Goal: Answer question/provide support: Share knowledge or assist other users

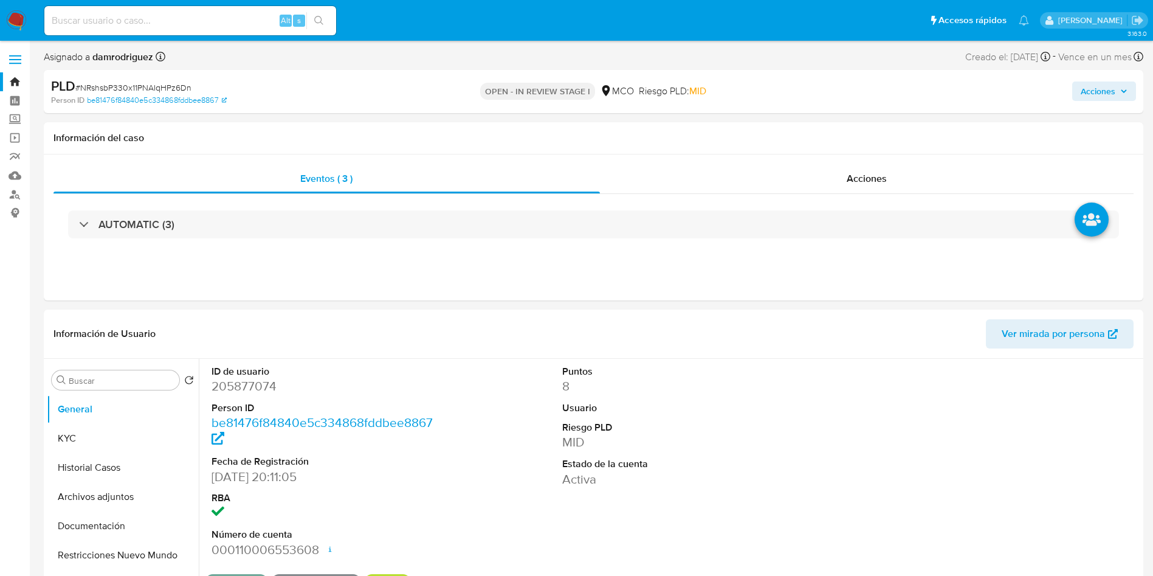
select select "10"
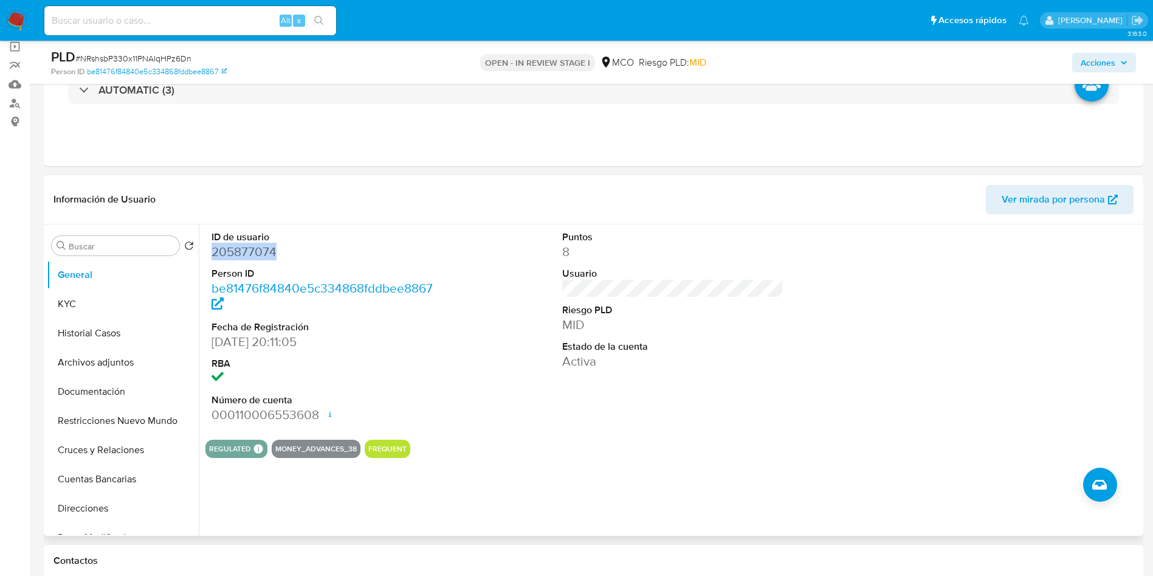
click at [243, 249] on dd "205877074" at bounding box center [323, 251] width 222 height 17
click at [245, 258] on dd "205877074" at bounding box center [323, 251] width 222 height 17
click at [97, 341] on button "Historial Casos" at bounding box center [118, 333] width 142 height 29
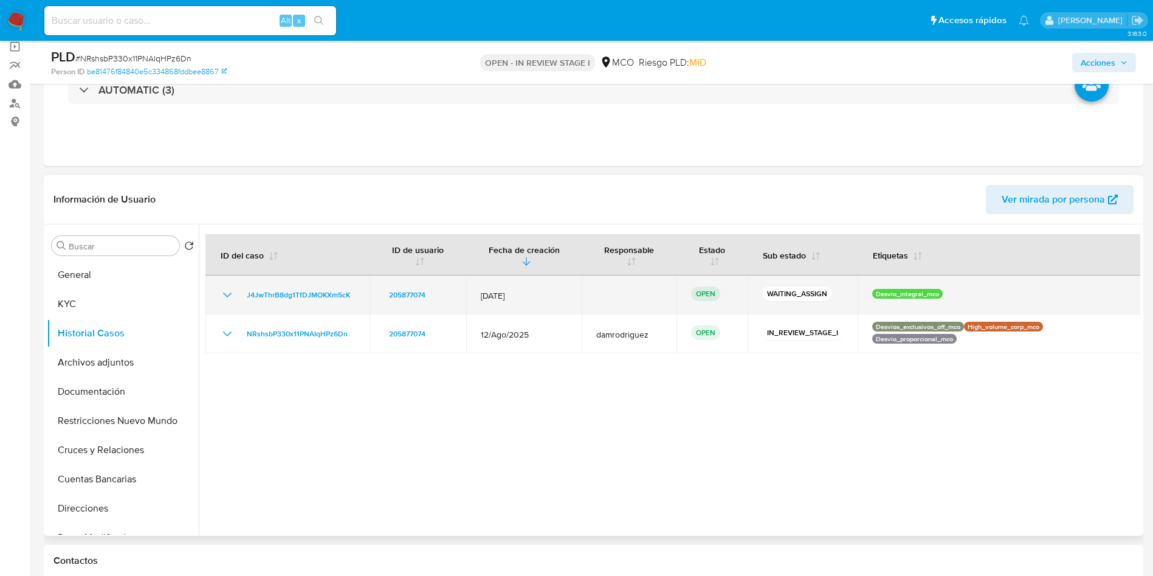
drag, startPoint x: 355, startPoint y: 293, endPoint x: 230, endPoint y: 294, distance: 125.2
click at [230, 294] on td "J4JwThrB8dg1TfDJMOKXm5cK" at bounding box center [287, 294] width 164 height 39
click at [280, 293] on span "J4JwThrB8dg1TfDJMOKXm5cK" at bounding box center [298, 295] width 103 height 15
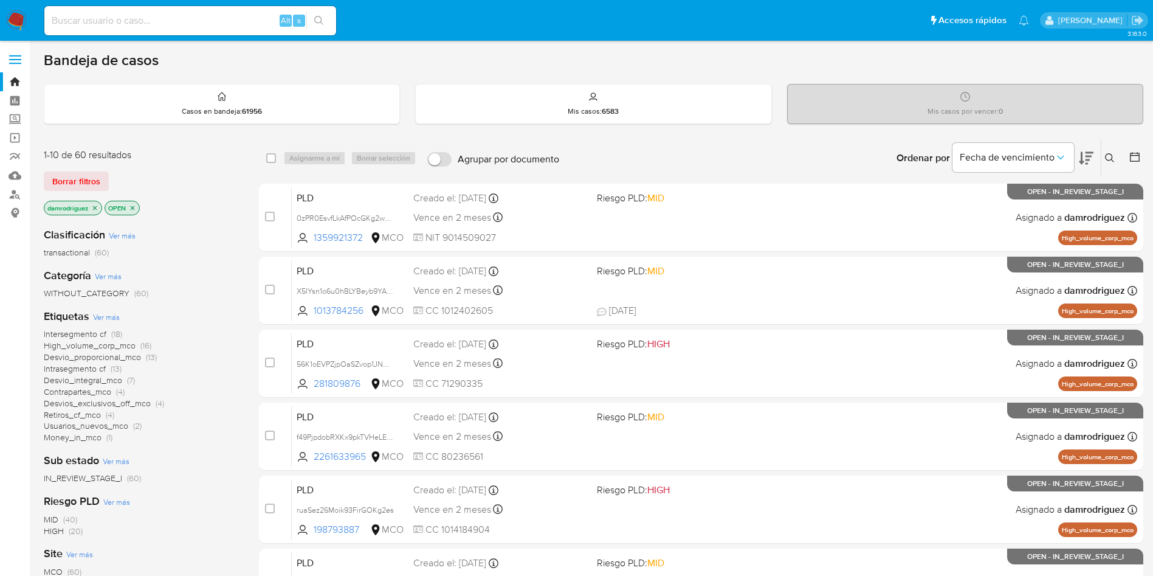
click at [1108, 154] on icon at bounding box center [1110, 158] width 10 height 10
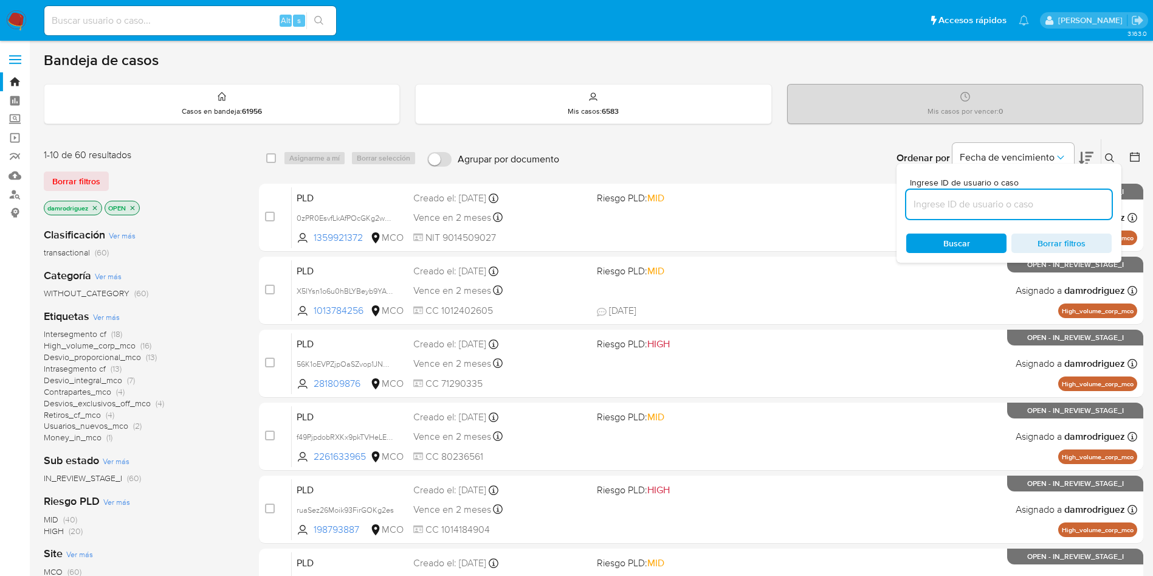
click at [997, 209] on input at bounding box center [1008, 204] width 205 height 16
type input "J4JwThrB8dg1TfDJMOKXm5cK"
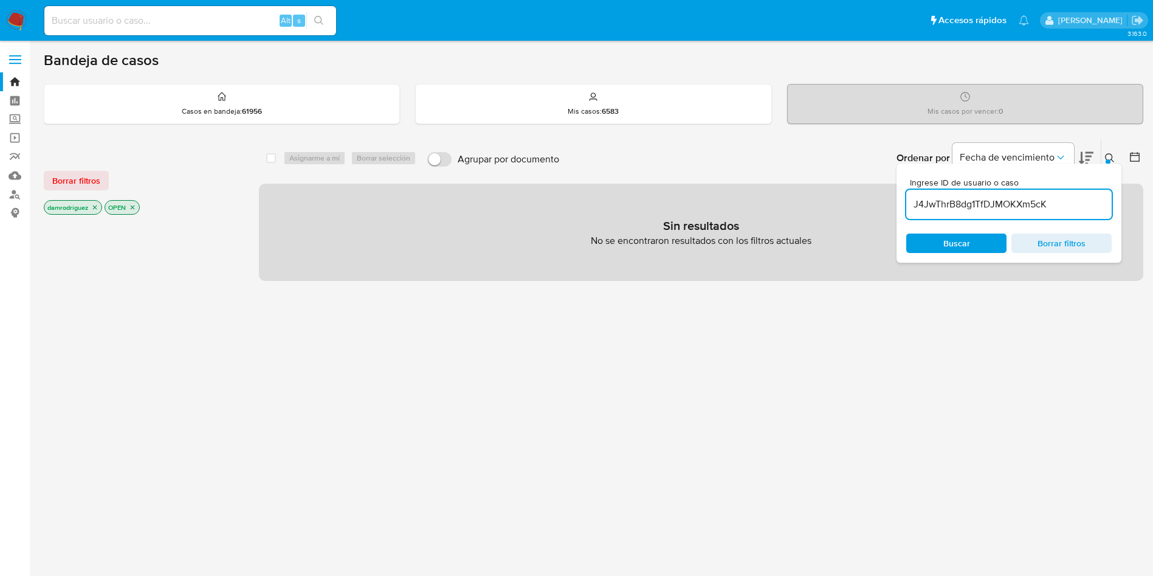
click at [96, 208] on icon "close-filter" at bounding box center [94, 207] width 7 height 7
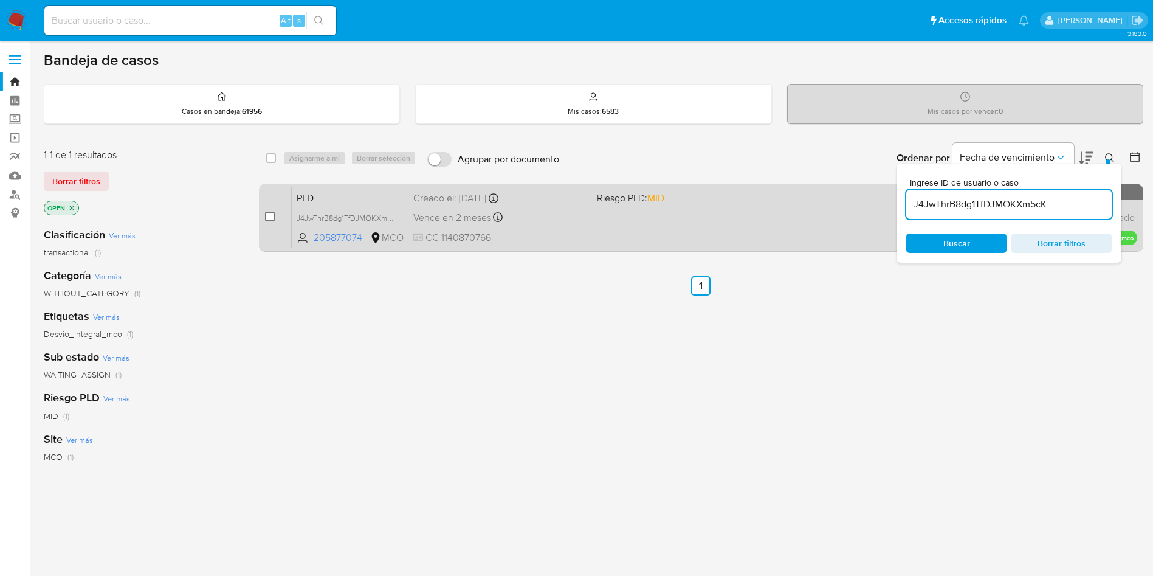
click at [267, 219] on input "checkbox" at bounding box center [270, 217] width 10 height 10
checkbox input "true"
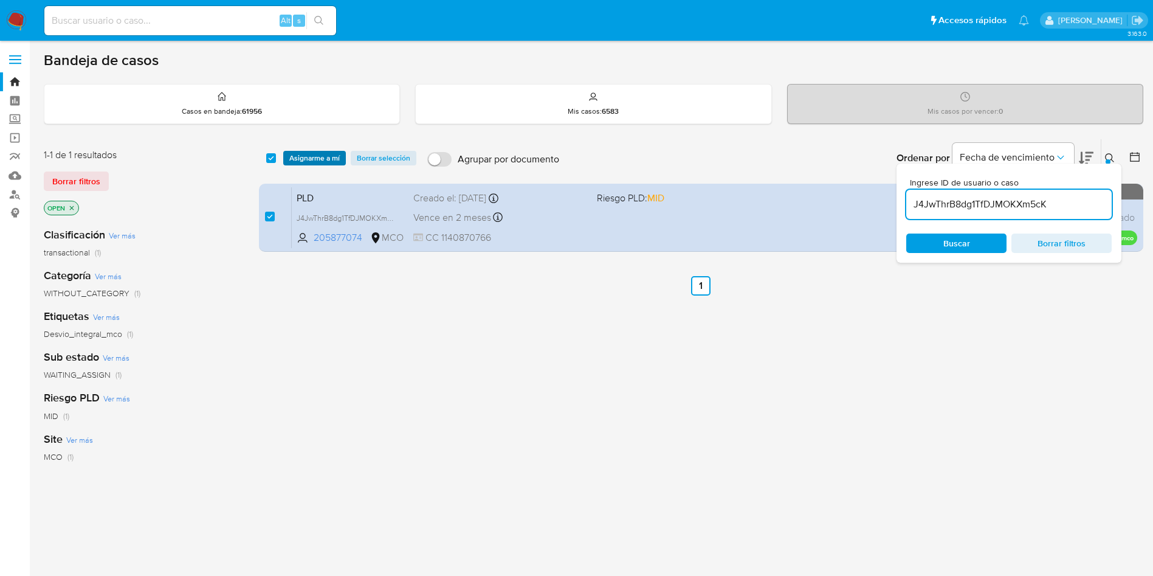
click at [311, 162] on span "Asignarme a mí" at bounding box center [314, 158] width 50 height 12
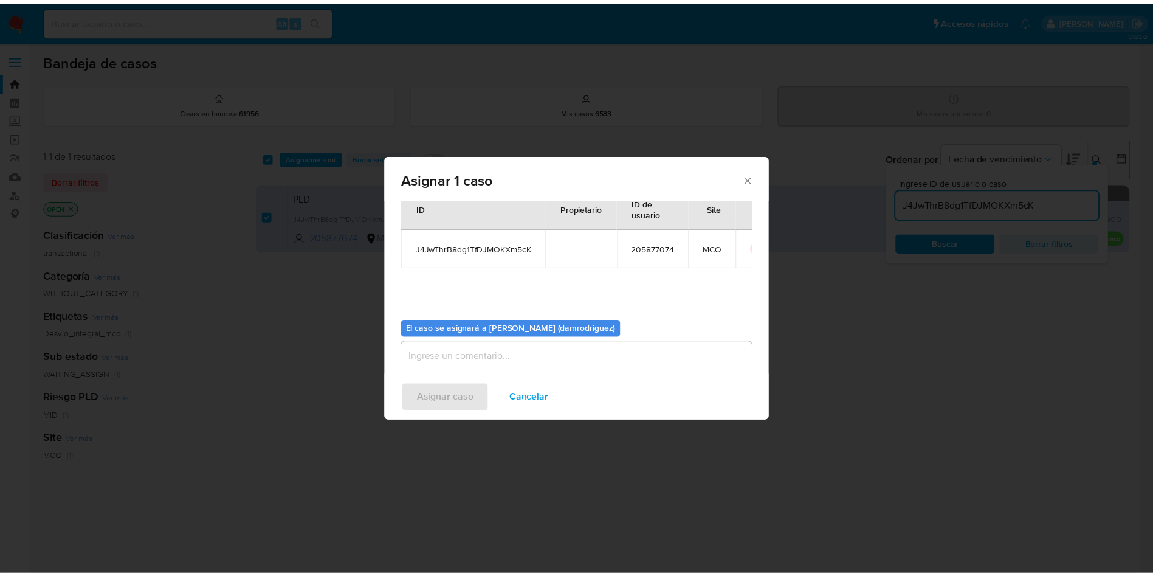
scroll to position [63, 0]
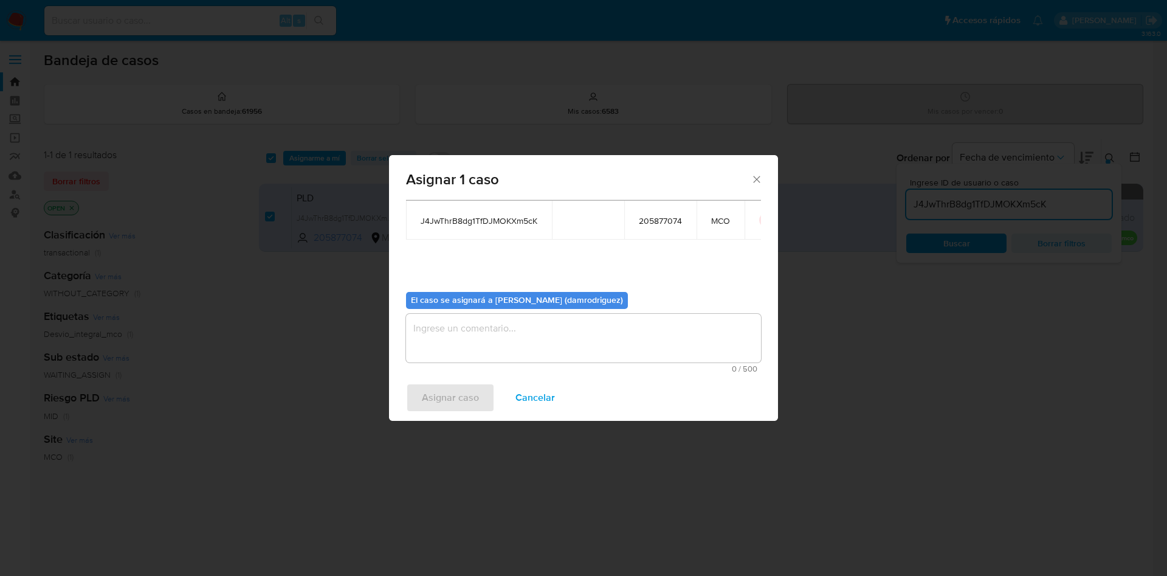
click at [464, 327] on textarea "assign-modal" at bounding box center [583, 338] width 355 height 49
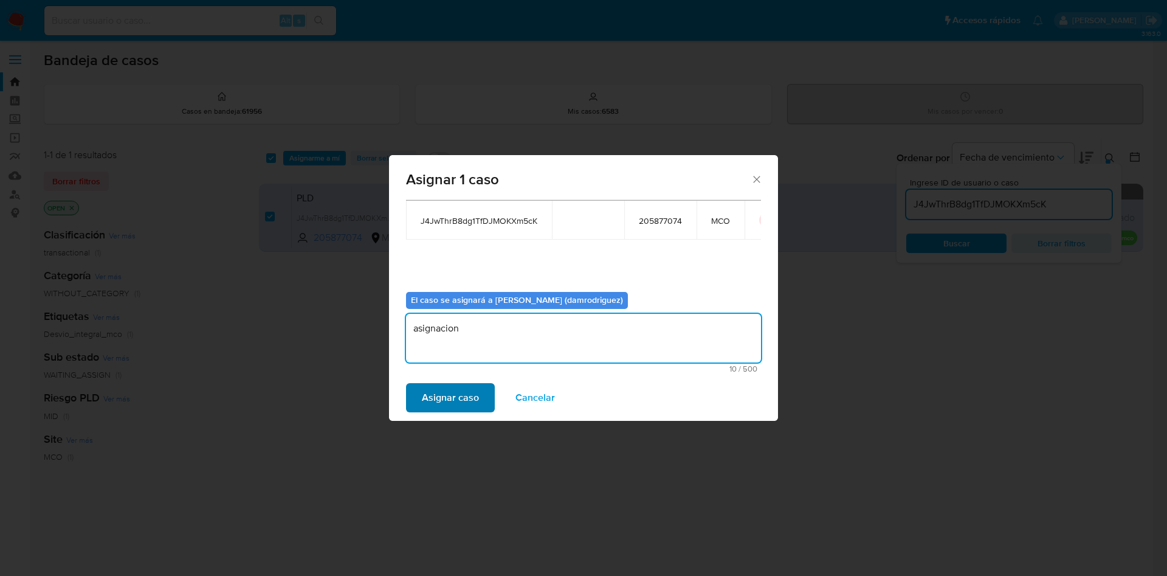
type textarea "asignacion"
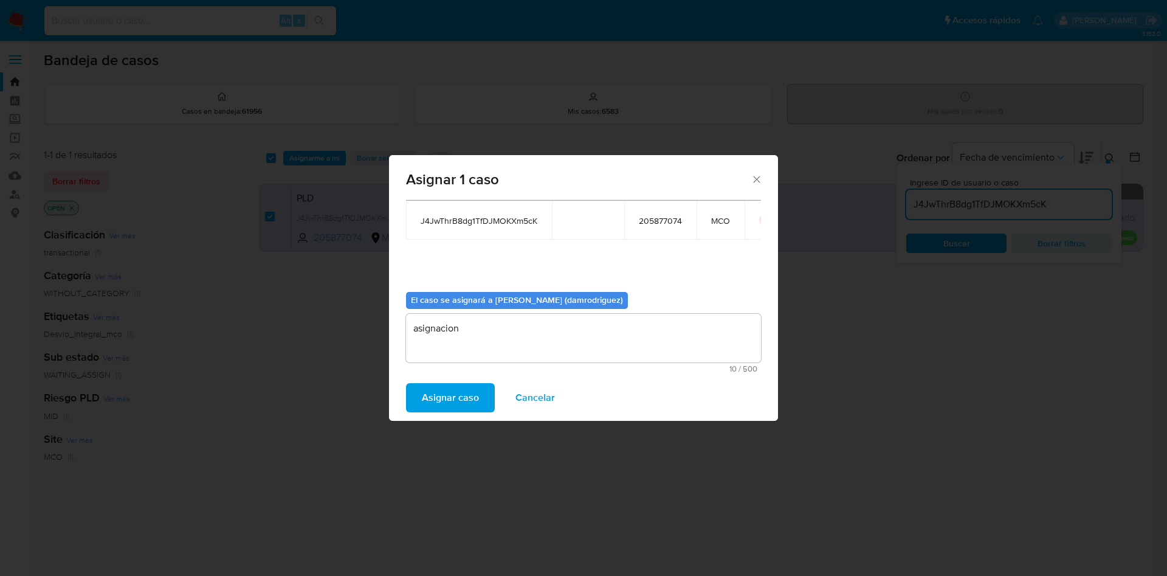
click at [444, 390] on span "Asignar caso" at bounding box center [450, 397] width 57 height 27
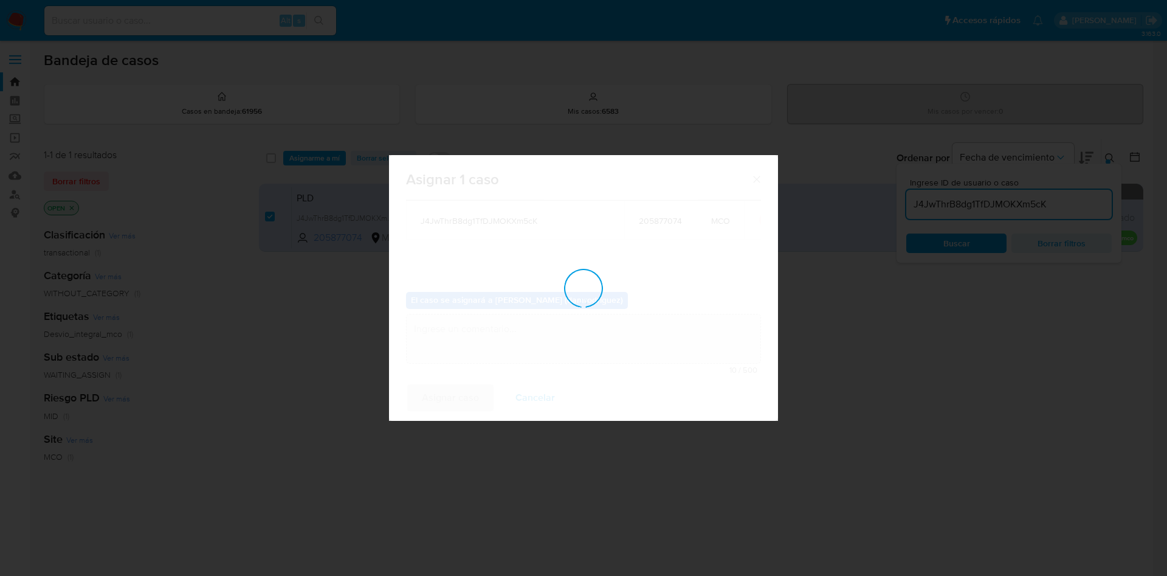
checkbox input "false"
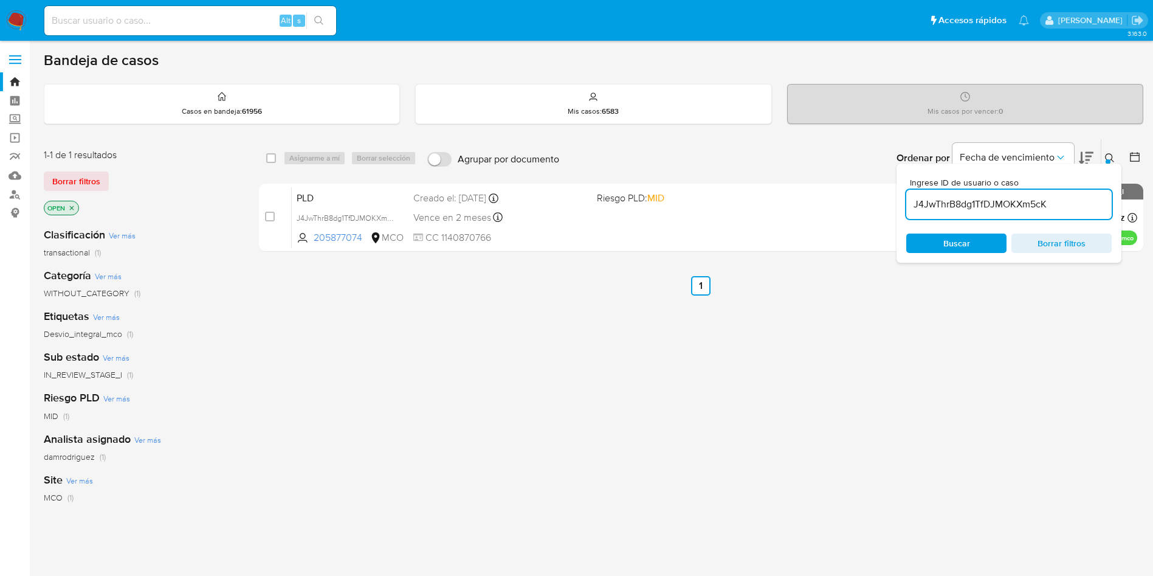
click at [24, 24] on img at bounding box center [16, 20] width 21 height 21
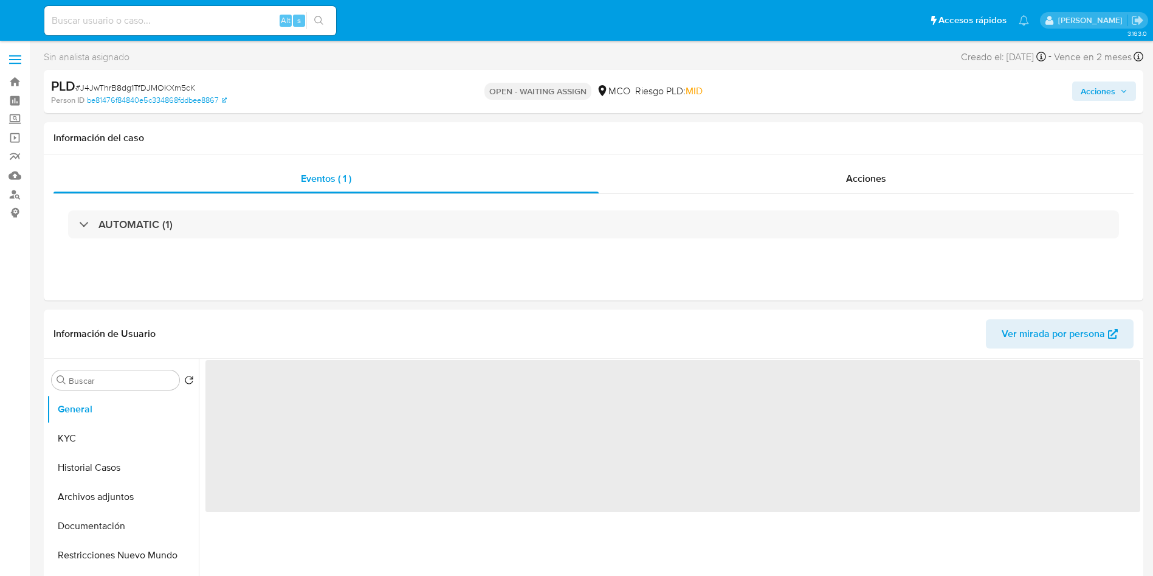
select select "10"
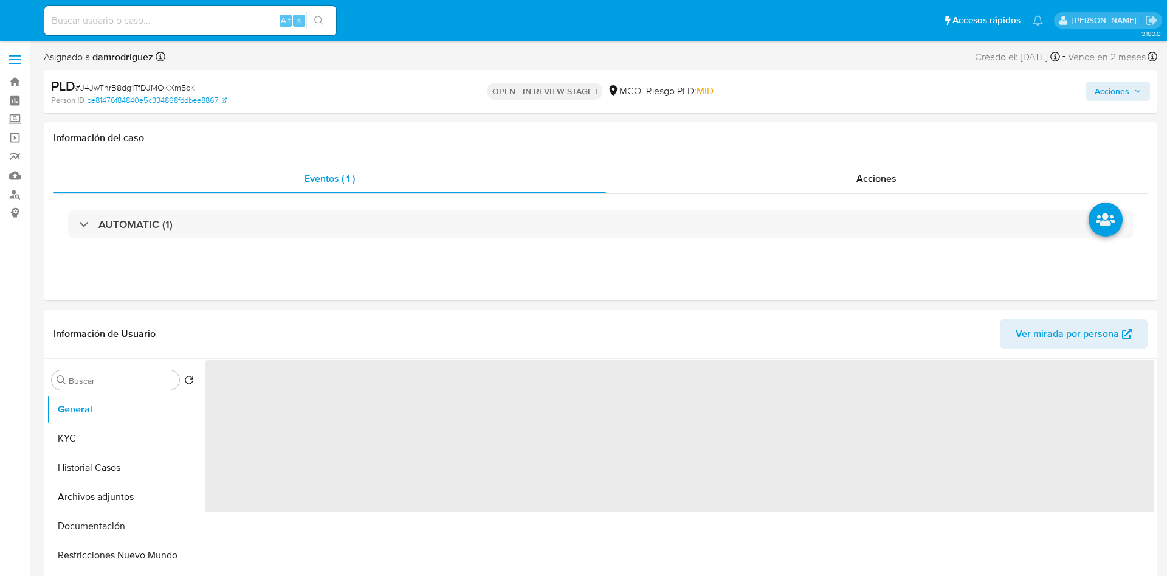
select select "10"
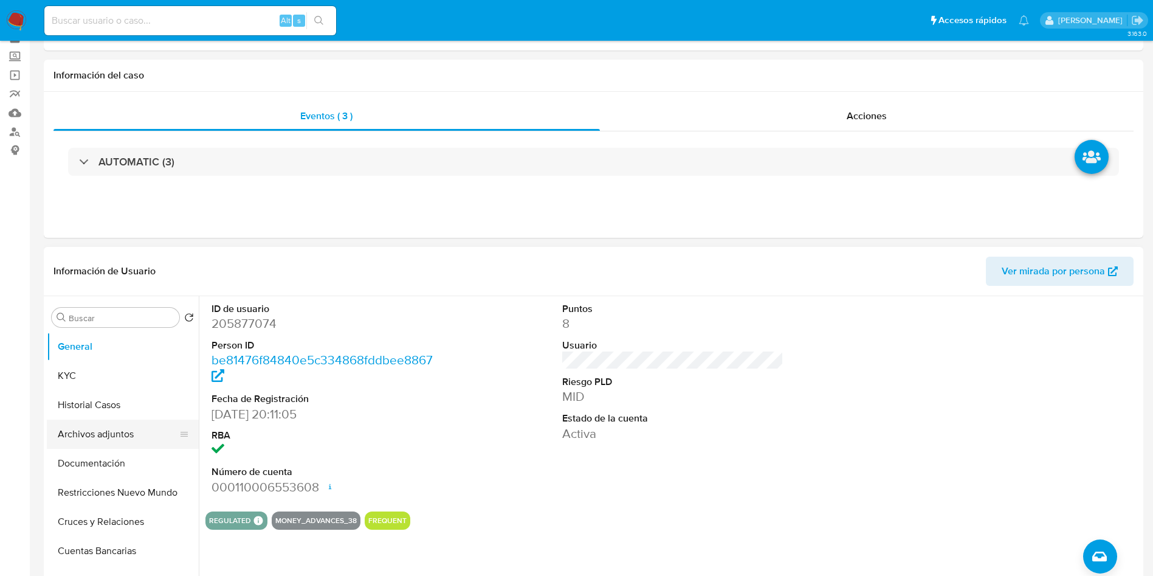
scroll to position [91, 0]
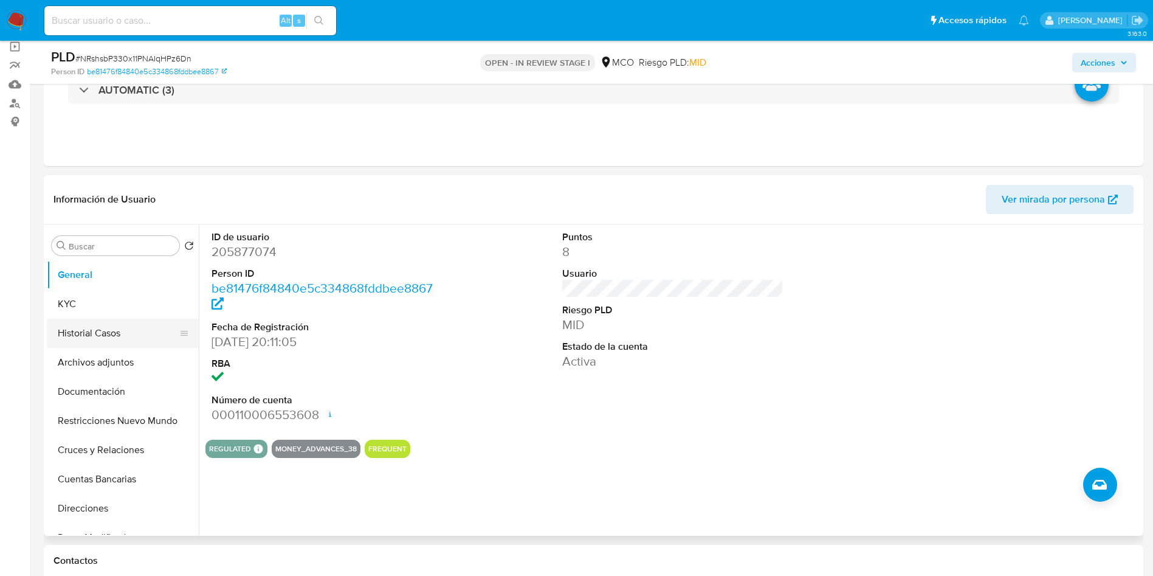
click at [101, 345] on button "Historial Casos" at bounding box center [118, 333] width 142 height 29
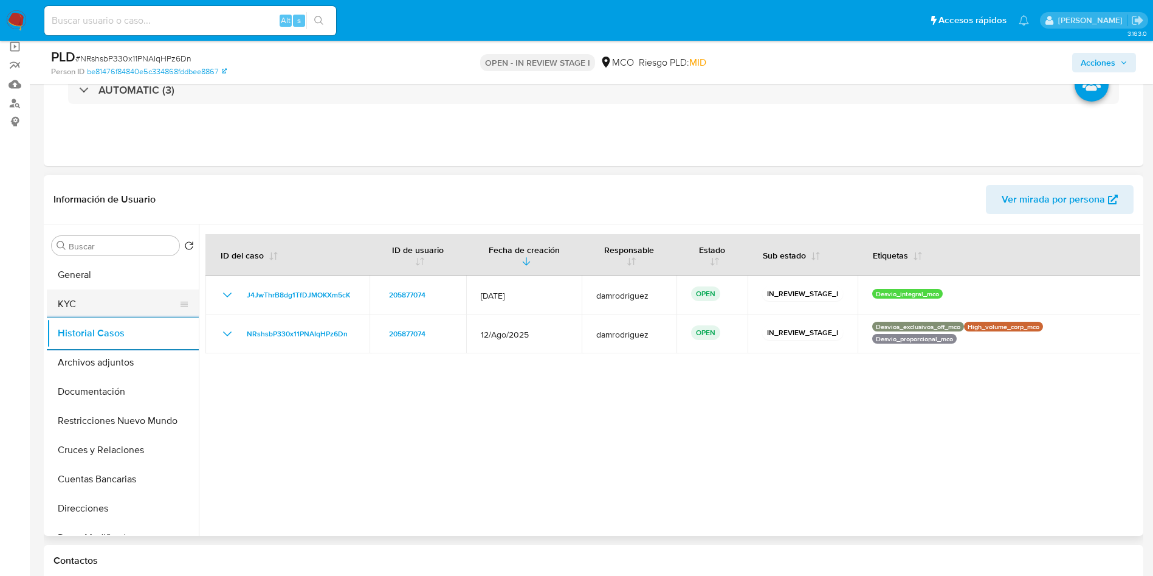
click at [93, 304] on button "KYC" at bounding box center [118, 303] width 142 height 29
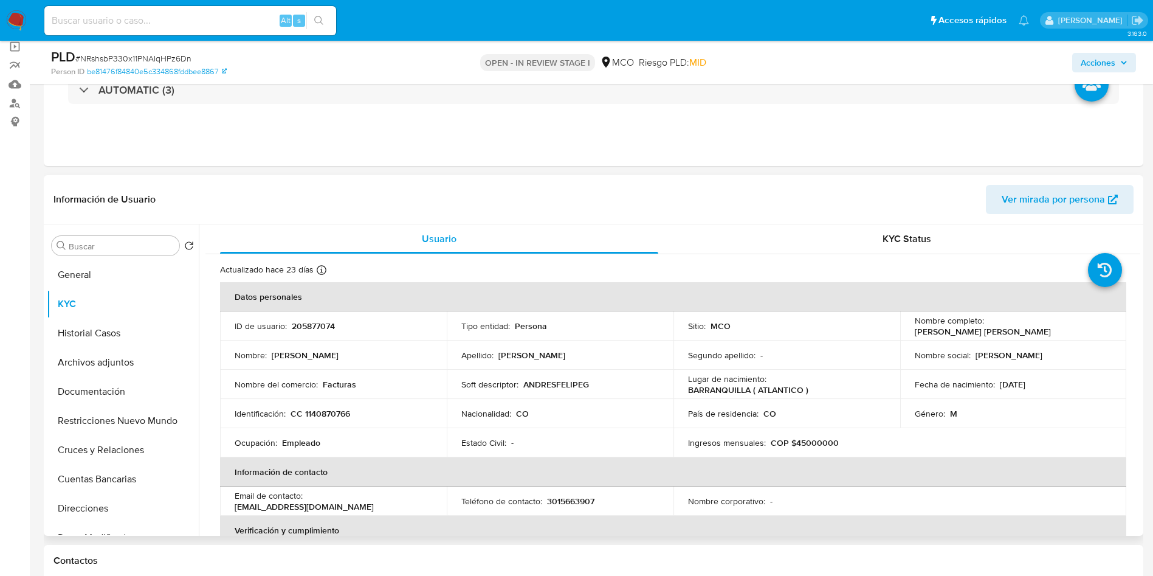
scroll to position [628, 0]
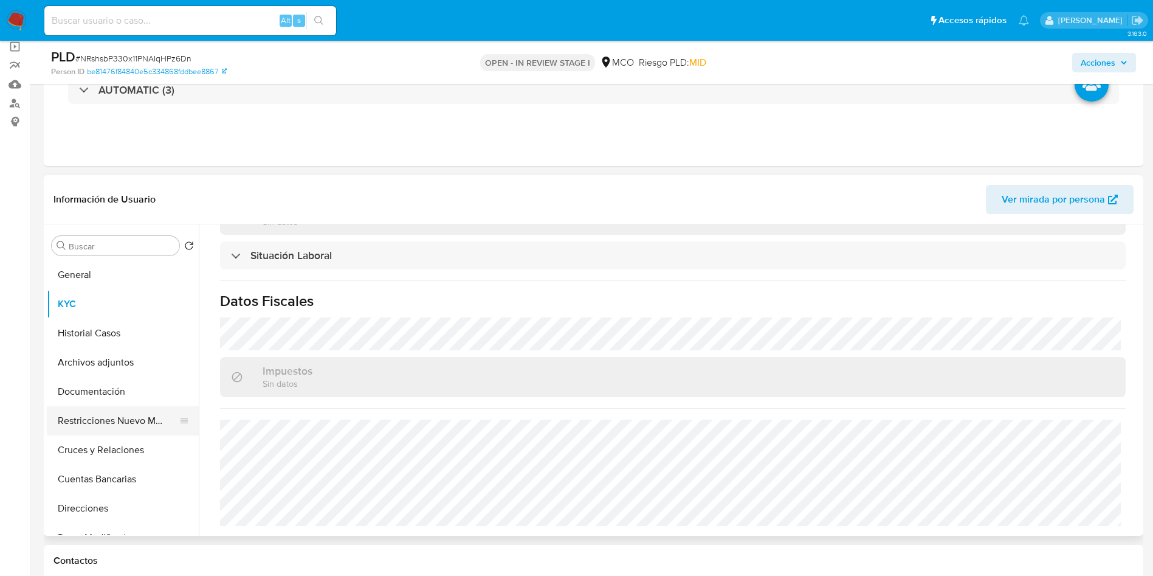
click at [104, 424] on button "Restricciones Nuevo Mundo" at bounding box center [118, 420] width 142 height 29
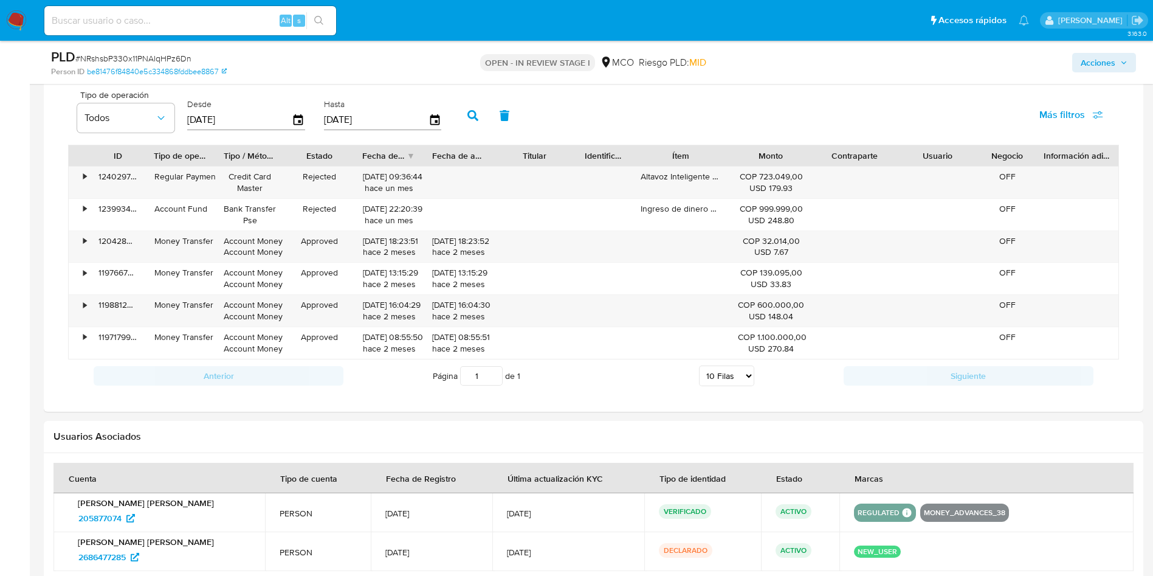
scroll to position [1003, 0]
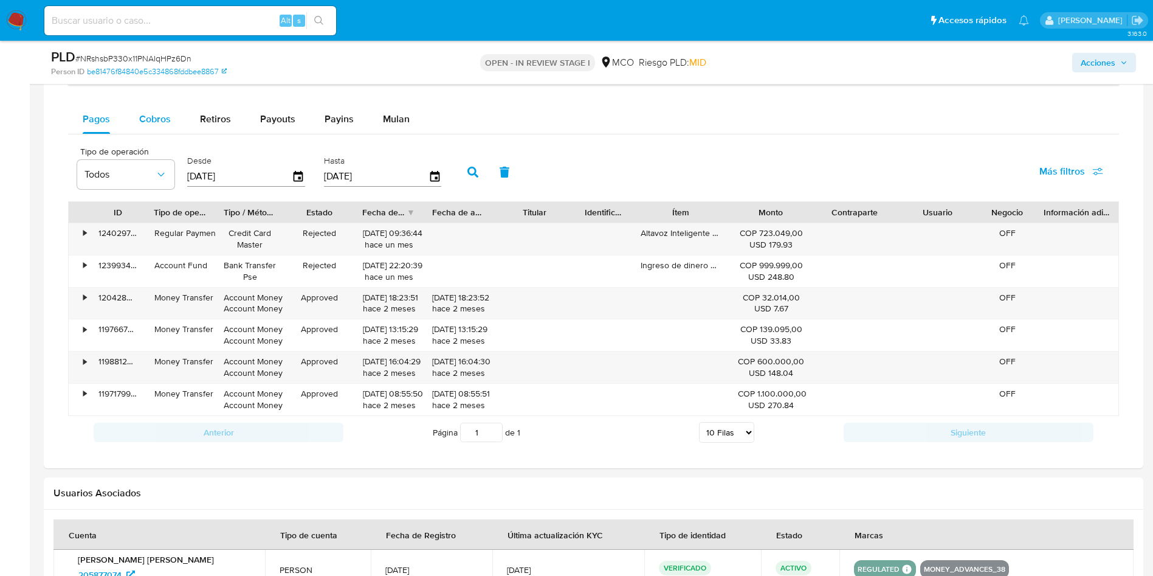
click at [166, 106] on div "Cobros" at bounding box center [155, 119] width 32 height 29
select select "10"
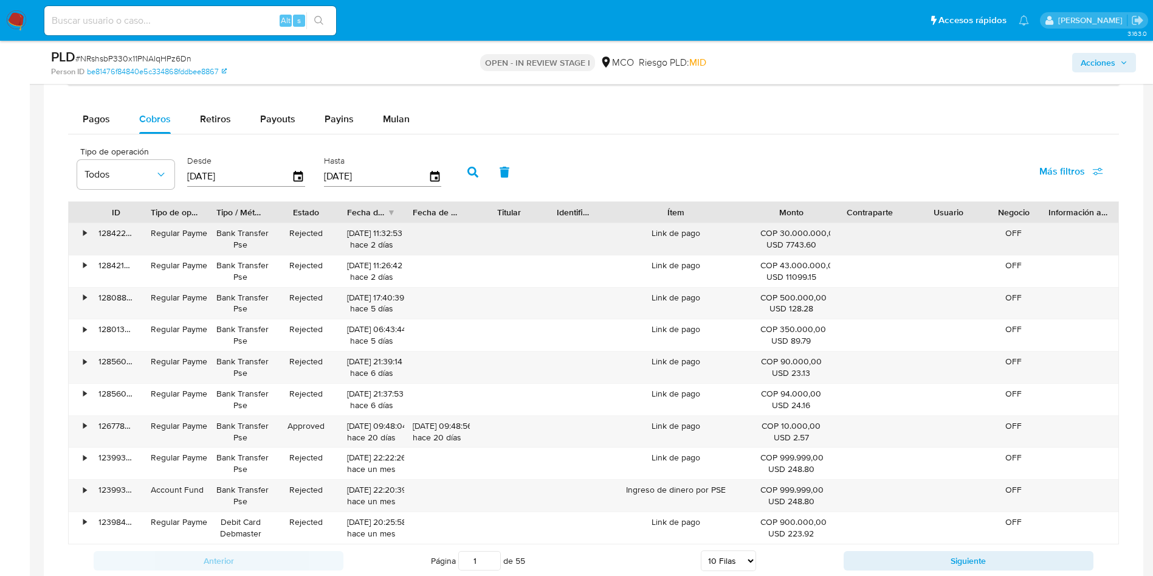
drag, startPoint x: 749, startPoint y: 215, endPoint x: 773, endPoint y: 229, distance: 27.5
click at [773, 229] on div "ID Tipo de operación Tipo / Método Estado Fecha de creación Fecha de aprobación…" at bounding box center [593, 372] width 1051 height 343
click at [859, 551] on button "Siguiente" at bounding box center [969, 560] width 250 height 19
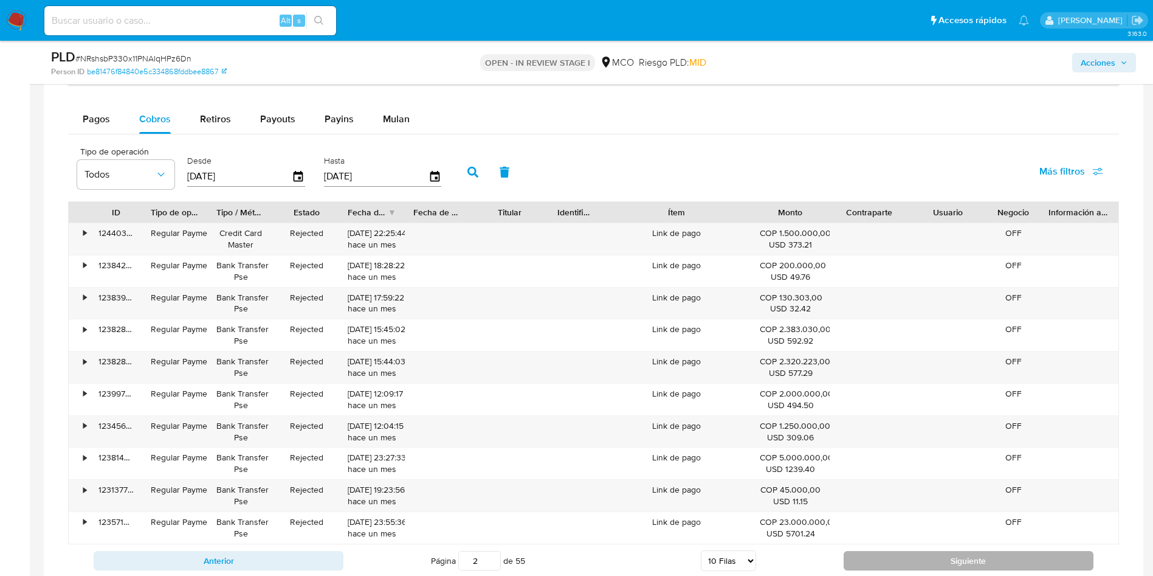
click at [859, 551] on button "Siguiente" at bounding box center [969, 560] width 250 height 19
type input "5"
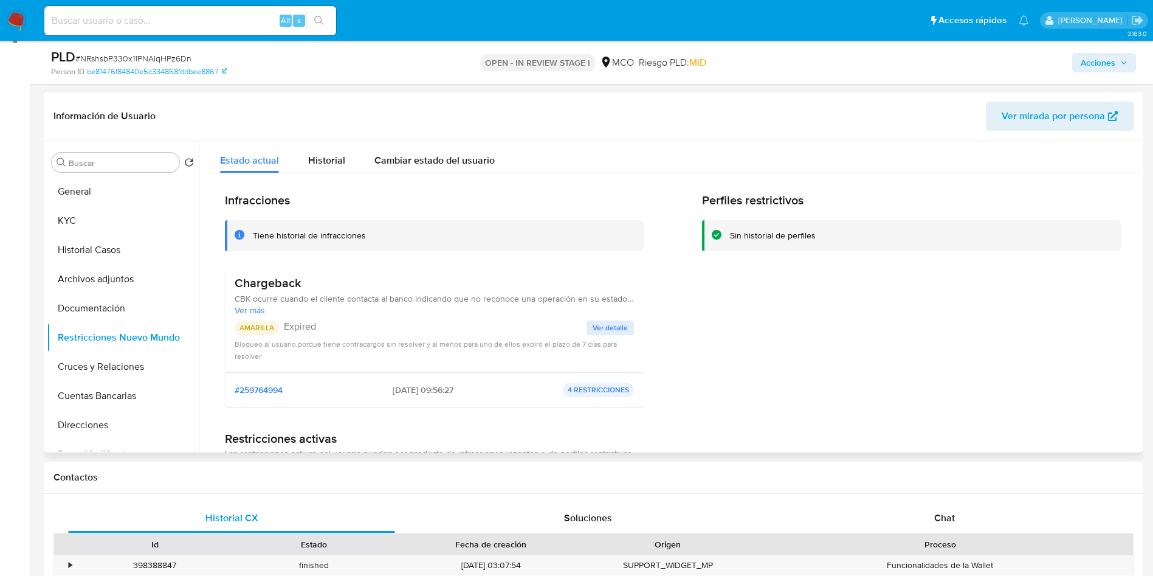
scroll to position [182, 0]
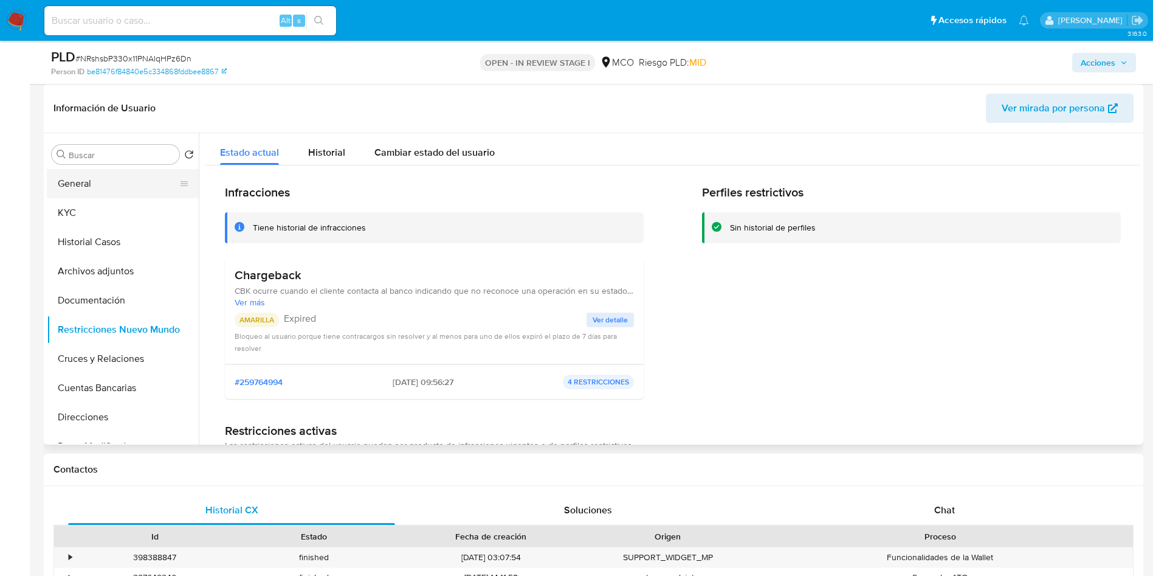
click at [105, 194] on button "General" at bounding box center [118, 183] width 142 height 29
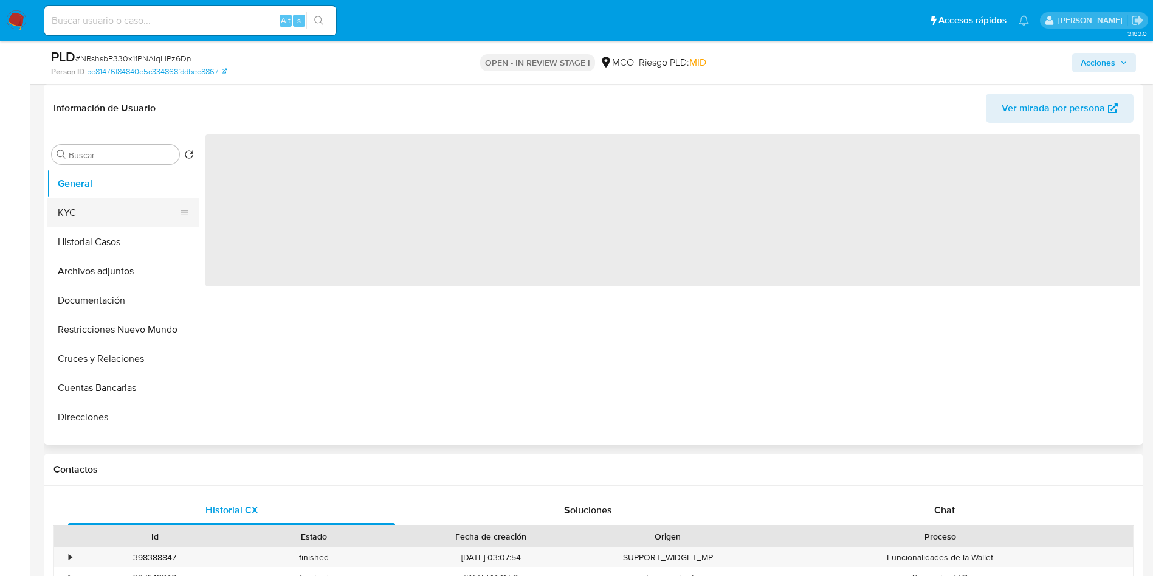
click at [104, 204] on button "KYC" at bounding box center [118, 212] width 142 height 29
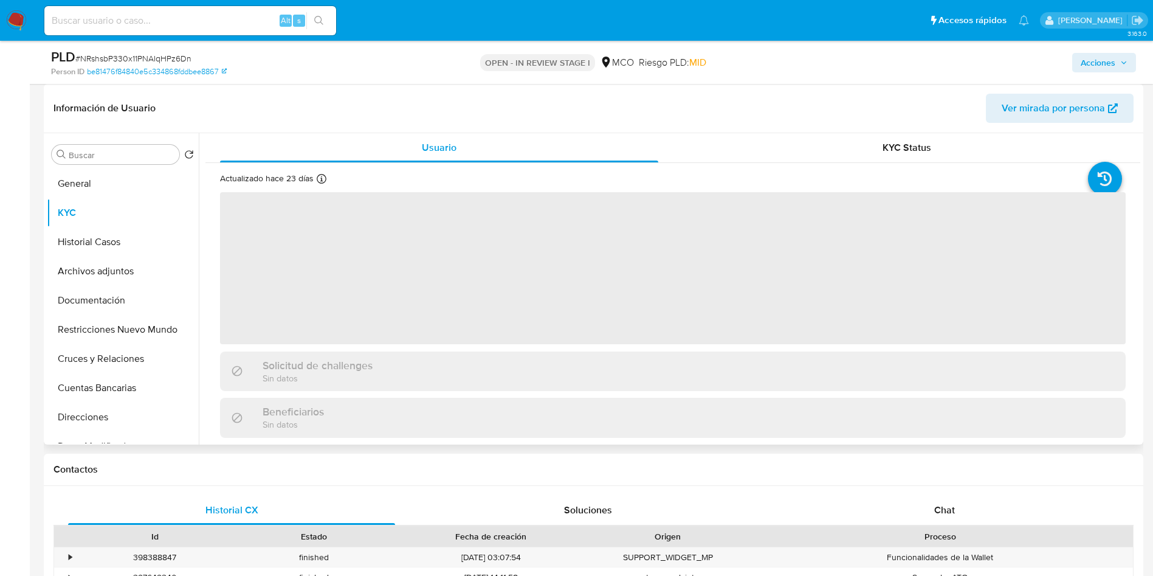
click at [356, 113] on header "Información de Usuario Ver mirada por persona" at bounding box center [593, 108] width 1080 height 29
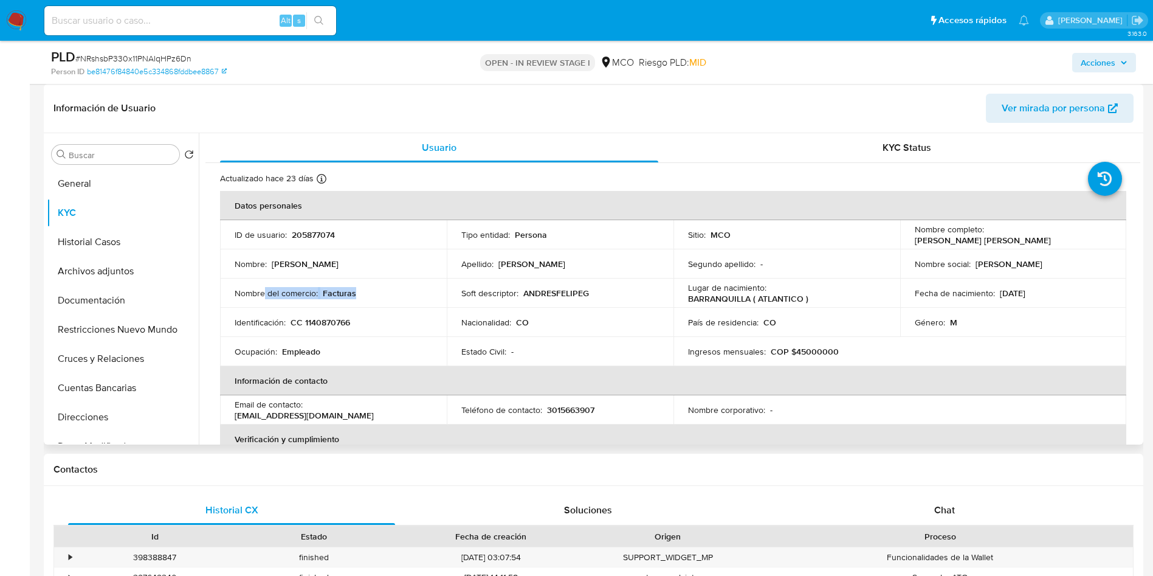
drag, startPoint x: 263, startPoint y: 291, endPoint x: 500, endPoint y: 289, distance: 237.1
click at [444, 291] on td "Nombre del comercio : Facturas" at bounding box center [333, 292] width 227 height 29
drag, startPoint x: 531, startPoint y: 288, endPoint x: 630, endPoint y: 289, distance: 99.1
click at [610, 289] on div "Soft descriptor : ANDRESFELIPEG" at bounding box center [560, 293] width 198 height 11
drag, startPoint x: 639, startPoint y: 289, endPoint x: 691, endPoint y: 283, distance: 51.4
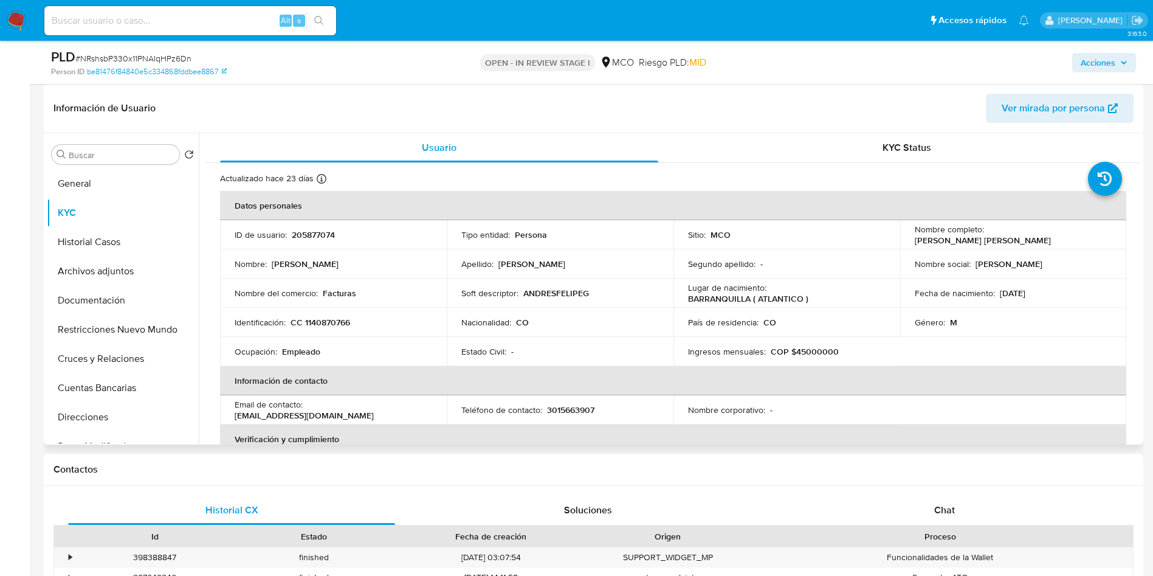
click at [658, 286] on td "Soft descriptor : ANDRESFELIPEG" at bounding box center [560, 292] width 227 height 29
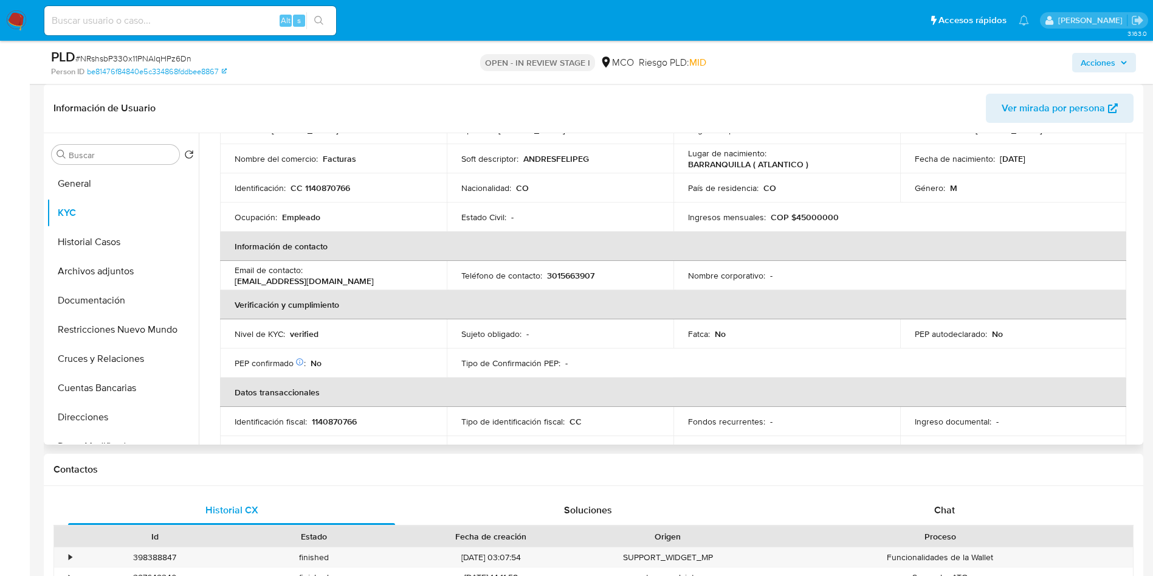
scroll to position [365, 0]
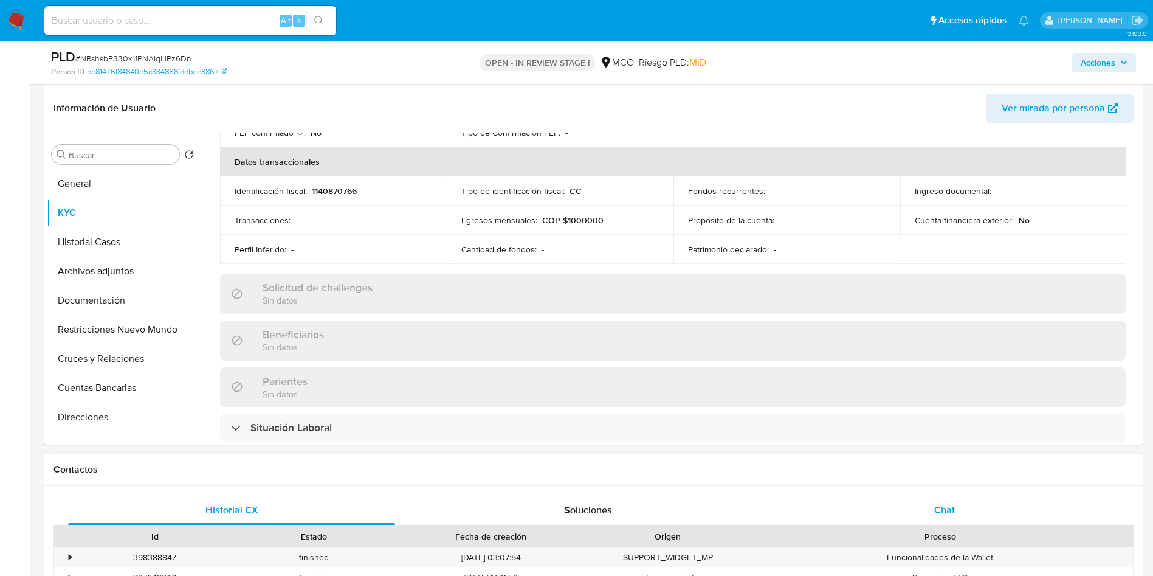
click at [935, 522] on div "Chat" at bounding box center [944, 509] width 327 height 29
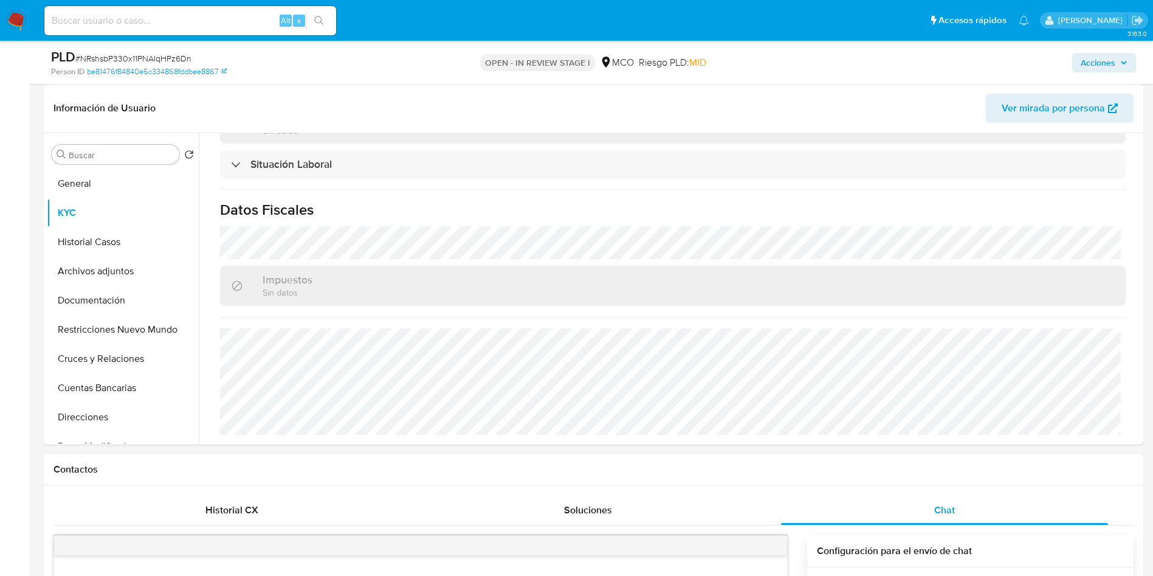
scroll to position [456, 0]
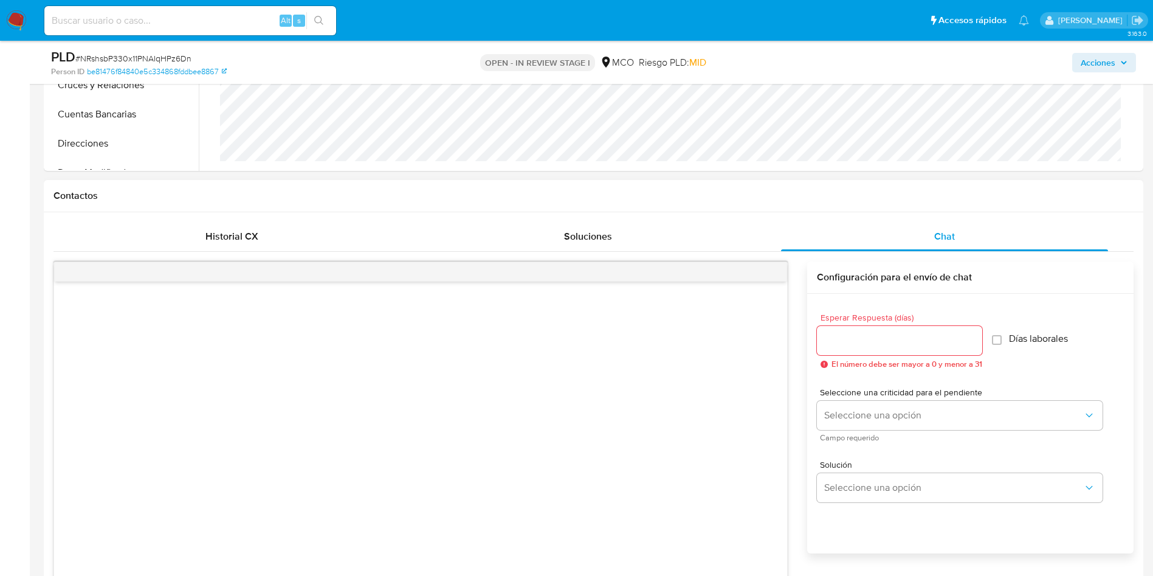
click at [918, 343] on input "Esperar Respuesta (días)" at bounding box center [899, 340] width 165 height 16
type input "3"
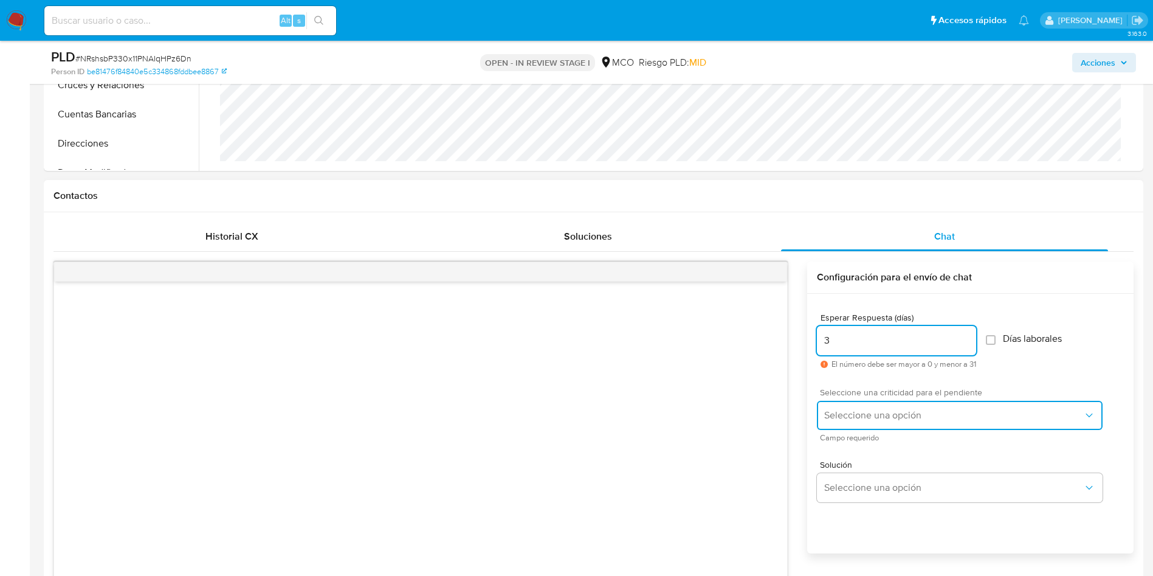
click at [860, 426] on button "Seleccione una opción" at bounding box center [960, 415] width 286 height 29
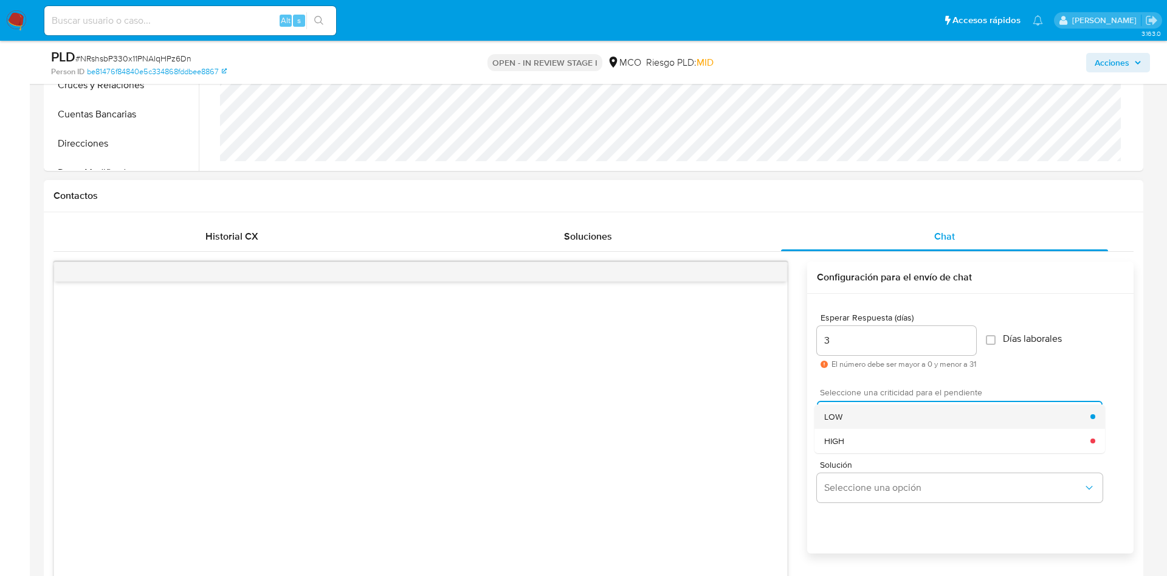
click at [872, 415] on div "LOW" at bounding box center [957, 416] width 266 height 24
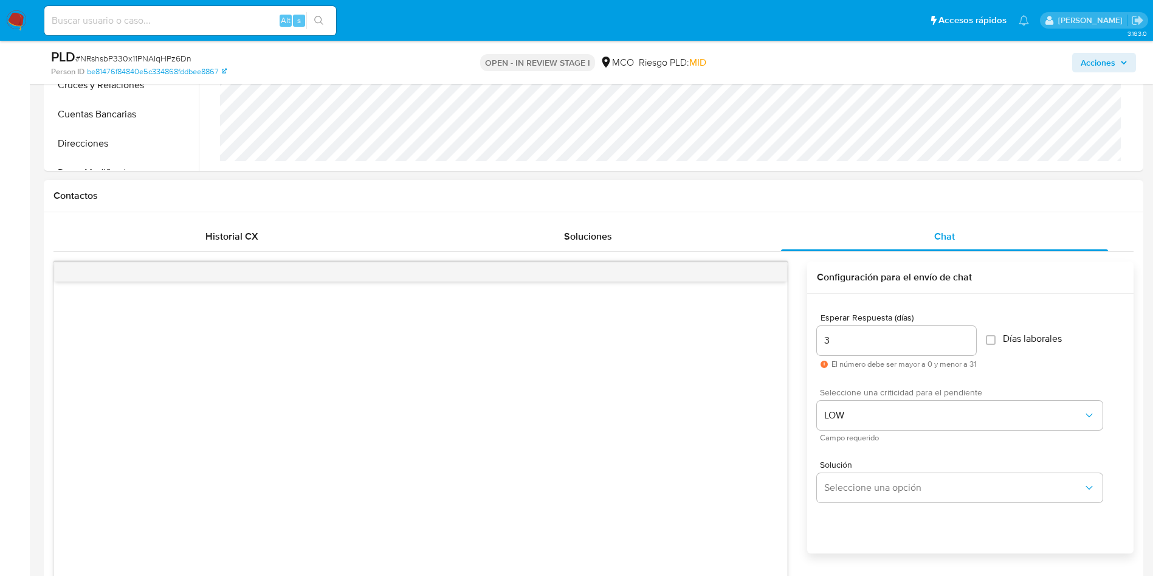
click at [866, 451] on div "Solución Seleccione una opción" at bounding box center [970, 483] width 307 height 66
click at [858, 486] on span "Seleccione una opción" at bounding box center [953, 487] width 259 height 12
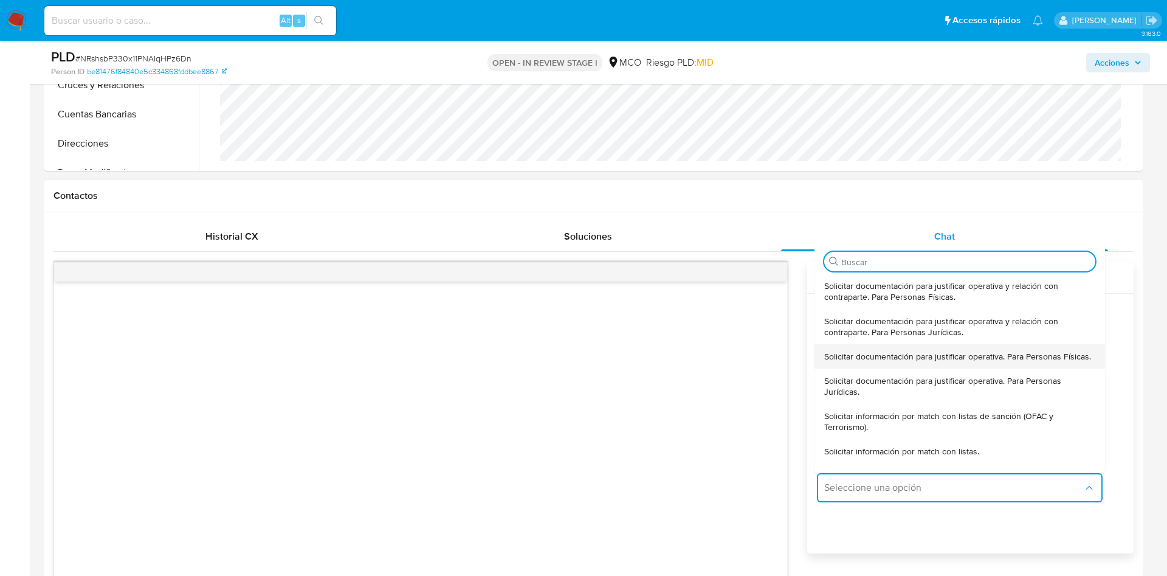
click at [888, 347] on div "Solicitar documentación para justificar operativa. Para Personas Físicas." at bounding box center [959, 356] width 271 height 24
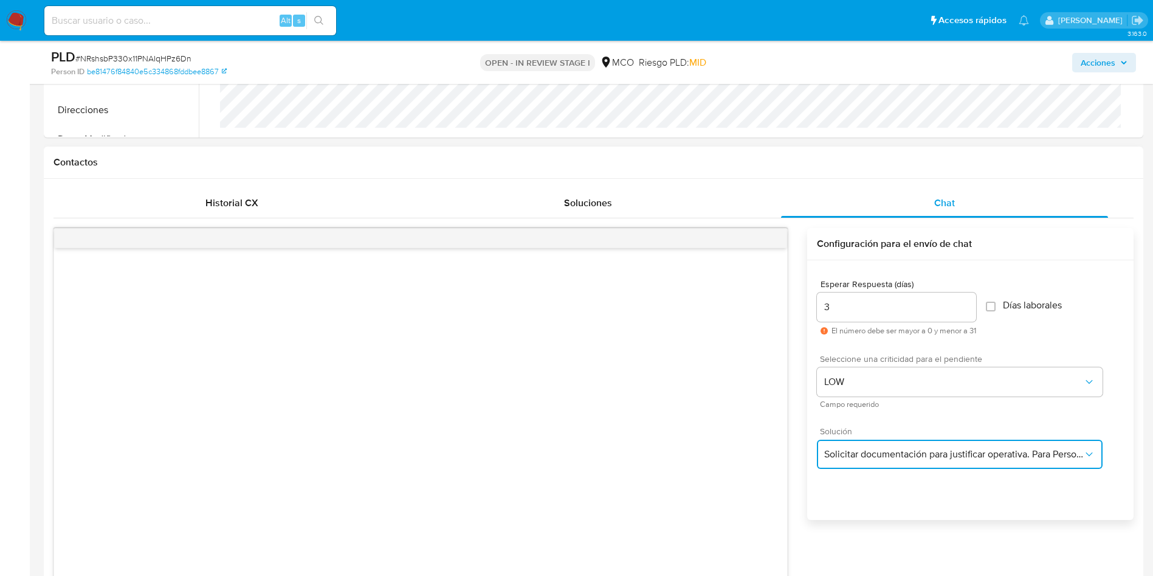
scroll to position [729, 0]
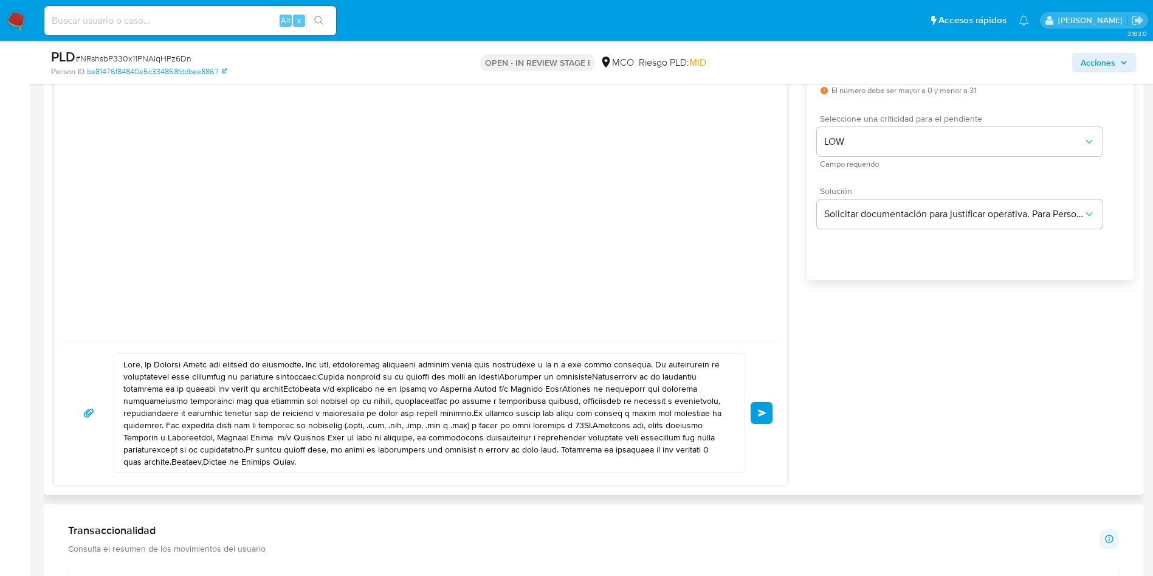
click at [146, 365] on textarea at bounding box center [425, 413] width 605 height 118
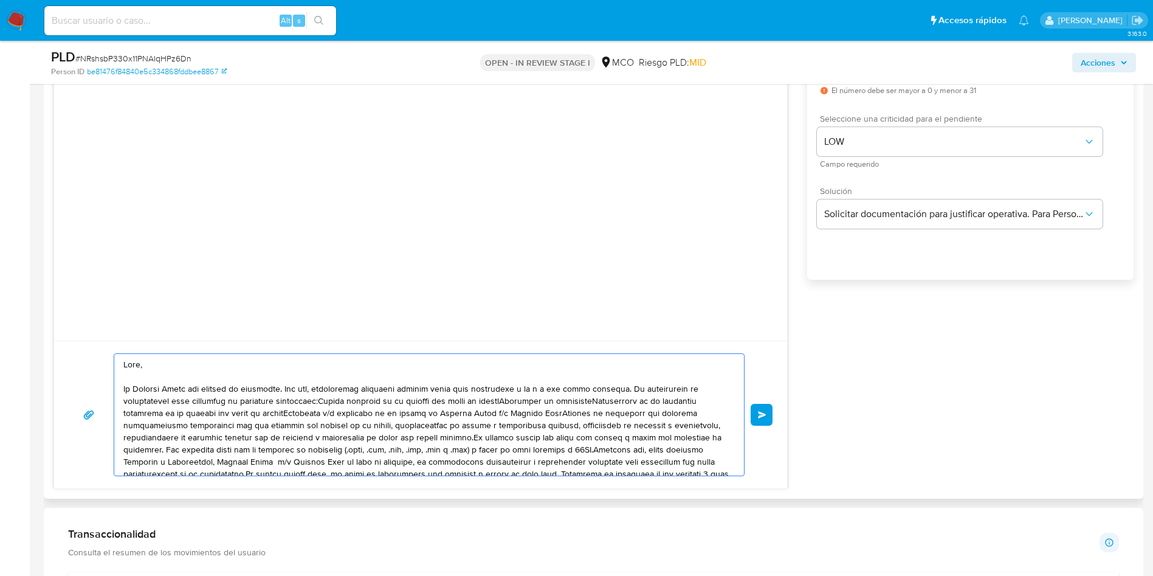
click at [320, 401] on textarea at bounding box center [425, 415] width 605 height 122
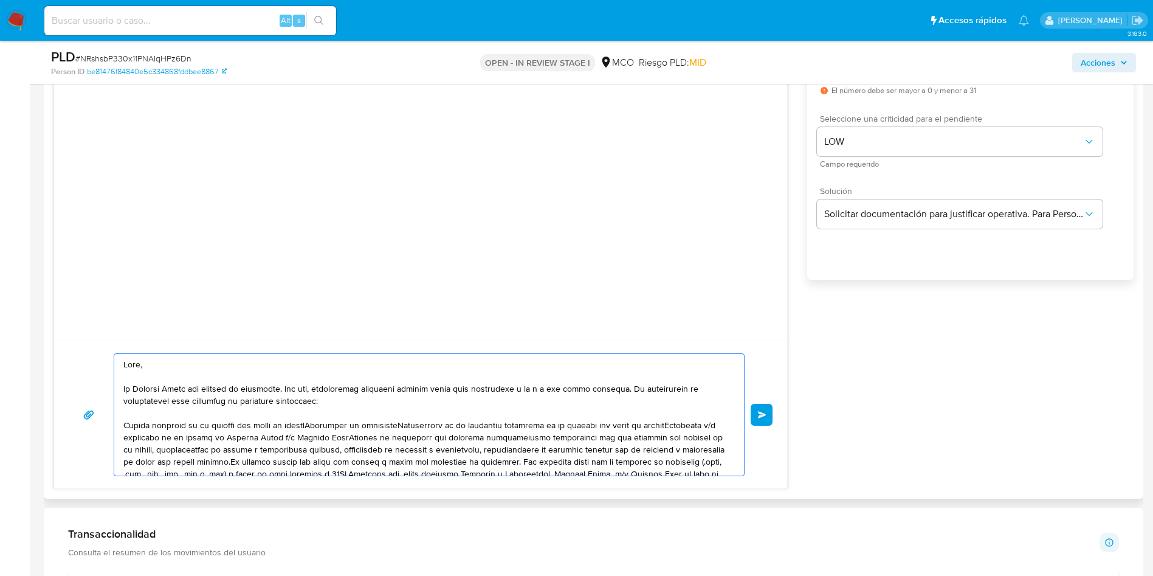
click at [323, 427] on textarea at bounding box center [425, 415] width 605 height 122
click at [219, 438] on textarea at bounding box center [425, 415] width 605 height 122
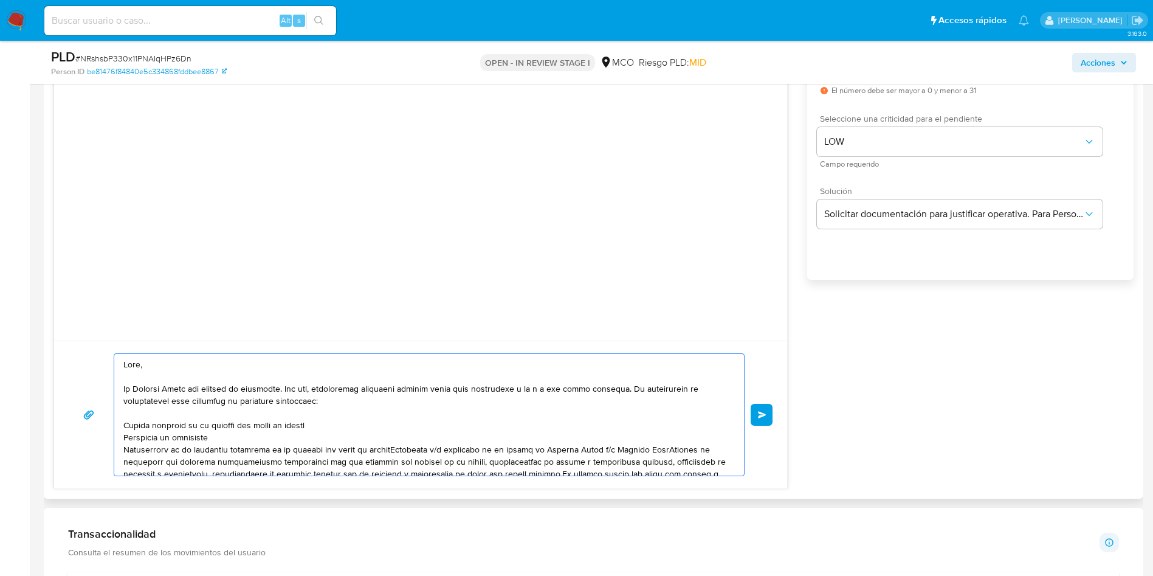
click at [398, 449] on textarea at bounding box center [425, 415] width 605 height 122
click at [396, 461] on textarea at bounding box center [425, 415] width 605 height 122
click at [396, 457] on textarea at bounding box center [425, 415] width 605 height 122
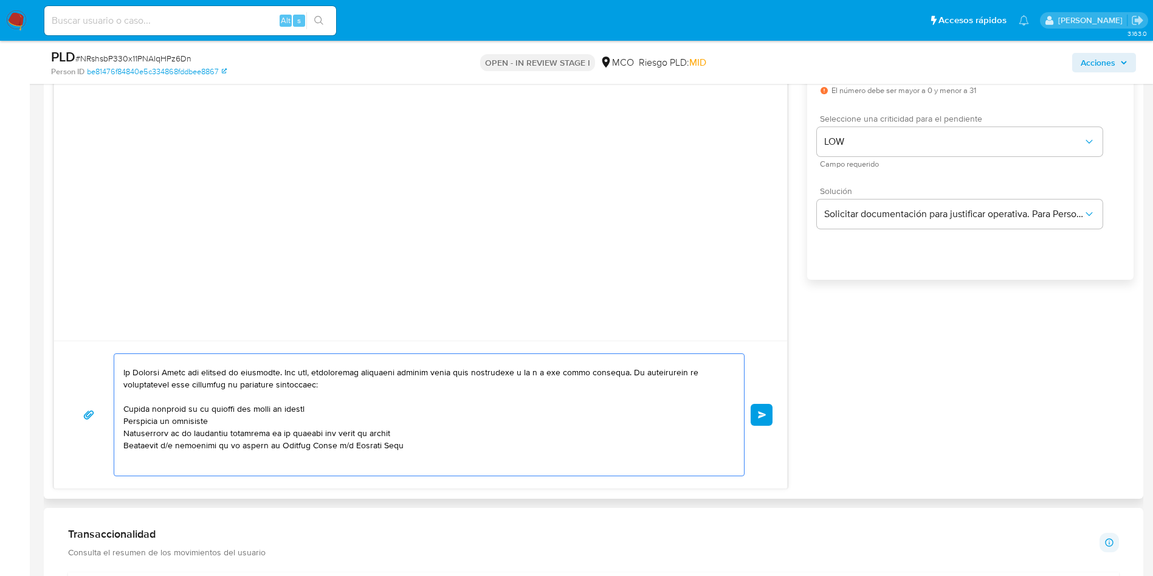
scroll to position [29, 0]
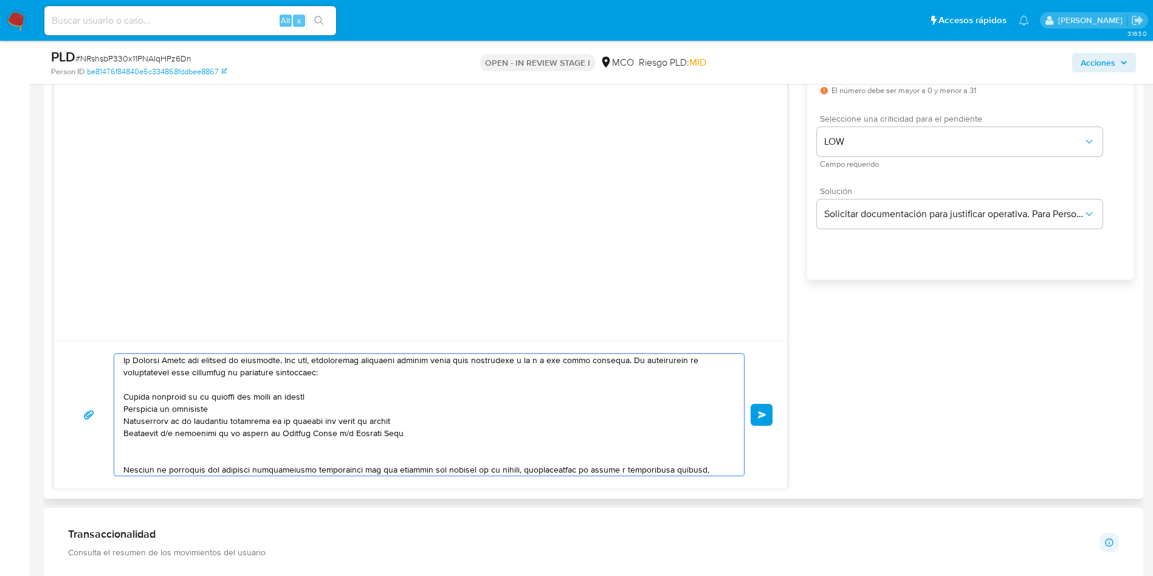
click at [360, 439] on textarea at bounding box center [425, 415] width 605 height 122
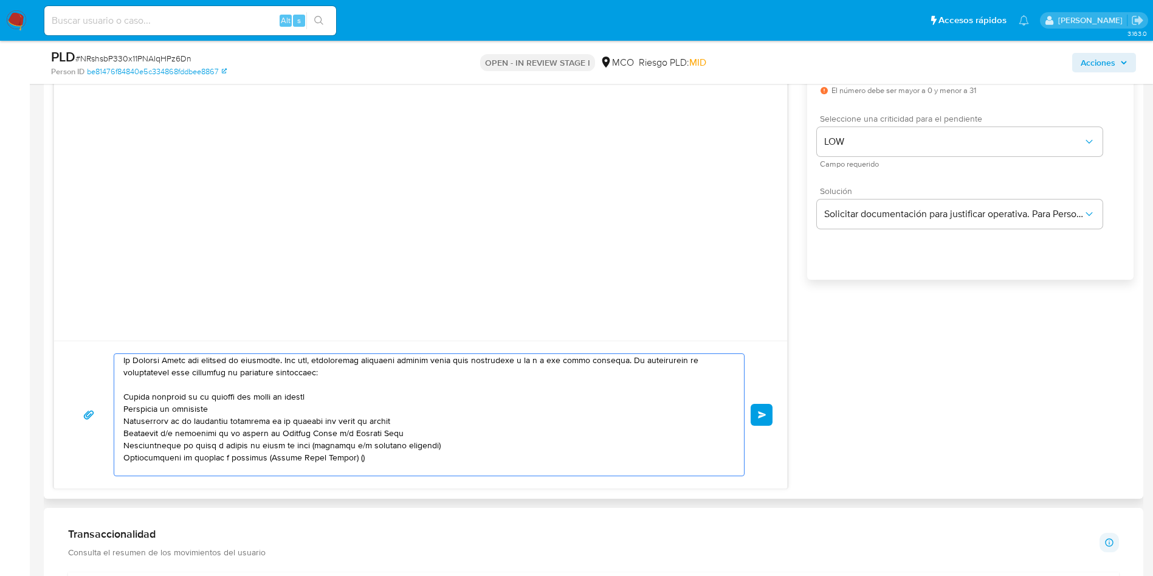
paste textarea "Luisa Fernanda Amaya Gonzalez"
click at [137, 460] on textarea at bounding box center [425, 415] width 605 height 122
drag, startPoint x: 216, startPoint y: 437, endPoint x: 219, endPoint y: 449, distance: 12.7
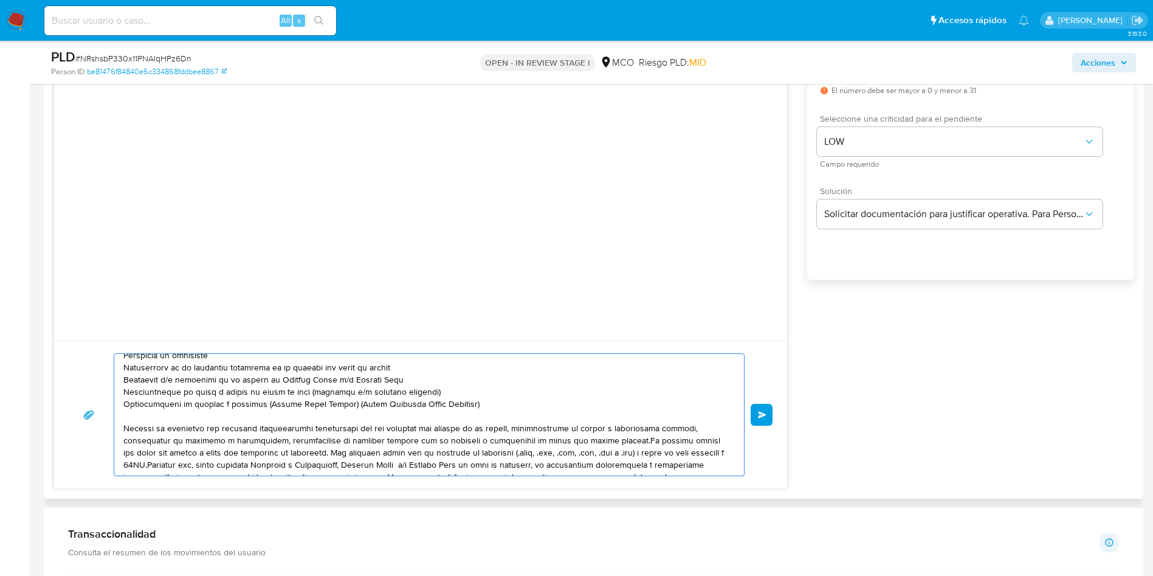
scroll to position [106, 0]
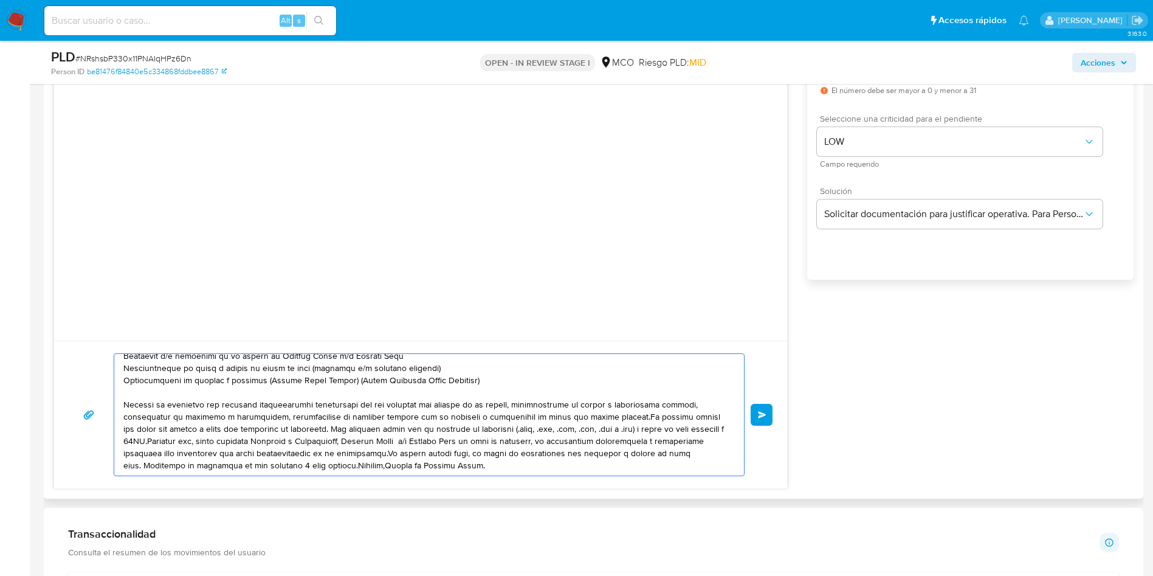
click at [606, 417] on textarea at bounding box center [425, 415] width 605 height 122
click at [304, 430] on textarea at bounding box center [425, 415] width 605 height 122
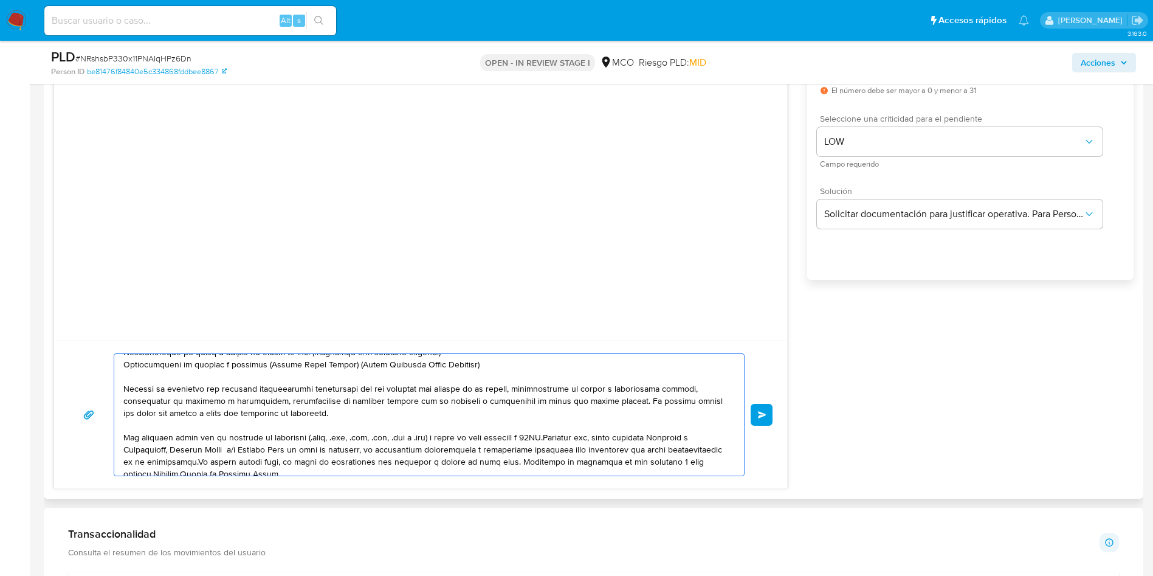
scroll to position [130, 0]
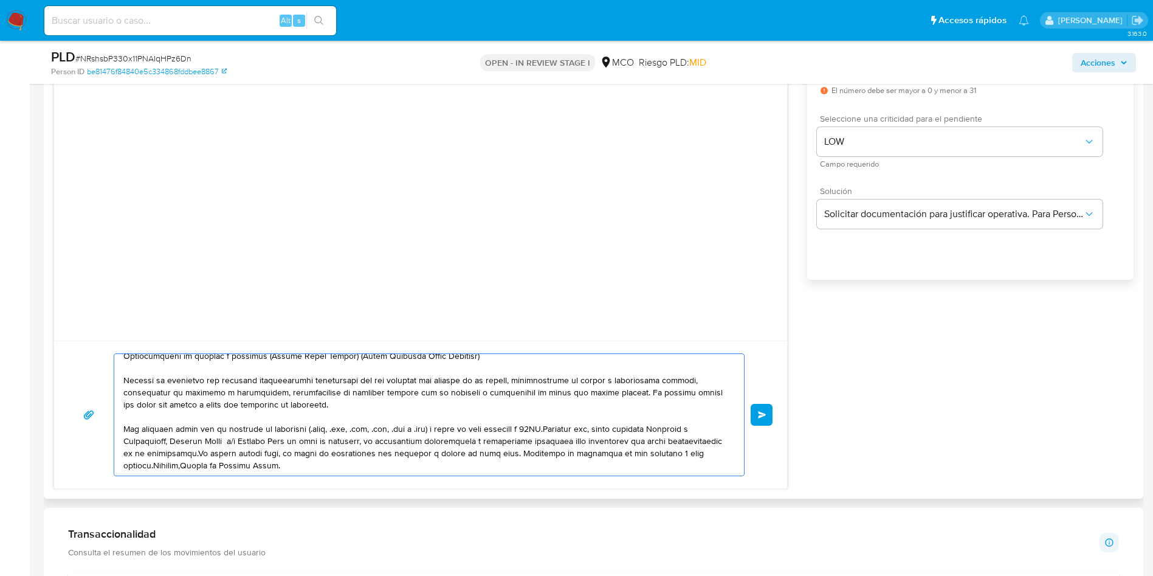
click at [553, 429] on textarea at bounding box center [425, 415] width 605 height 122
click at [551, 429] on textarea at bounding box center [425, 415] width 605 height 122
click at [252, 455] on textarea at bounding box center [425, 415] width 605 height 122
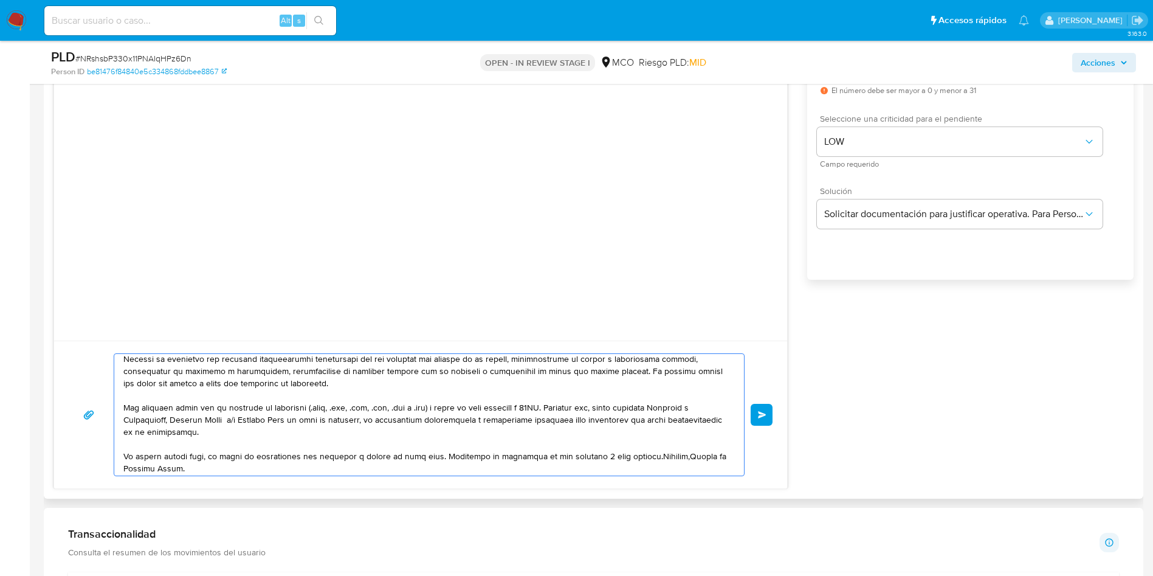
scroll to position [154, 0]
click at [438, 453] on textarea at bounding box center [425, 415] width 605 height 122
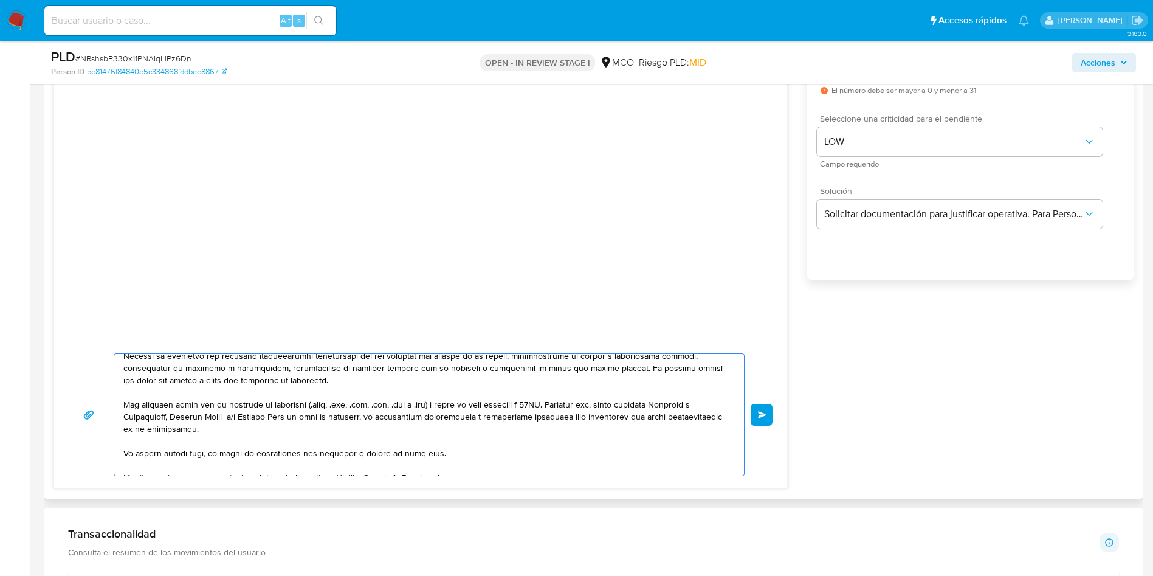
scroll to position [162, 0]
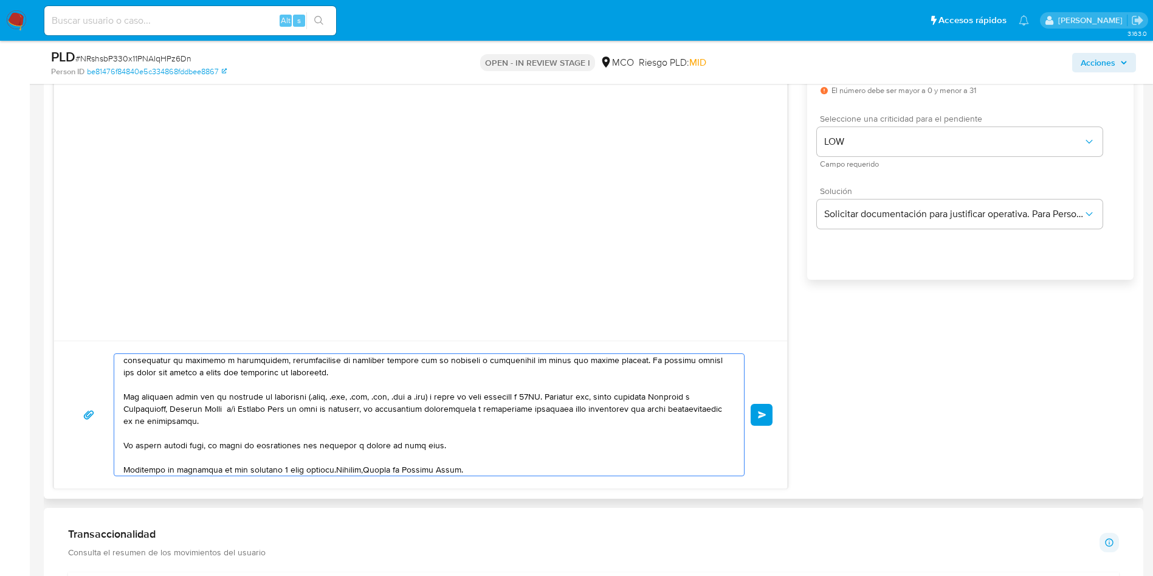
click at [330, 469] on textarea at bounding box center [425, 415] width 605 height 122
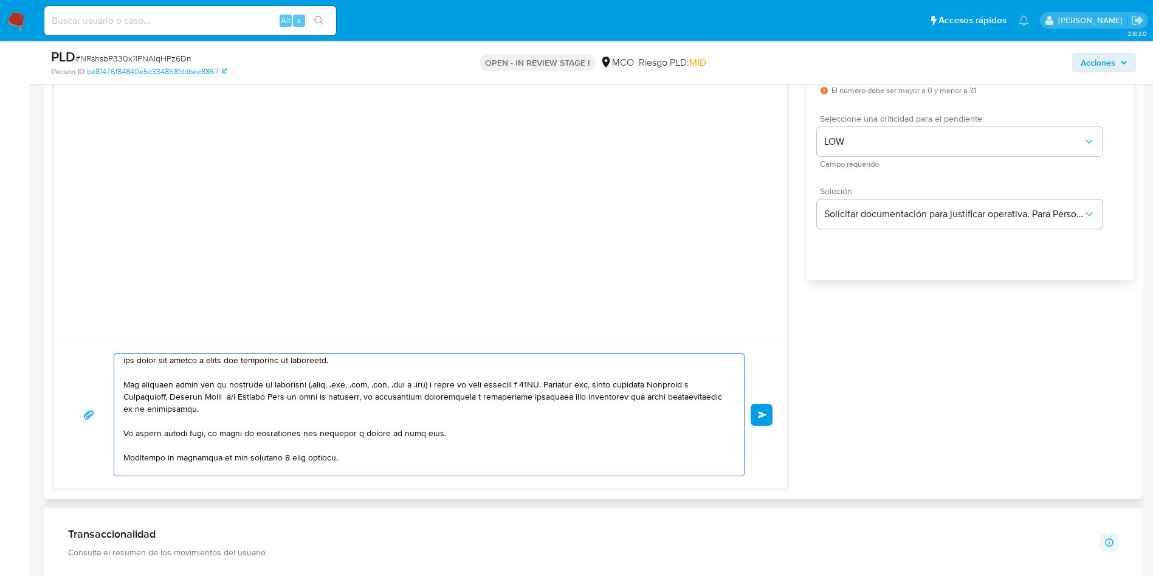
scroll to position [187, 0]
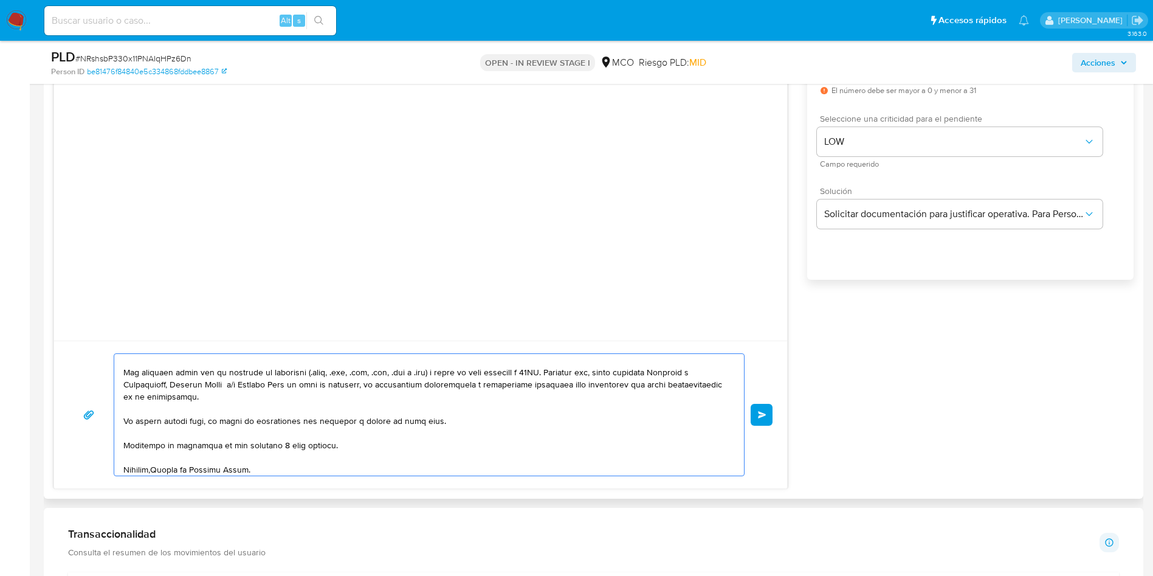
click at [156, 472] on textarea at bounding box center [425, 415] width 605 height 122
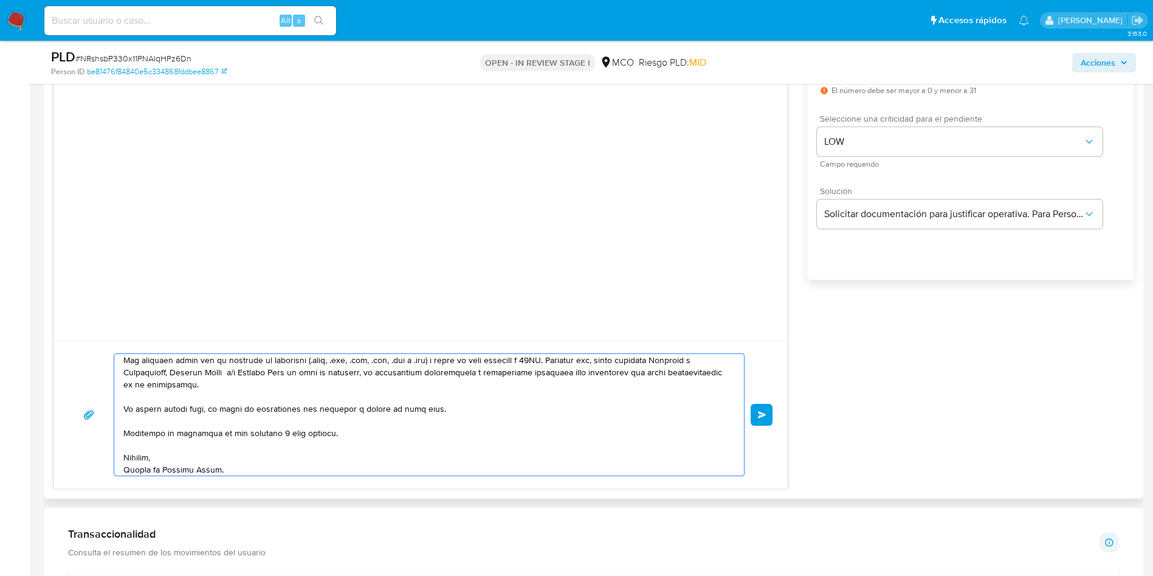
click at [235, 473] on textarea at bounding box center [425, 415] width 605 height 122
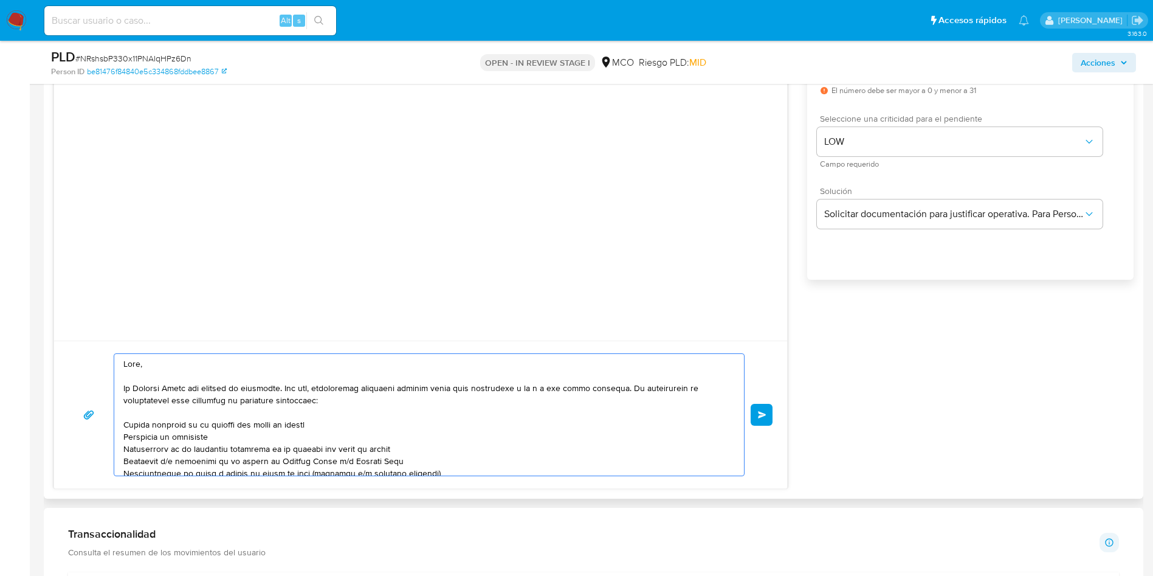
scroll to position [0, 0]
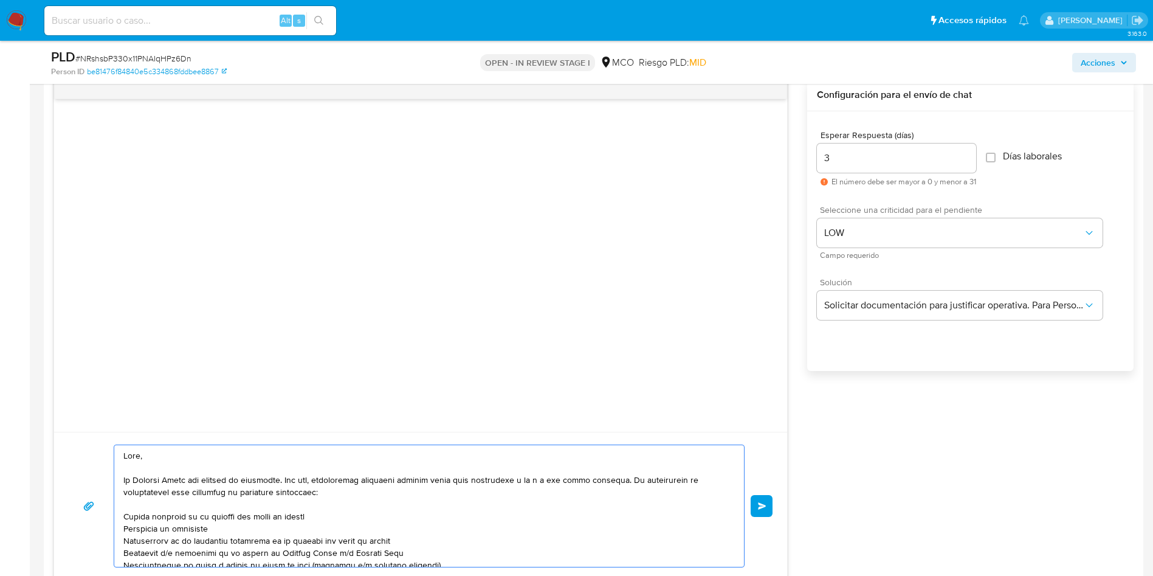
type textarea "Hola, En Mercado Libre nos importa tu seguridad. Por eso, necesitamos verificar…"
click at [1024, 156] on span "Días laborales" at bounding box center [1032, 156] width 59 height 12
click at [996, 156] on input "Días laborales" at bounding box center [991, 158] width 10 height 10
checkbox input "true"
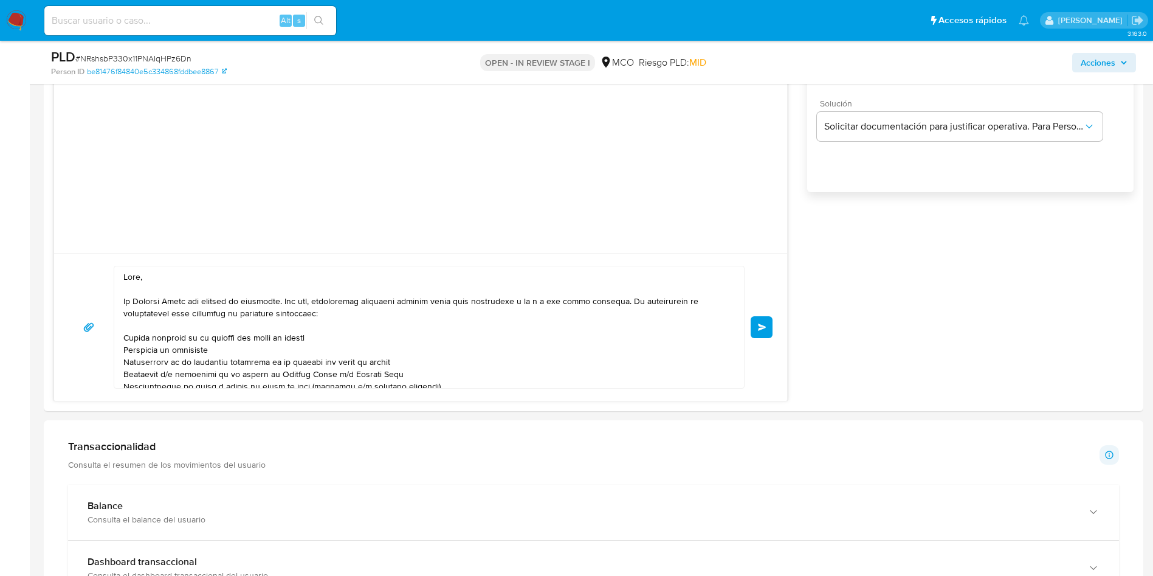
scroll to position [821, 0]
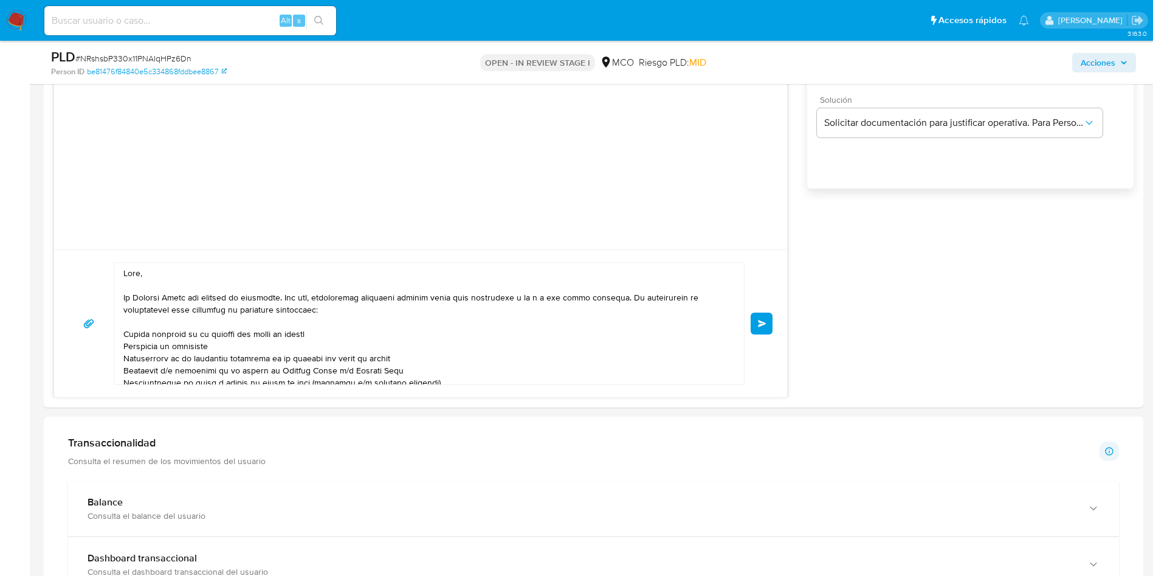
click at [760, 322] on span "Enviar" at bounding box center [762, 323] width 9 height 7
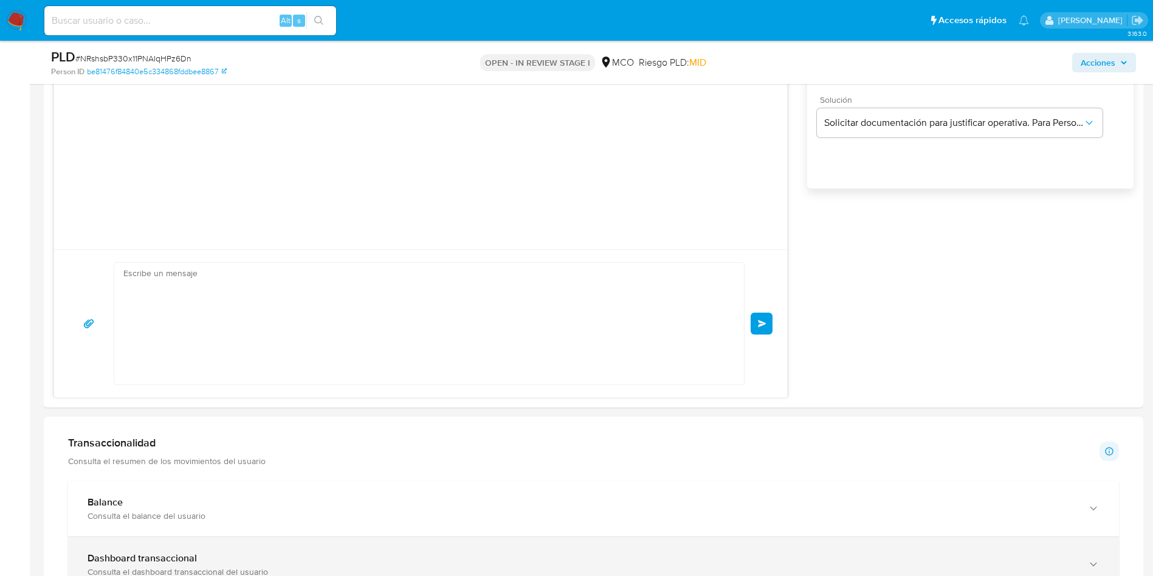
scroll to position [157, 0]
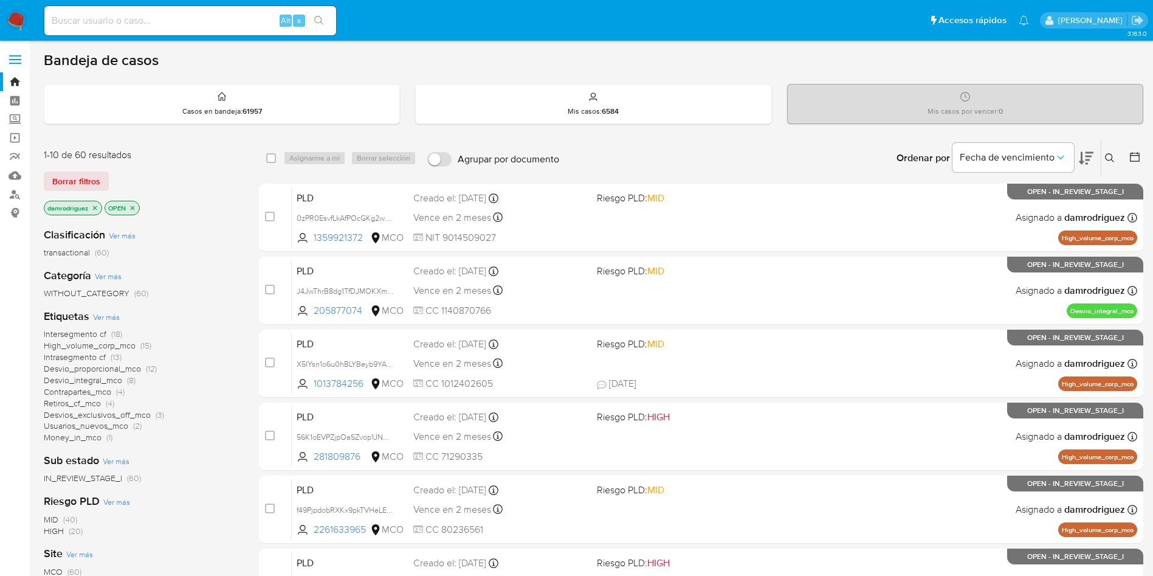
click at [149, 22] on input at bounding box center [190, 21] width 292 height 16
paste input "nnA1zjhIBmvR4KT4dRqHOmki"
type input "nnA1zjhIBmvR4KT4dRqHOmki"
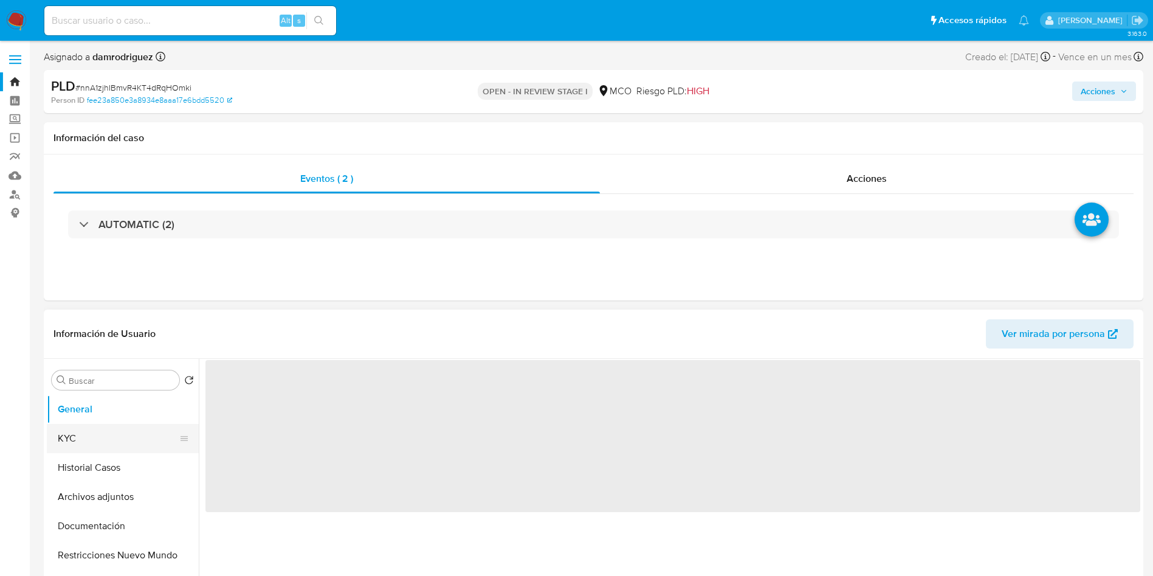
select select "10"
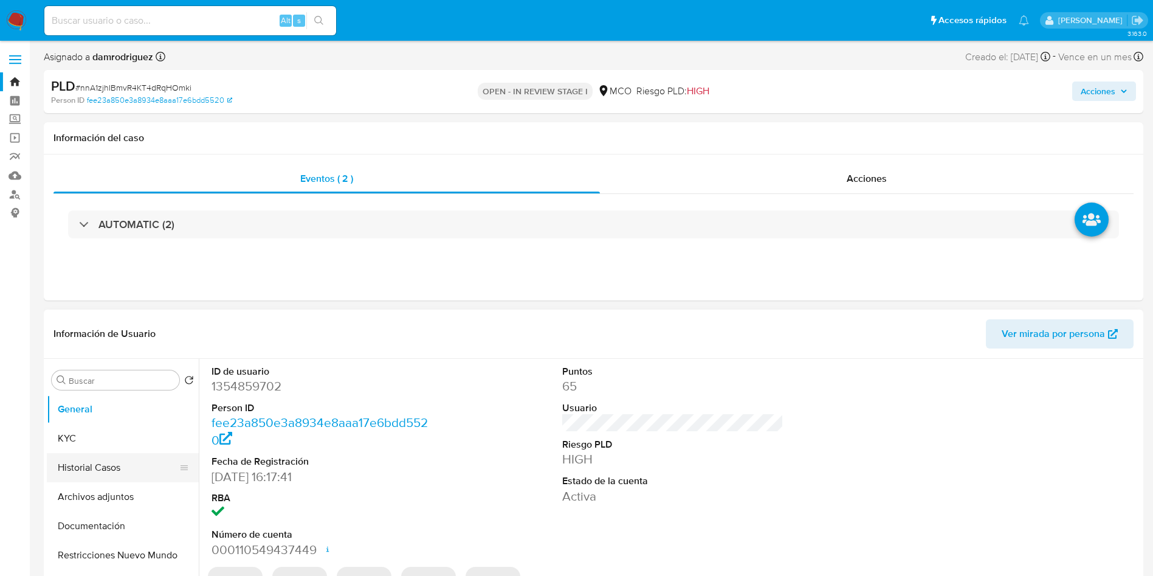
click at [88, 469] on button "Historial Casos" at bounding box center [118, 467] width 142 height 29
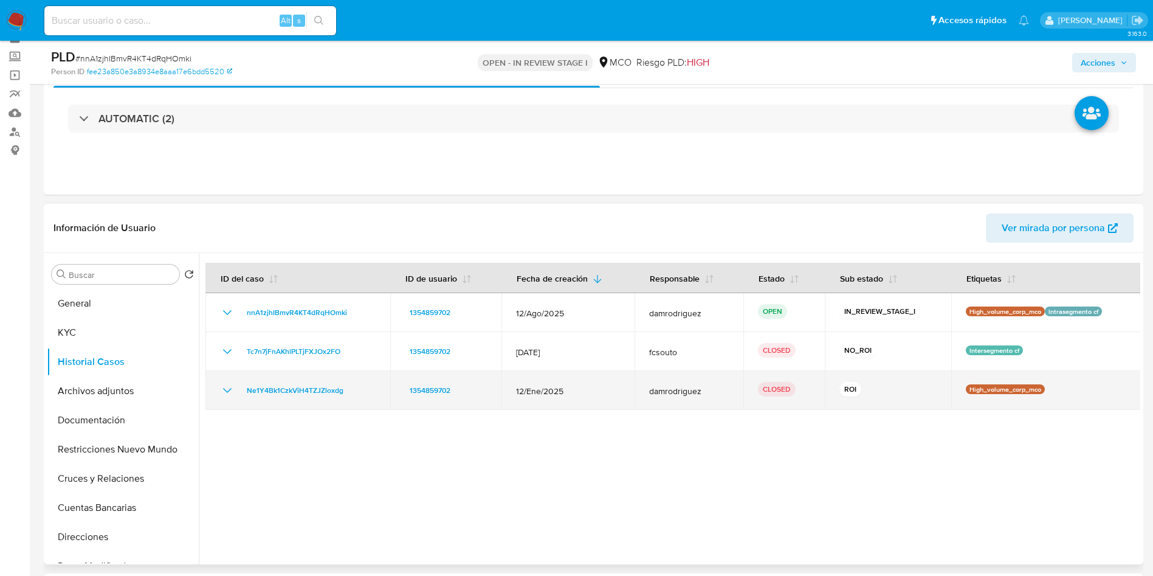
scroll to position [91, 0]
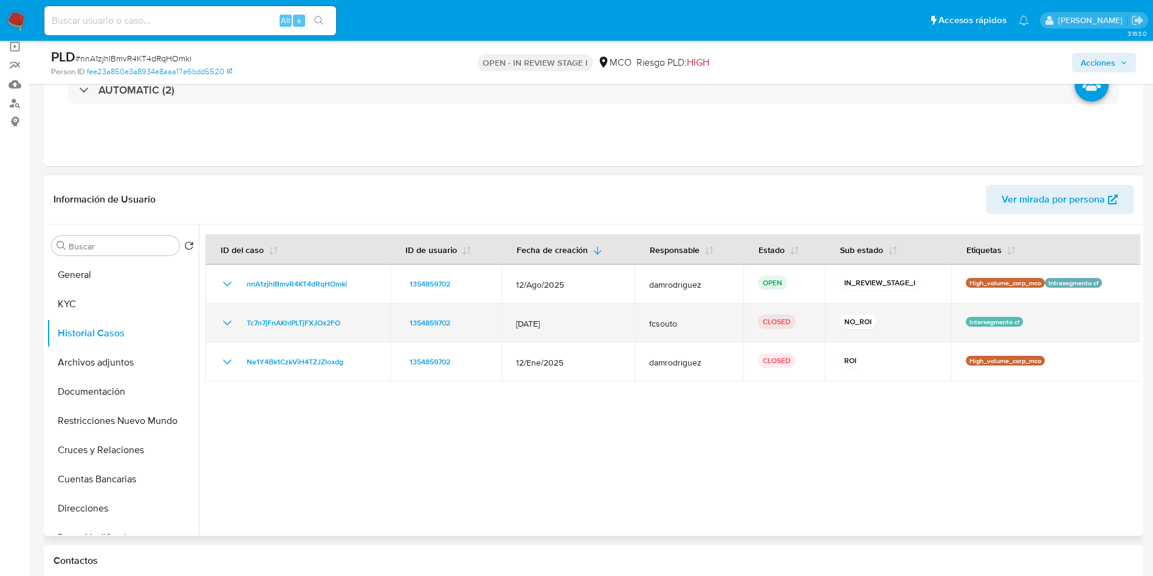
click at [224, 323] on icon "Mostrar/Ocultar" at bounding box center [227, 322] width 15 height 15
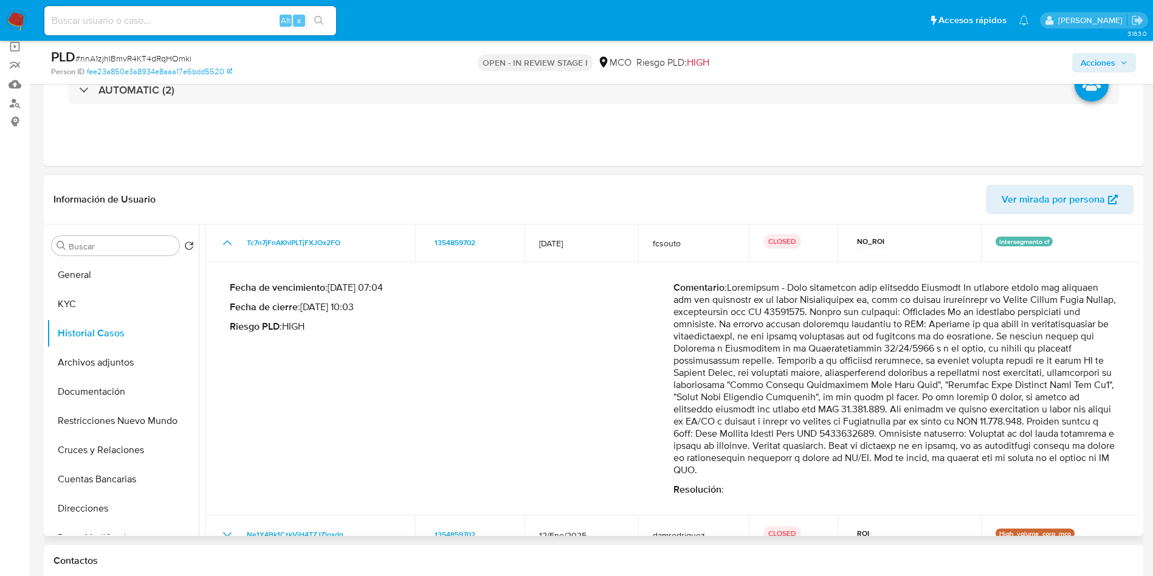
drag, startPoint x: 794, startPoint y: 367, endPoint x: 921, endPoint y: 441, distance: 147.1
click at [920, 441] on p "Comentario :" at bounding box center [896, 378] width 444 height 195
click at [92, 388] on button "Documentación" at bounding box center [118, 391] width 142 height 29
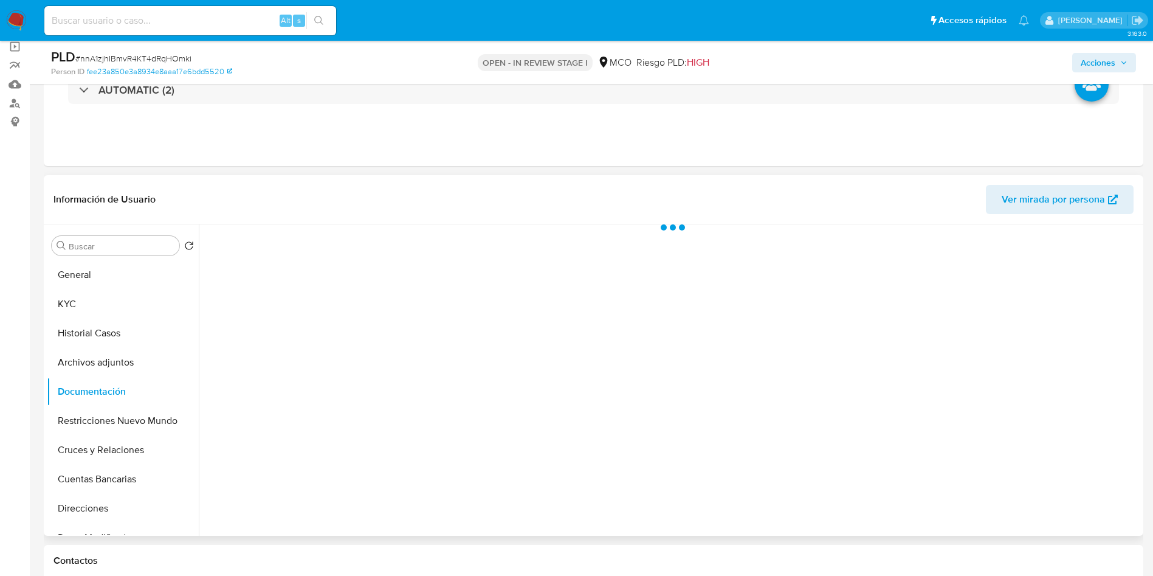
scroll to position [0, 0]
click at [130, 270] on button "General" at bounding box center [118, 274] width 142 height 29
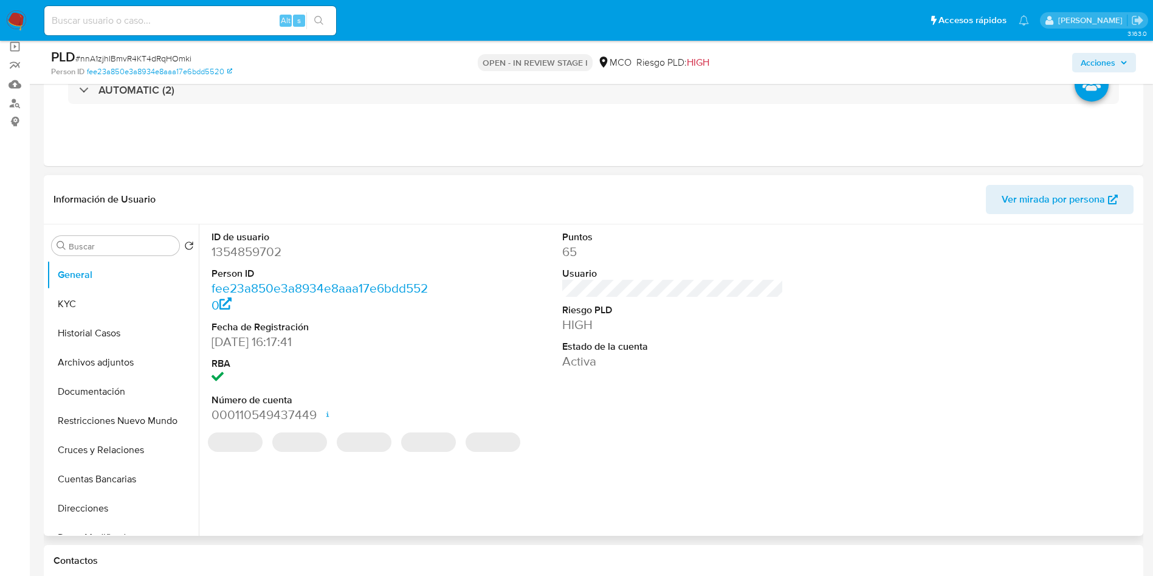
click at [241, 250] on dd "1354859702" at bounding box center [323, 251] width 222 height 17
copy dd "1354859702"
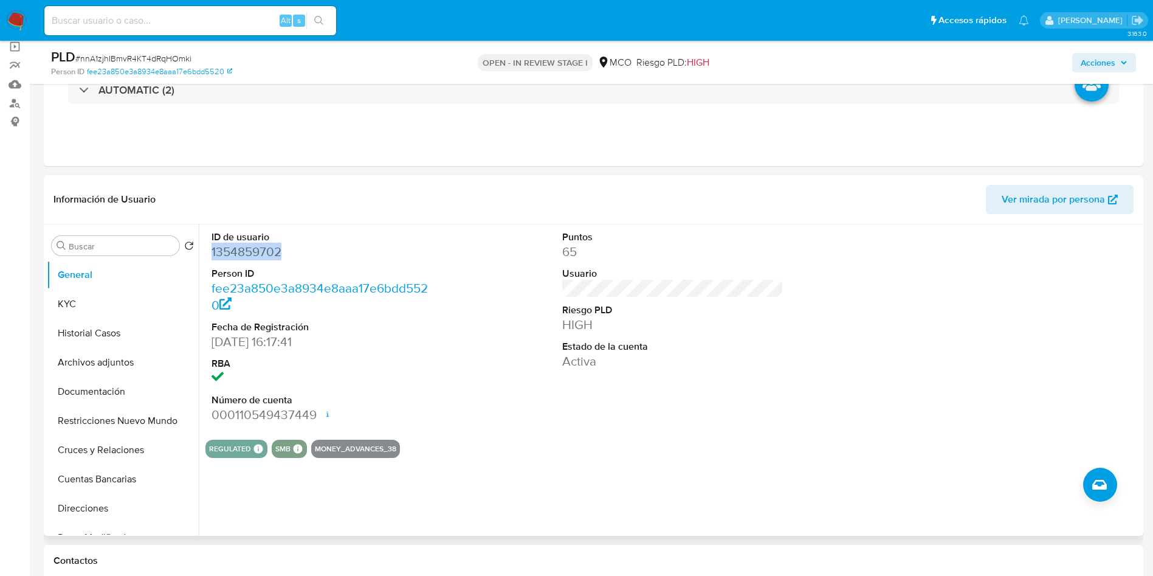
click at [238, 254] on dd "1354859702" at bounding box center [323, 251] width 222 height 17
click at [236, 239] on dt "ID de usuario" at bounding box center [323, 236] width 222 height 13
click at [226, 260] on dl "ID de usuario 1354859702 Person ID fee23a850e3a8934e8aaa17e6bdd5520 Fecha de Re…" at bounding box center [323, 326] width 222 height 193
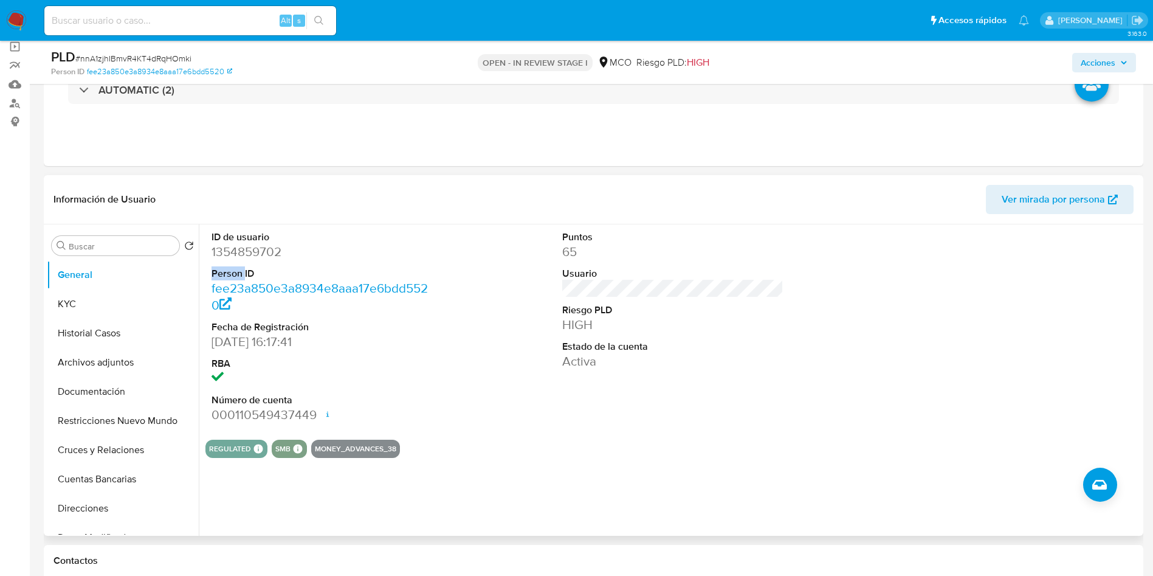
click at [226, 260] on dl "ID de usuario 1354859702 Person ID fee23a850e3a8934e8aaa17e6bdd5520 Fecha de Re…" at bounding box center [323, 326] width 222 height 193
click at [233, 251] on dd "1354859702" at bounding box center [323, 251] width 222 height 17
copy dd "1354859702"
click at [131, 428] on button "Restricciones Nuevo Mundo" at bounding box center [118, 420] width 142 height 29
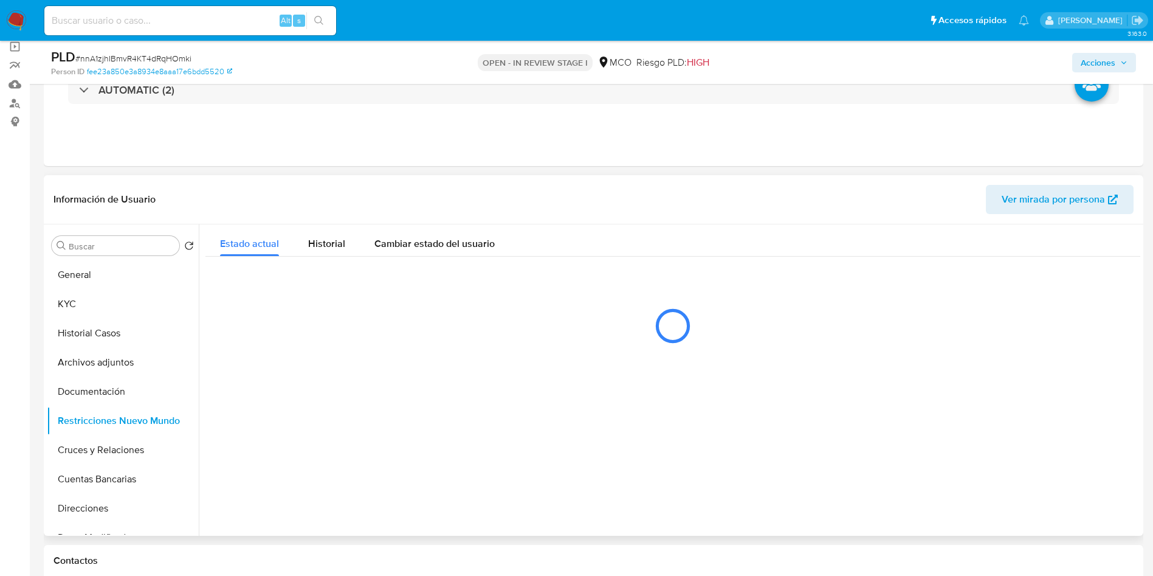
click at [391, 204] on header "Información de Usuario Ver mirada por persona" at bounding box center [593, 199] width 1080 height 29
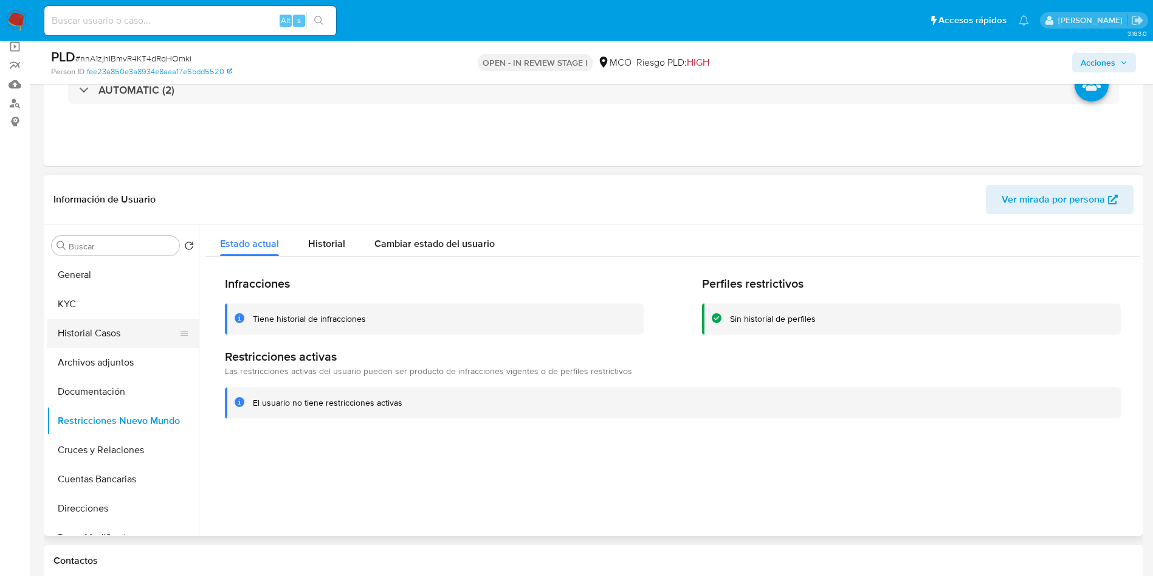
click at [106, 340] on button "Historial Casos" at bounding box center [118, 333] width 142 height 29
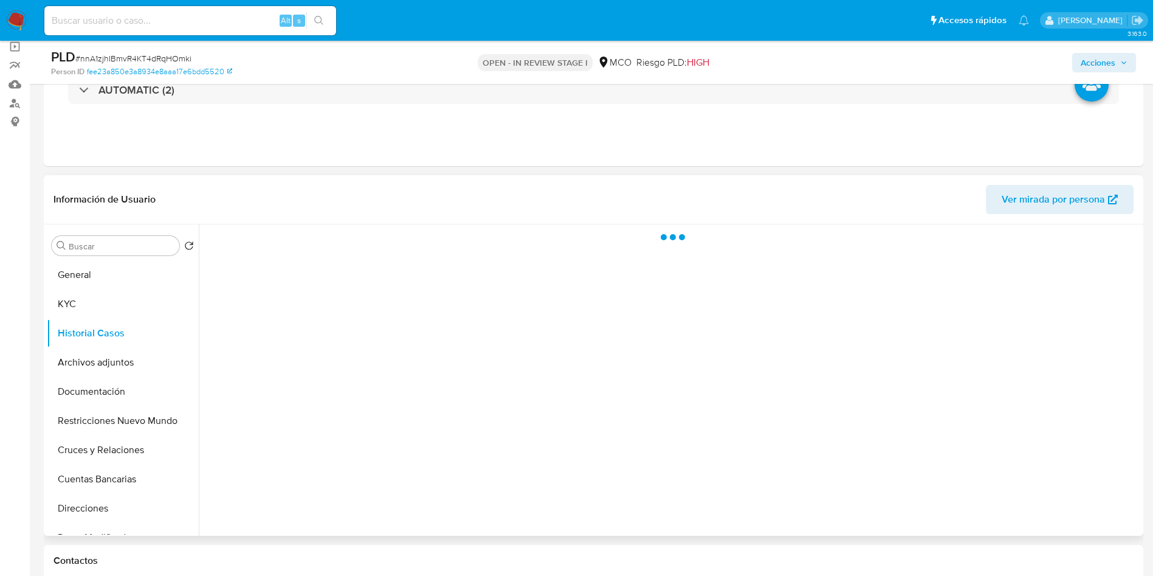
click at [253, 197] on header "Información de Usuario Ver mirada por persona" at bounding box center [593, 199] width 1080 height 29
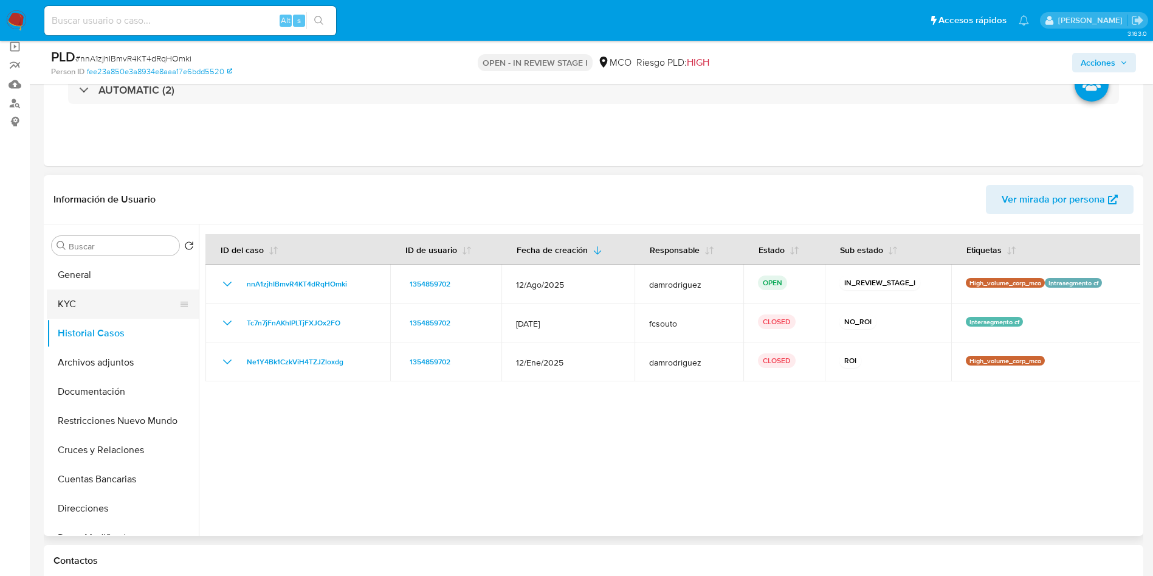
click at [110, 301] on button "KYC" at bounding box center [118, 303] width 142 height 29
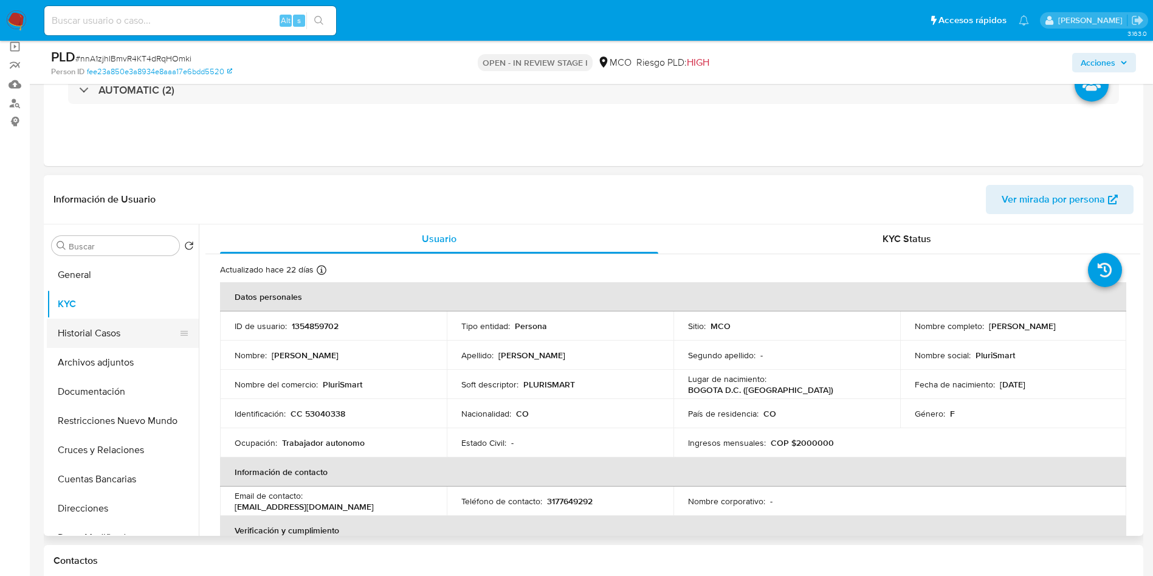
drag, startPoint x: 72, startPoint y: 361, endPoint x: 97, endPoint y: 329, distance: 41.1
click at [72, 360] on button "Archivos adjuntos" at bounding box center [123, 362] width 152 height 29
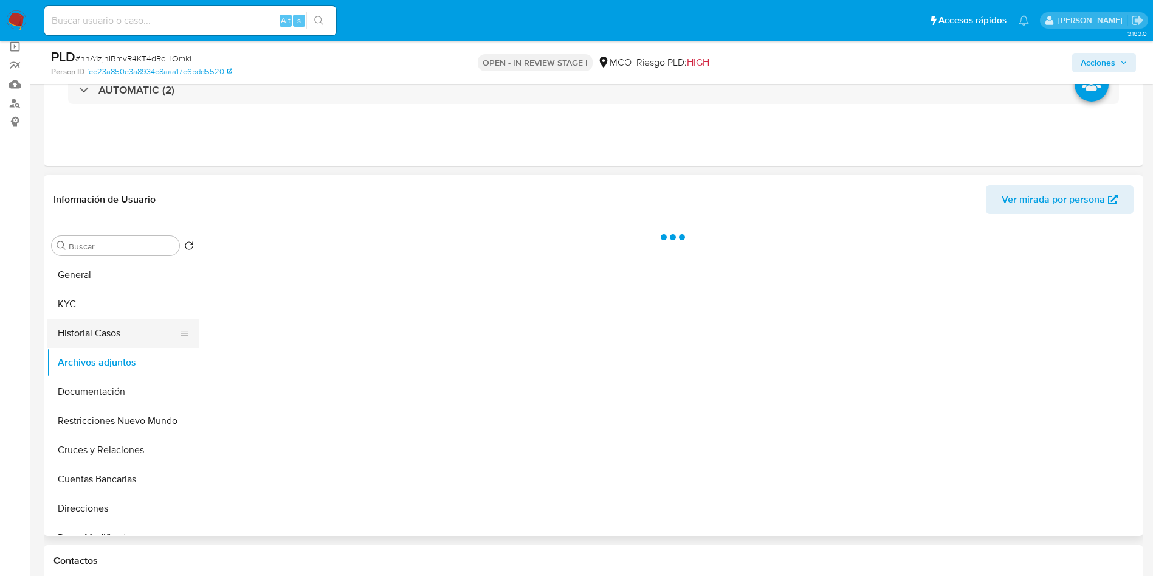
click at [98, 328] on button "Historial Casos" at bounding box center [118, 333] width 142 height 29
click at [408, 187] on header "Información de Usuario Ver mirada por persona" at bounding box center [593, 199] width 1080 height 29
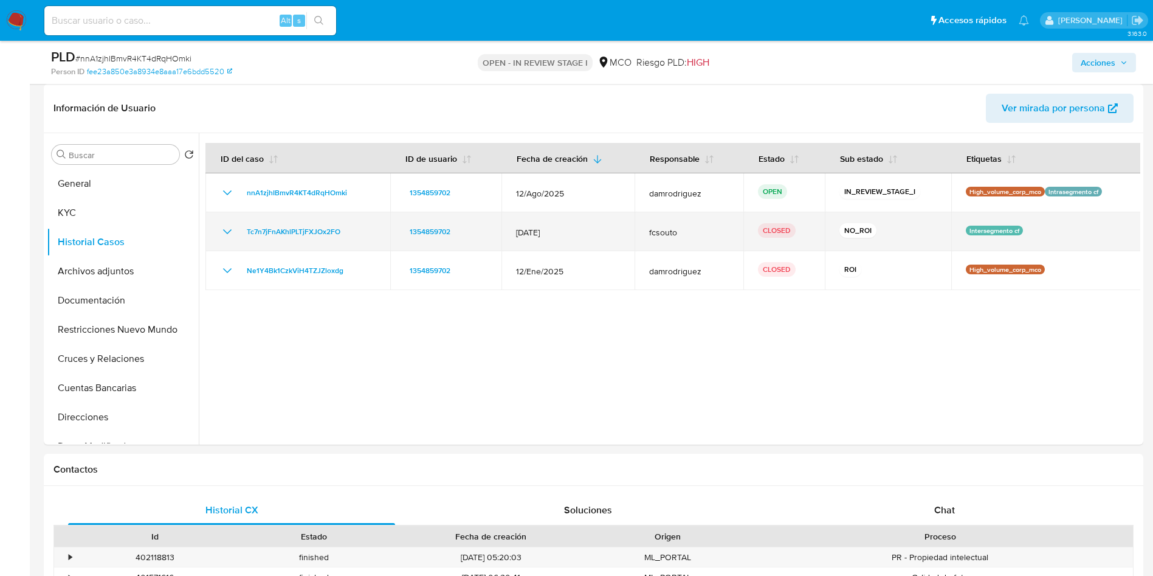
click at [230, 230] on icon "Mostrar/Ocultar" at bounding box center [227, 231] width 15 height 15
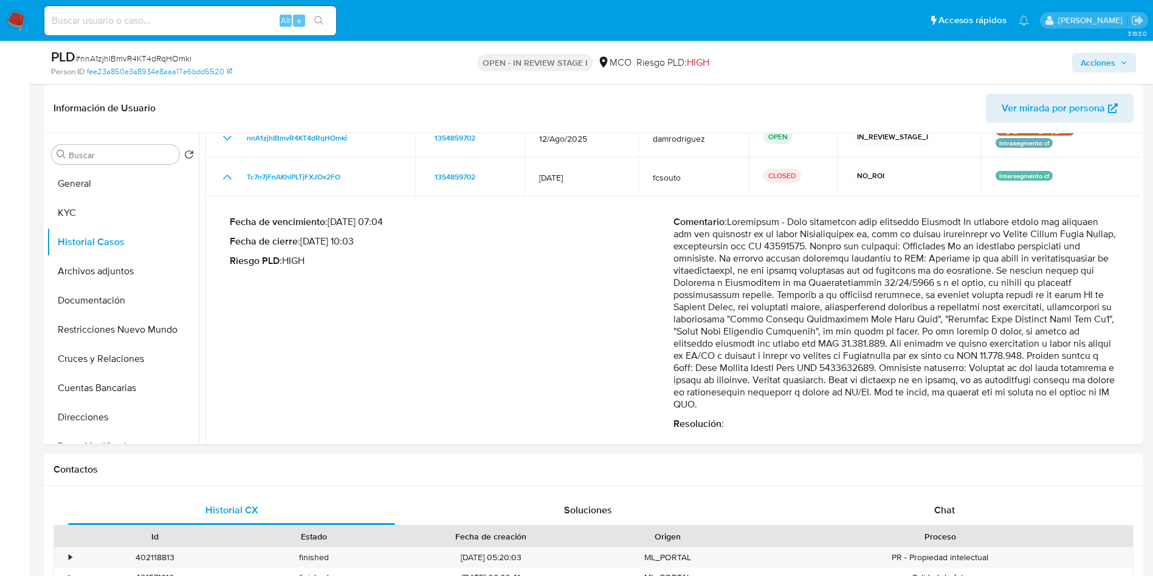
scroll to position [91, 0]
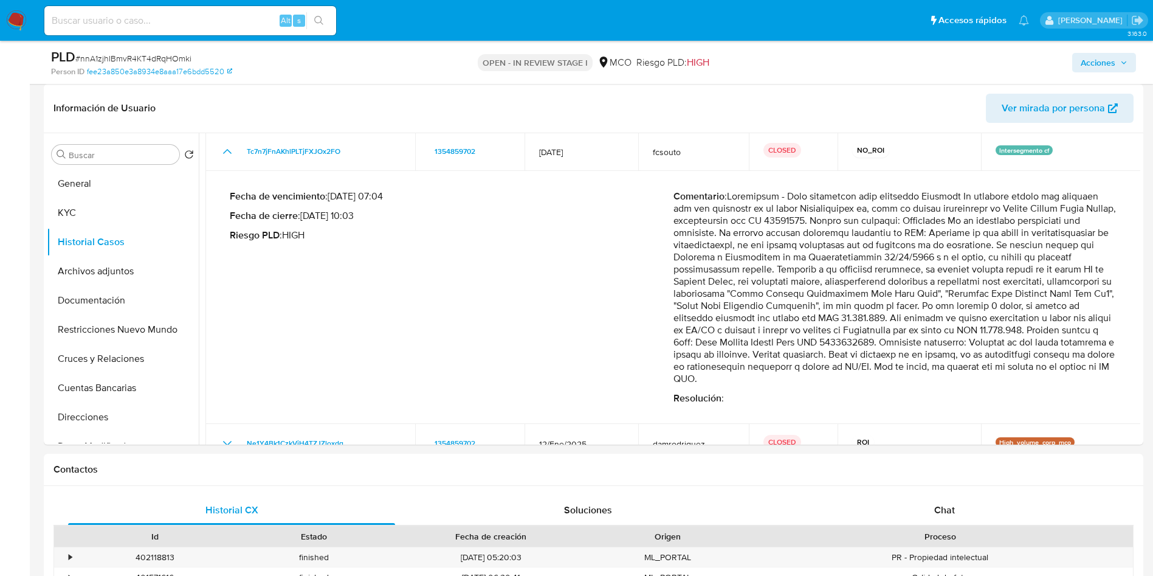
drag, startPoint x: 771, startPoint y: 238, endPoint x: 1051, endPoint y: 315, distance: 290.7
click at [1051, 315] on p "Comentario :" at bounding box center [896, 287] width 444 height 195
drag, startPoint x: 700, startPoint y: 332, endPoint x: 1092, endPoint y: 336, distance: 392.1
click at [1092, 336] on p "Comentario :" at bounding box center [896, 287] width 444 height 195
drag, startPoint x: 731, startPoint y: 343, endPoint x: 1120, endPoint y: 347, distance: 389.1
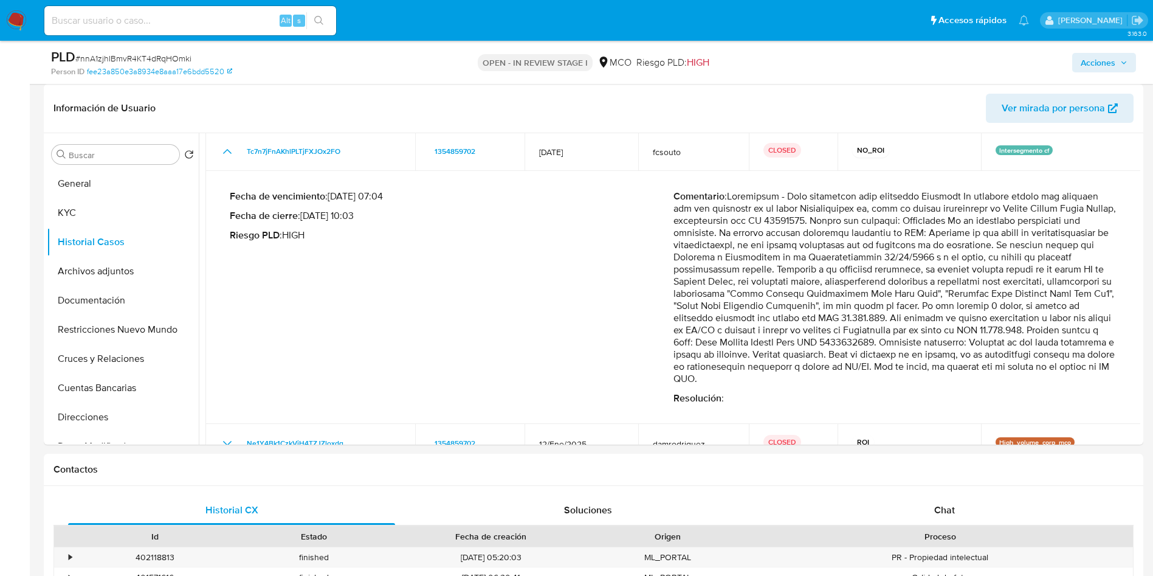
click at [1120, 347] on div "Fecha de vencimiento : 10/10/2025 07:04 Fecha de cierre : 14/08/2025 10:03 Ries…" at bounding box center [673, 297] width 907 height 233
drag, startPoint x: 749, startPoint y: 360, endPoint x: 912, endPoint y: 352, distance: 163.1
click at [887, 354] on p "Comentario :" at bounding box center [896, 287] width 444 height 195
drag, startPoint x: 946, startPoint y: 353, endPoint x: 1071, endPoint y: 351, distance: 125.2
click at [1069, 351] on p "Comentario :" at bounding box center [896, 287] width 444 height 195
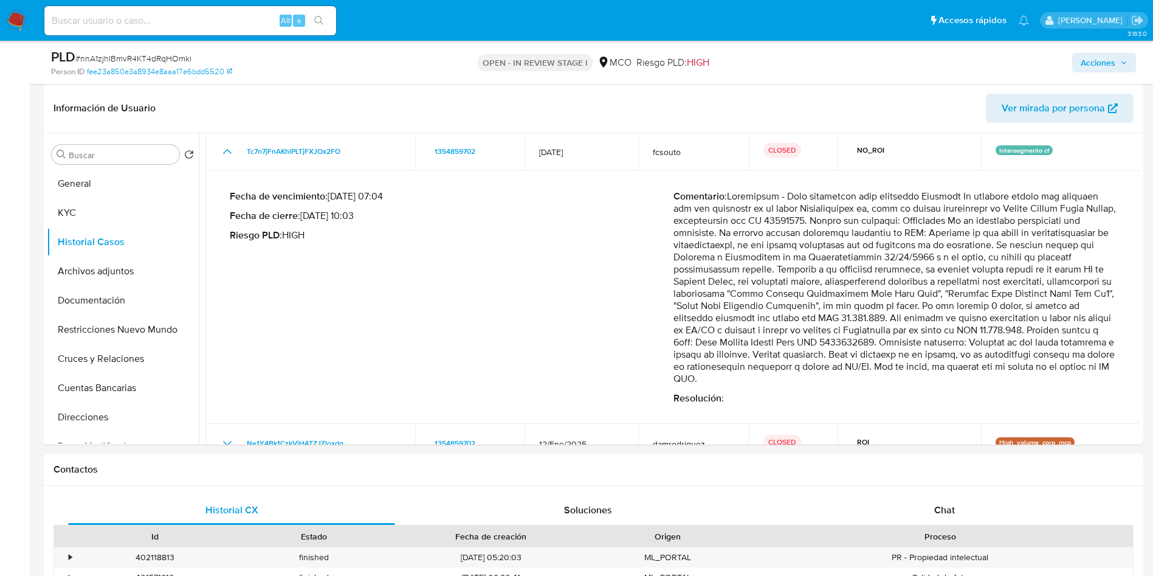
scroll to position [115, 0]
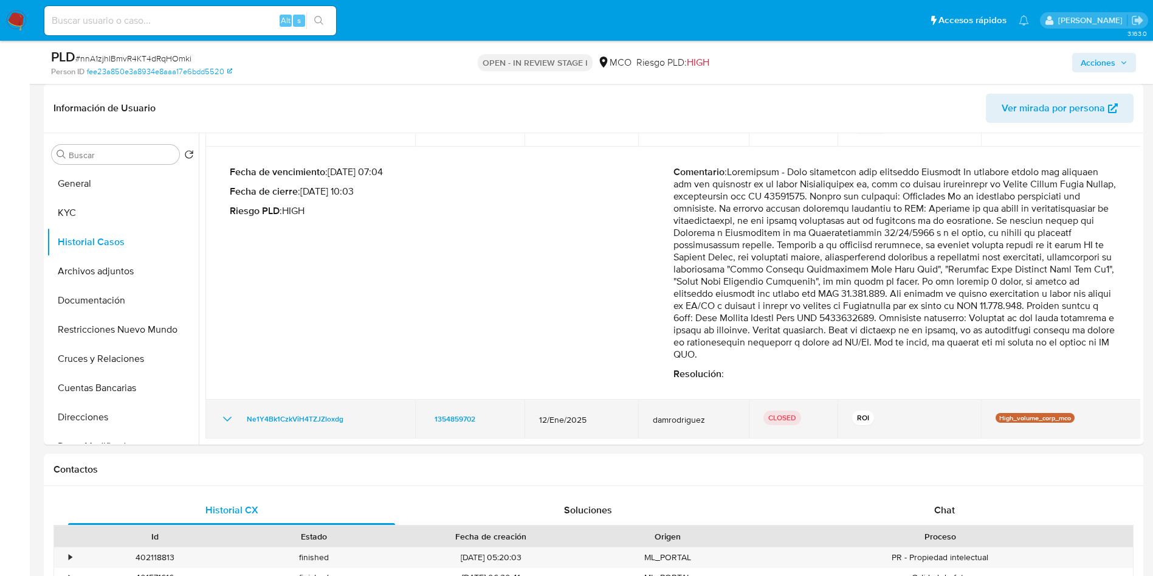
click at [230, 420] on icon "Mostrar/Ocultar" at bounding box center [227, 419] width 15 height 15
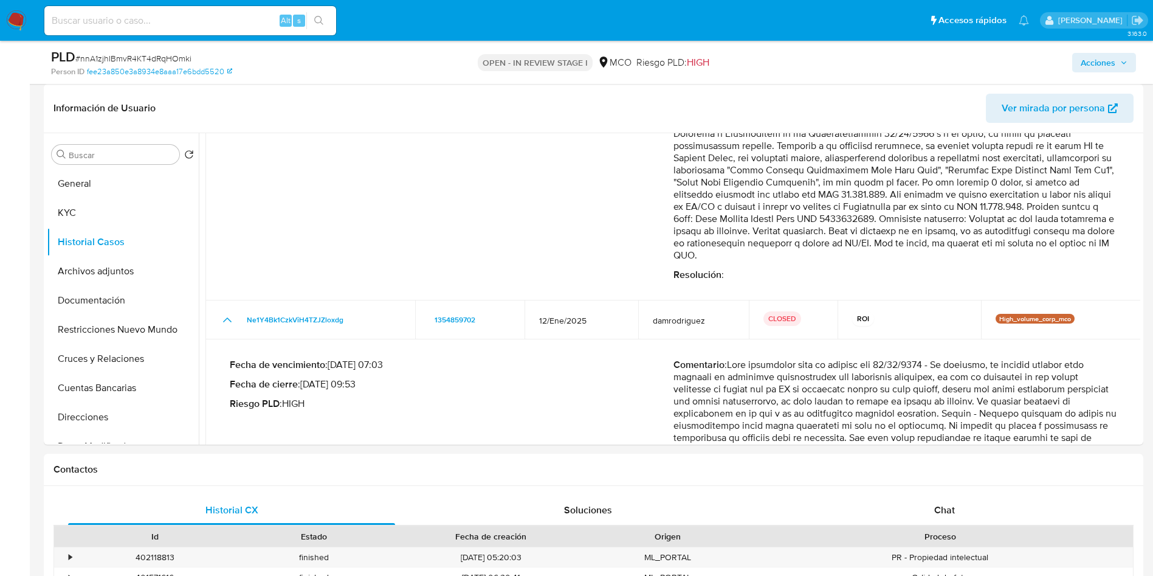
scroll to position [332, 0]
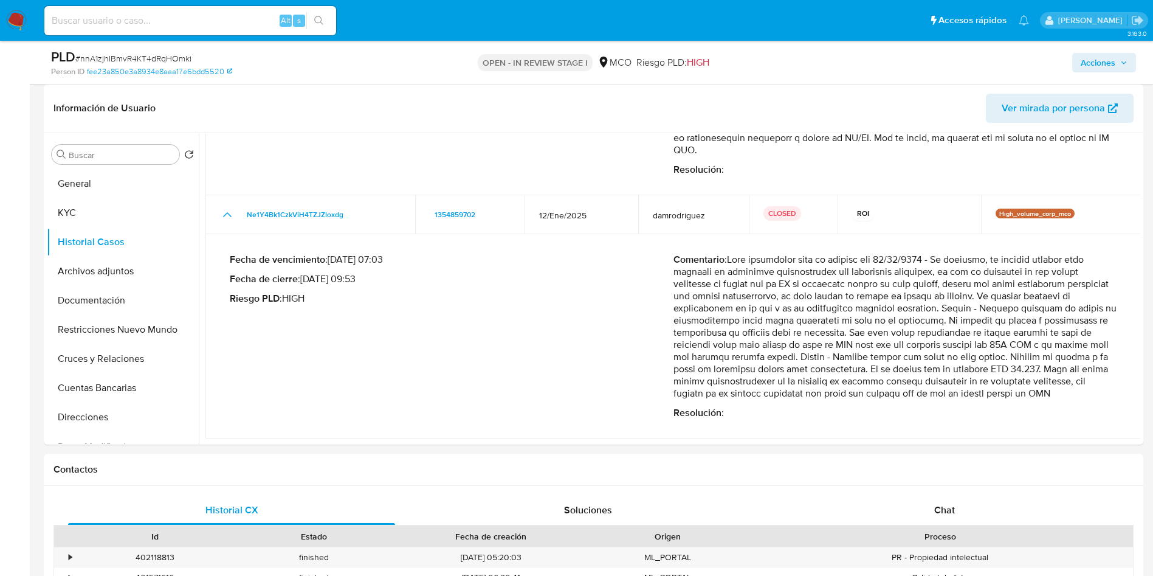
drag, startPoint x: 730, startPoint y: 278, endPoint x: 1081, endPoint y: 333, distance: 355.7
click at [1082, 333] on p "Comentario :" at bounding box center [896, 326] width 444 height 146
drag, startPoint x: 818, startPoint y: 350, endPoint x: 1109, endPoint y: 351, distance: 291.8
click at [1109, 351] on p "Comentario :" at bounding box center [896, 326] width 444 height 146
click at [731, 353] on p "Comentario :" at bounding box center [896, 326] width 444 height 146
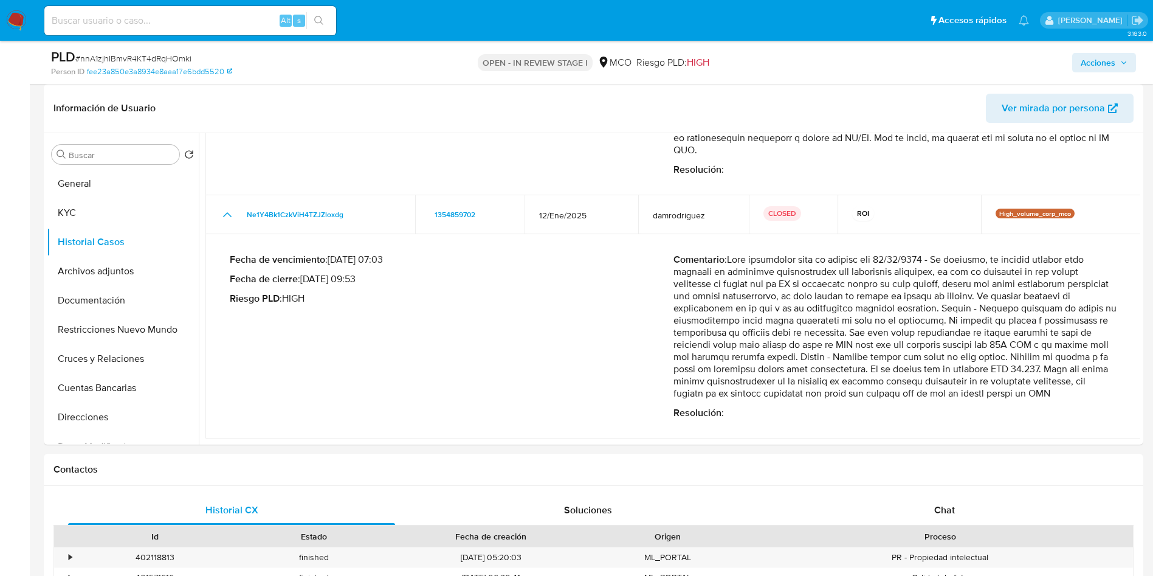
drag, startPoint x: 784, startPoint y: 355, endPoint x: 1105, endPoint y: 365, distance: 321.7
click at [1106, 363] on p "Comentario :" at bounding box center [896, 326] width 444 height 146
click at [660, 381] on div "Fecha de vencimiento : 12/04/2025 07:03 Fecha de cierre : 31/01/2025 09:53 Ries…" at bounding box center [452, 335] width 444 height 165
drag, startPoint x: 717, startPoint y: 368, endPoint x: 1052, endPoint y: 371, distance: 335.6
click at [1042, 371] on p "Comentario :" at bounding box center [896, 326] width 444 height 146
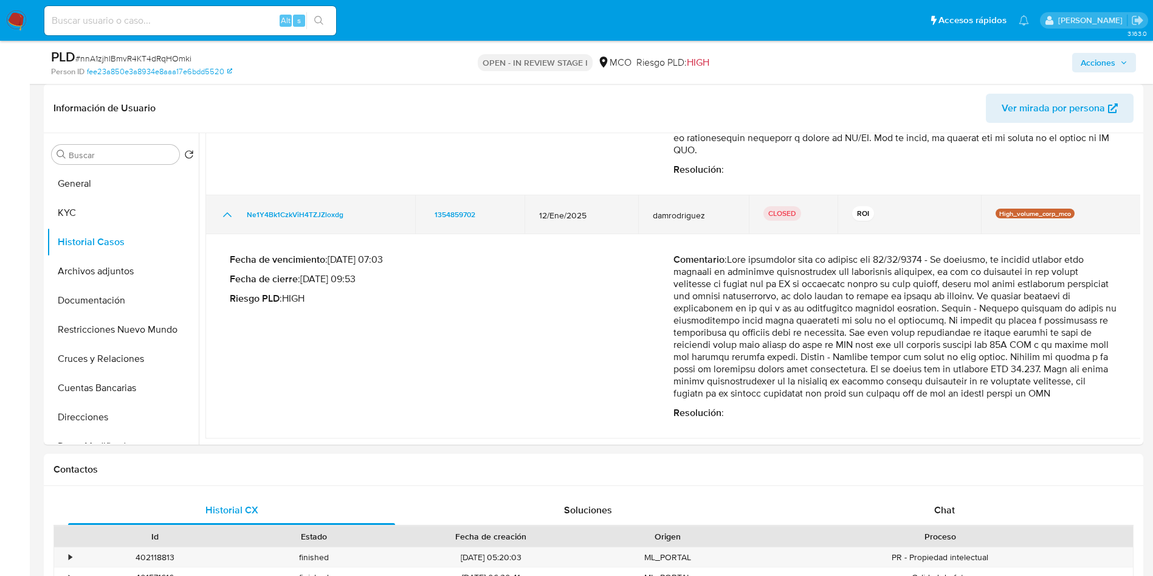
click at [232, 215] on td "Ne1Y4Bk1CzkViH4TZJZloxdg" at bounding box center [310, 214] width 210 height 39
click at [226, 207] on icon "Mostrar/Ocultar" at bounding box center [227, 214] width 15 height 15
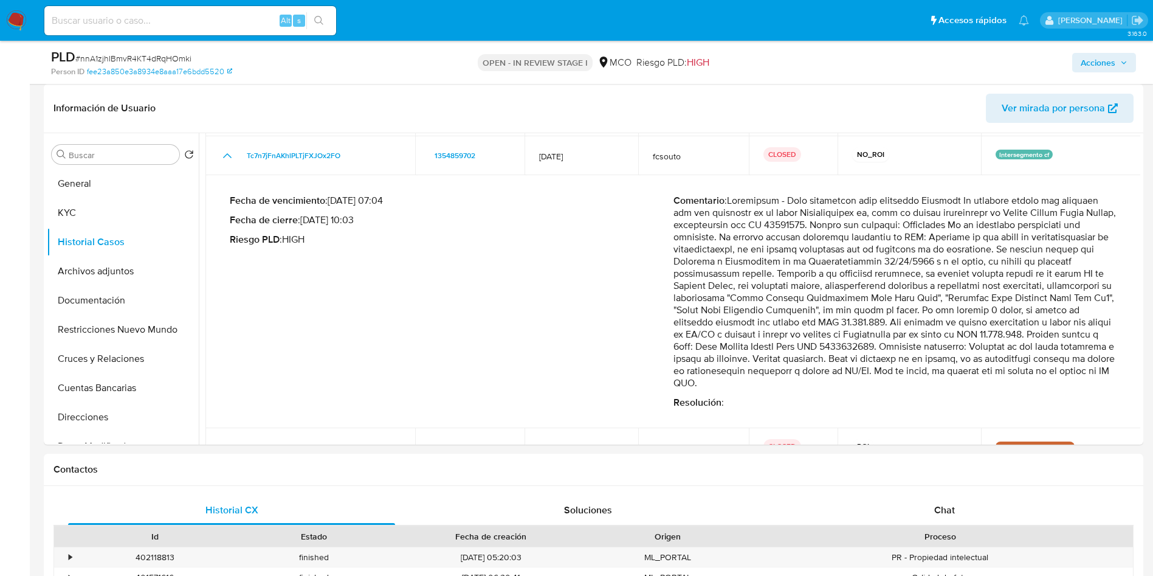
scroll to position [115, 0]
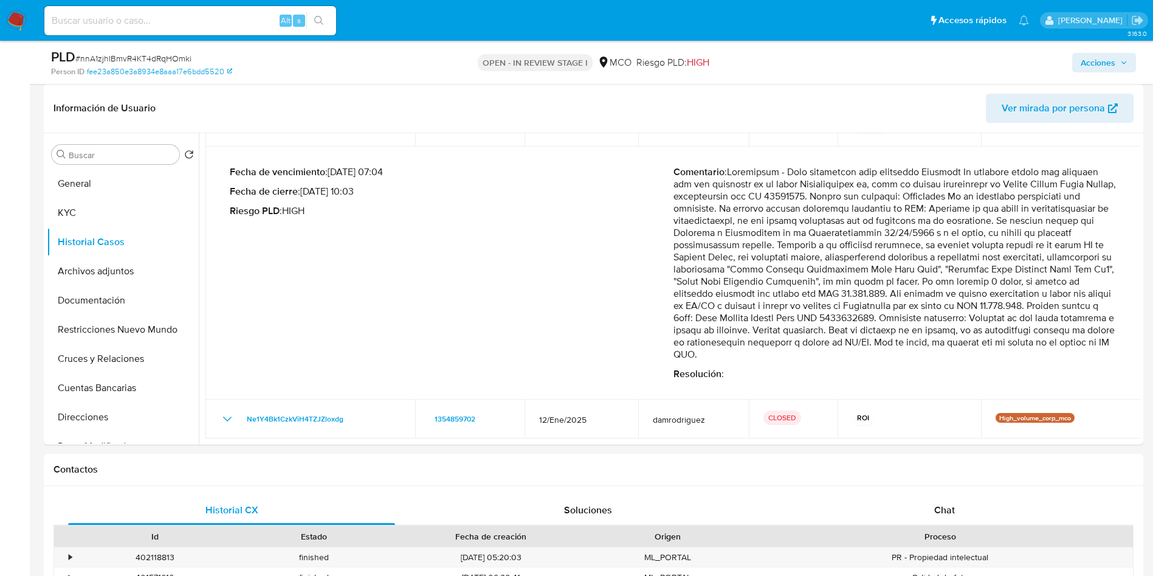
drag, startPoint x: 835, startPoint y: 311, endPoint x: 979, endPoint y: 309, distance: 144.1
click at [932, 310] on p "Comentario :" at bounding box center [896, 263] width 444 height 195
drag, startPoint x: 1002, startPoint y: 319, endPoint x: 796, endPoint y: 328, distance: 206.9
click at [796, 328] on p "Comentario :" at bounding box center [896, 263] width 444 height 195
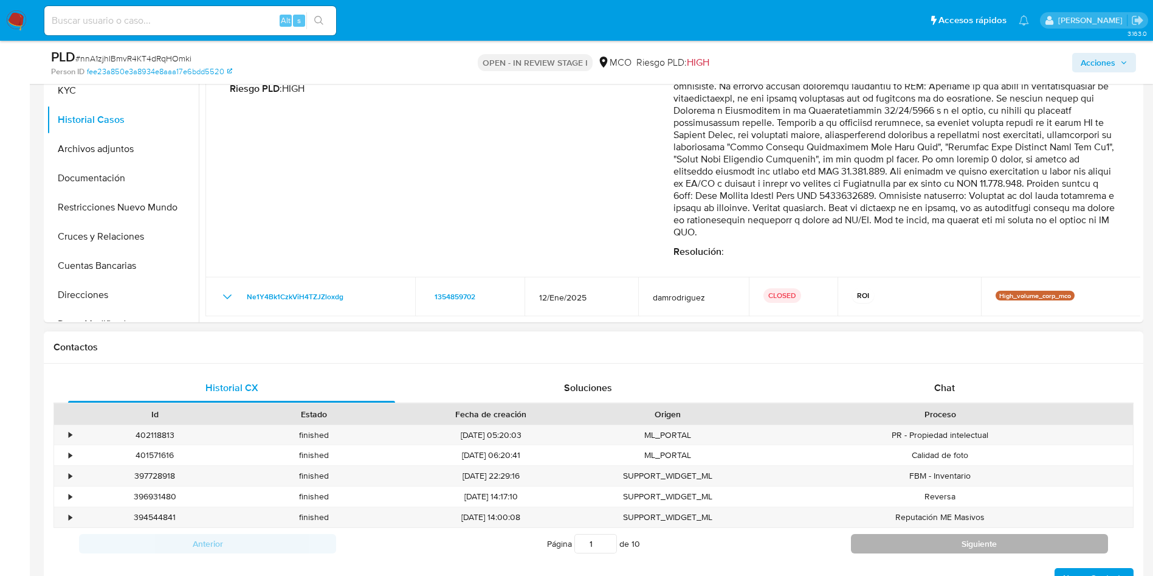
scroll to position [456, 0]
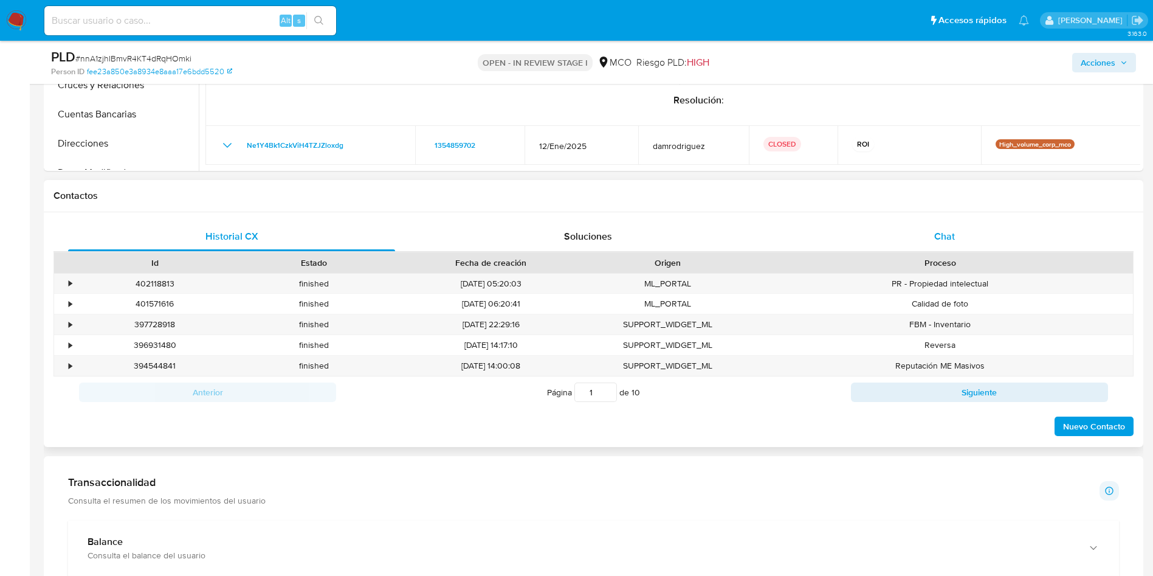
click at [915, 243] on div "Chat" at bounding box center [944, 236] width 327 height 29
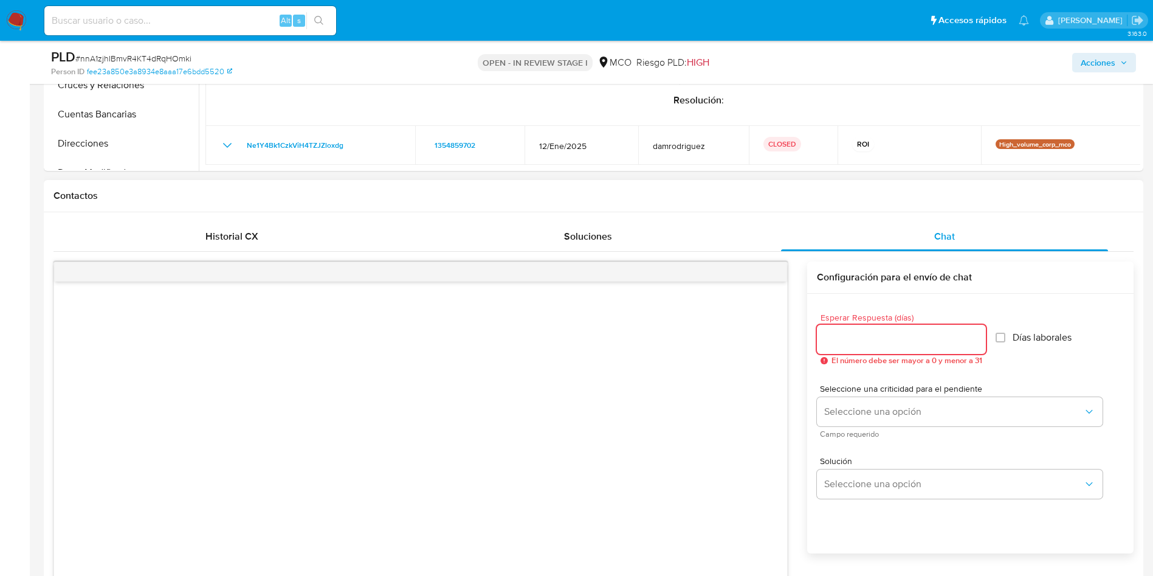
click at [886, 345] on input "Esperar Respuesta (días)" at bounding box center [901, 339] width 169 height 16
click at [1008, 338] on label "Días laborales" at bounding box center [1034, 337] width 76 height 12
click at [1005, 338] on input "Días laborales" at bounding box center [1001, 337] width 10 height 10
checkbox input "true"
click at [877, 339] on input "Esperar Respuesta (días)" at bounding box center [901, 339] width 169 height 16
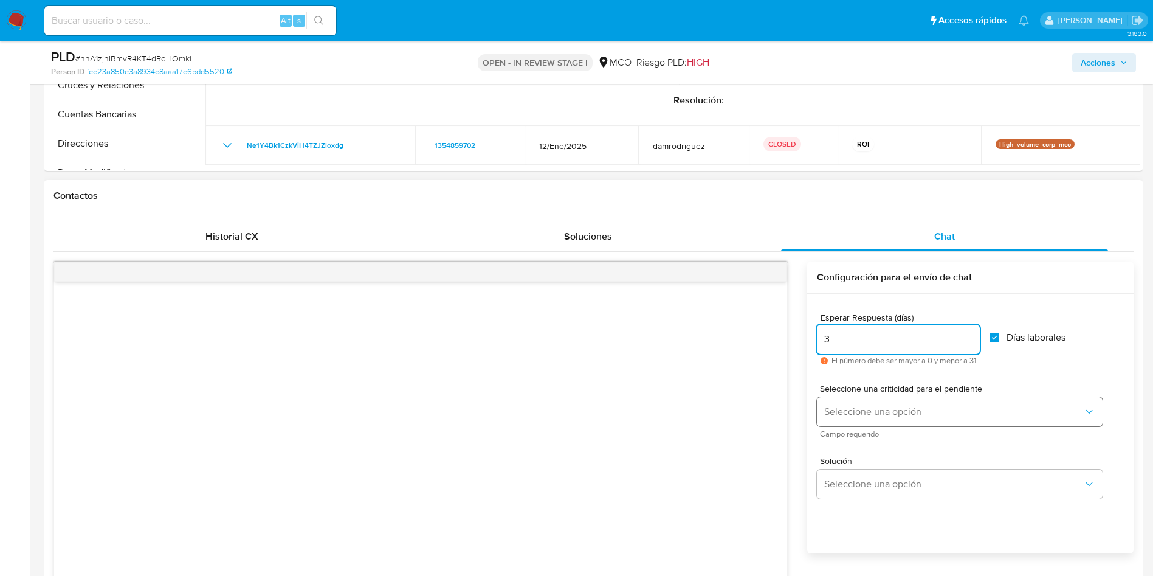
type input "3"
click at [864, 403] on button "Seleccione una opción" at bounding box center [960, 411] width 286 height 29
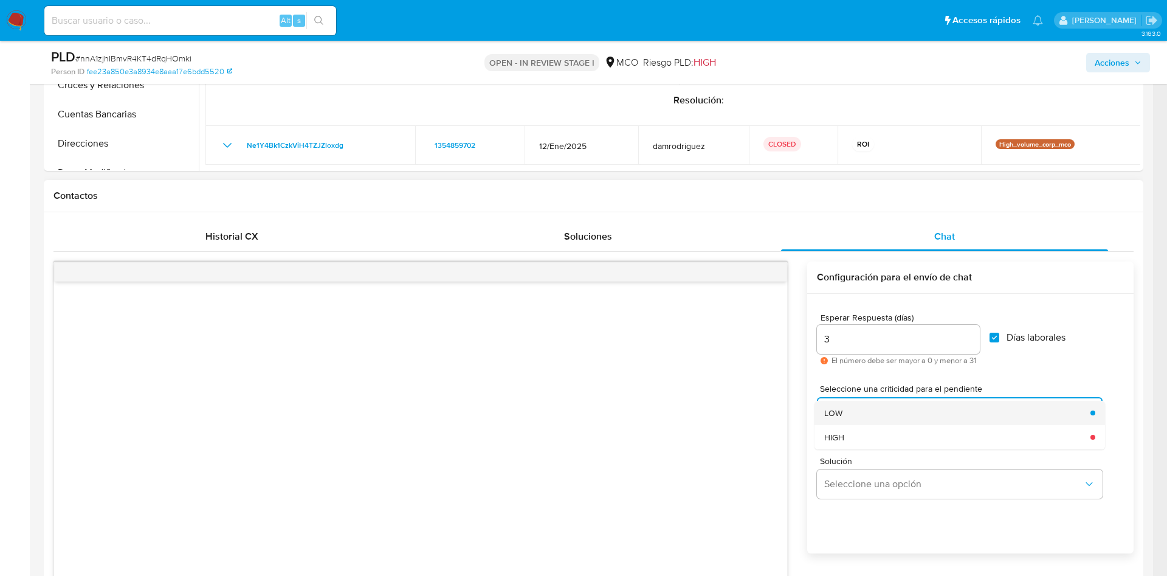
click at [862, 413] on div "LOW" at bounding box center [953, 413] width 259 height 24
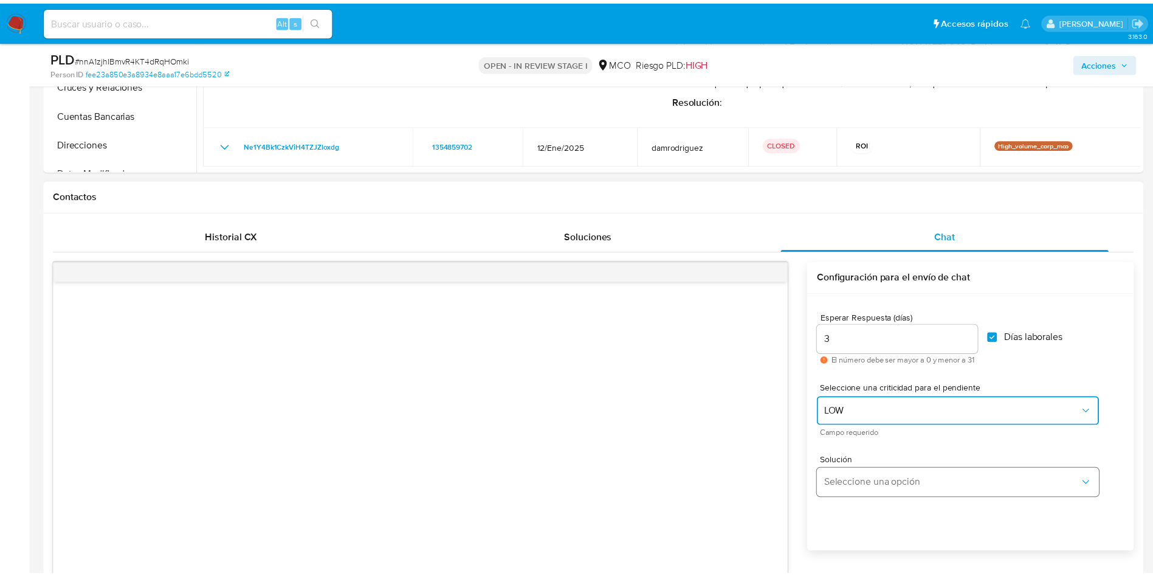
scroll to position [92, 0]
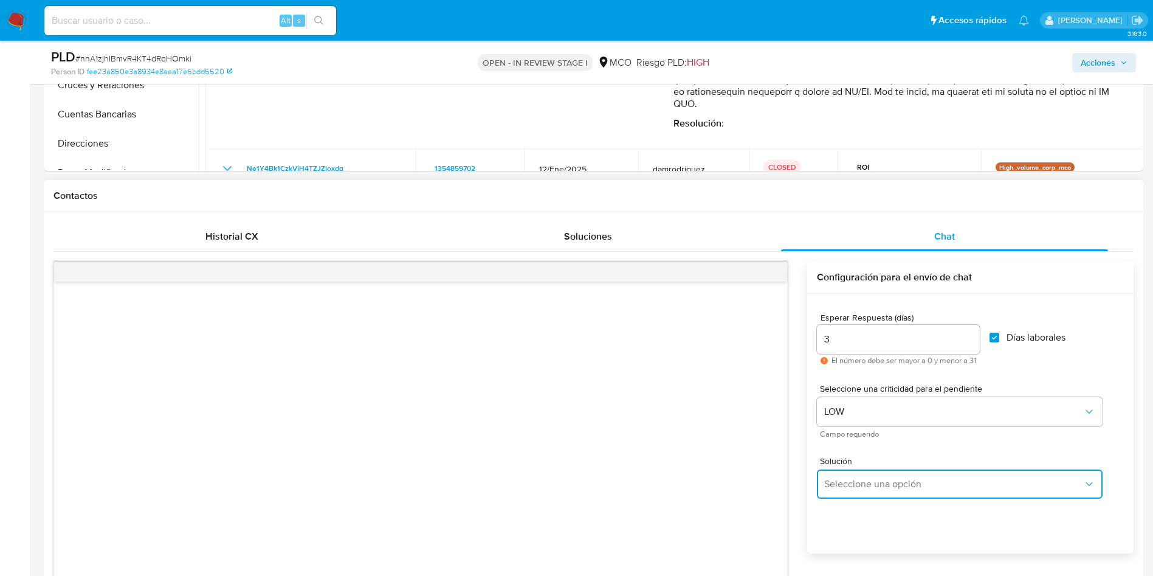
click at [860, 478] on span "Seleccione una opción" at bounding box center [953, 484] width 259 height 12
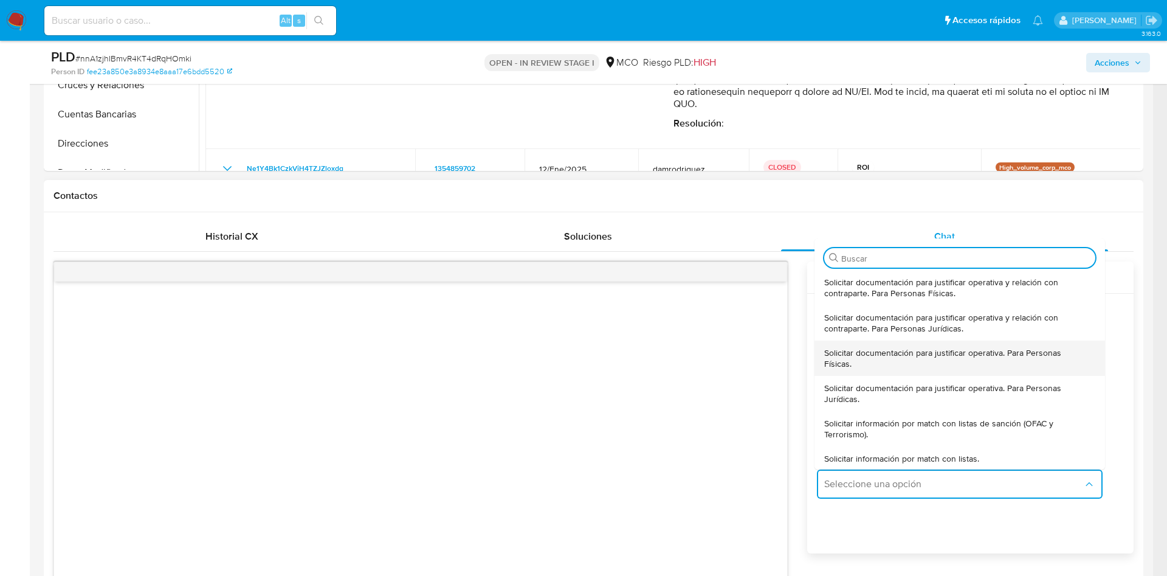
click at [907, 348] on span "Solicitar documentación para justificar operativa. Para Personas Físicas." at bounding box center [956, 358] width 264 height 22
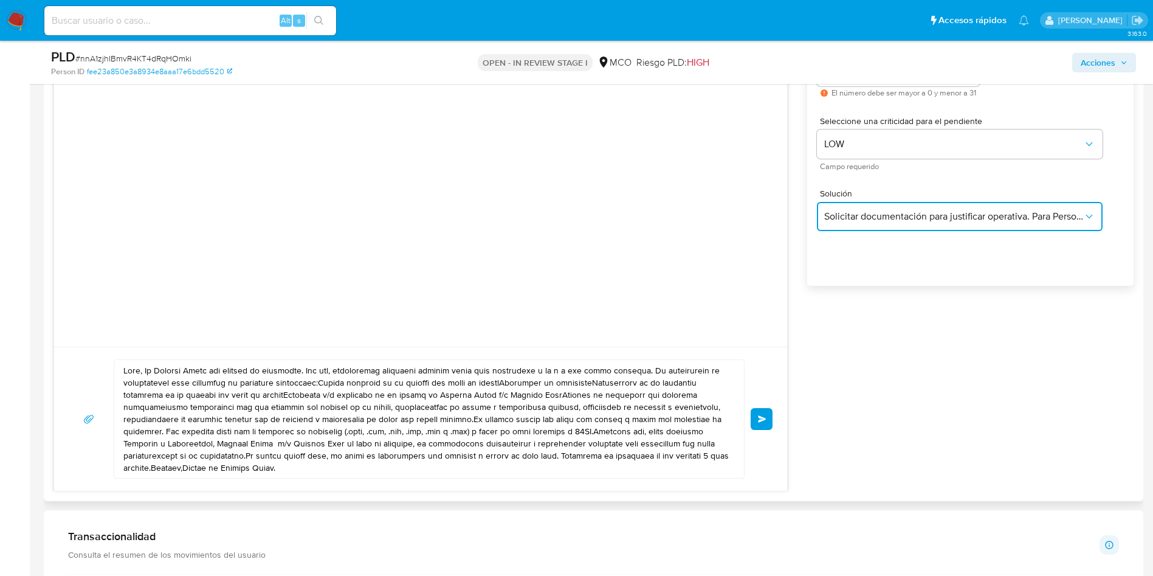
scroll to position [729, 0]
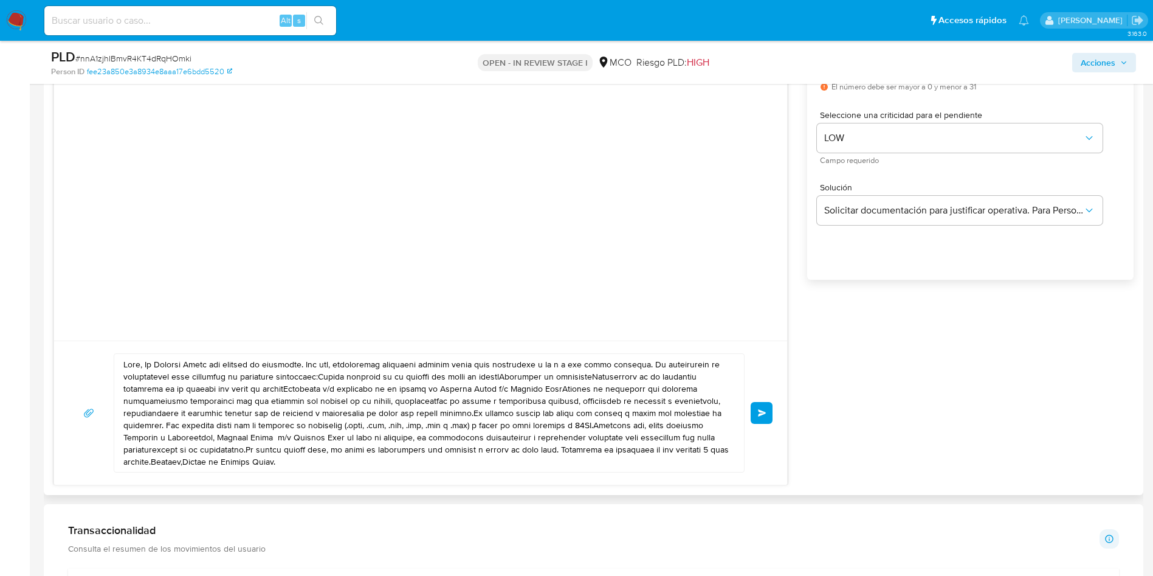
click at [146, 362] on textarea at bounding box center [425, 413] width 605 height 118
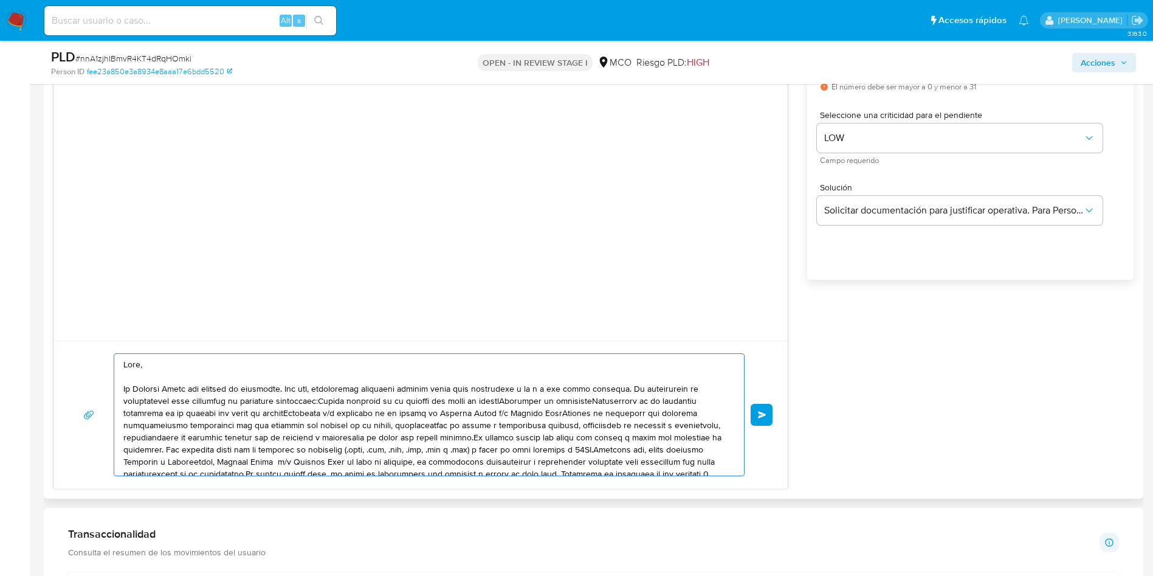
click at [317, 399] on textarea at bounding box center [425, 415] width 605 height 122
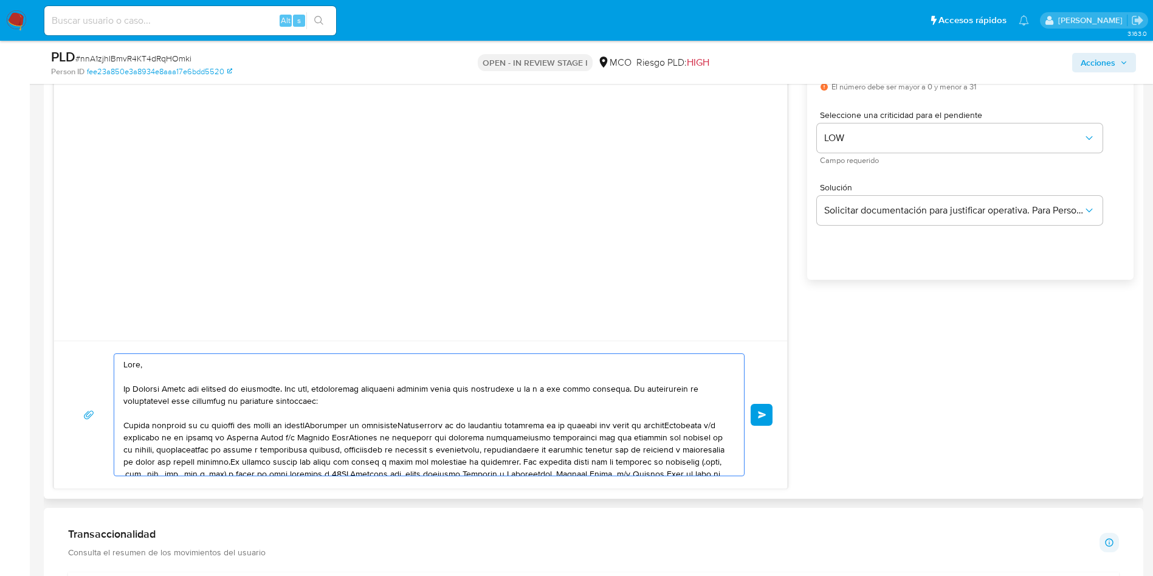
click at [320, 424] on textarea at bounding box center [425, 415] width 605 height 122
click at [219, 438] on textarea at bounding box center [425, 415] width 605 height 122
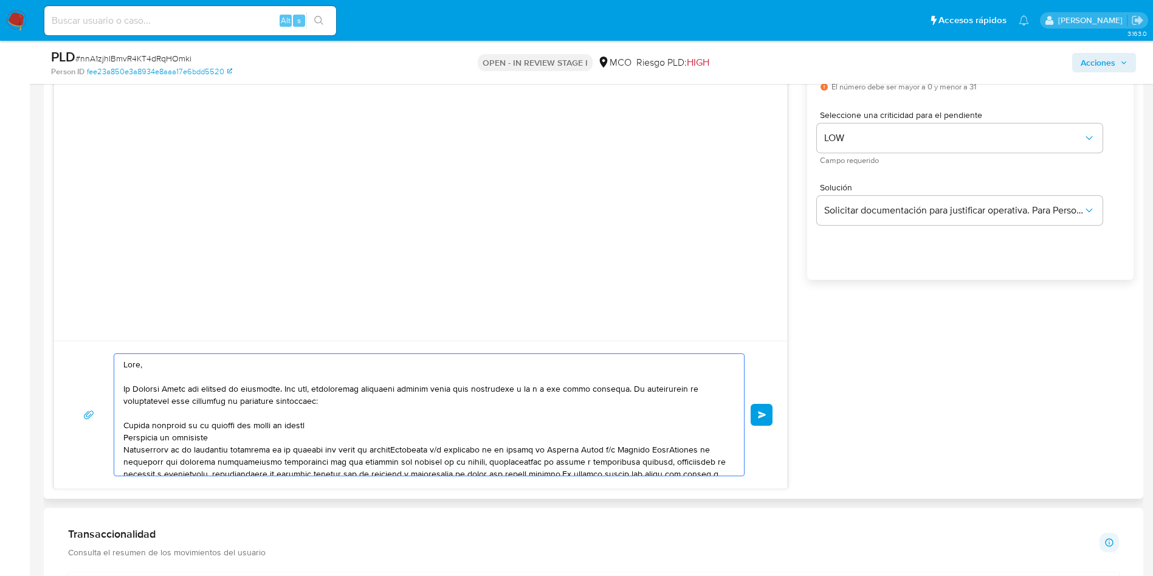
click at [398, 447] on textarea at bounding box center [425, 415] width 605 height 122
click at [395, 461] on textarea at bounding box center [425, 415] width 605 height 122
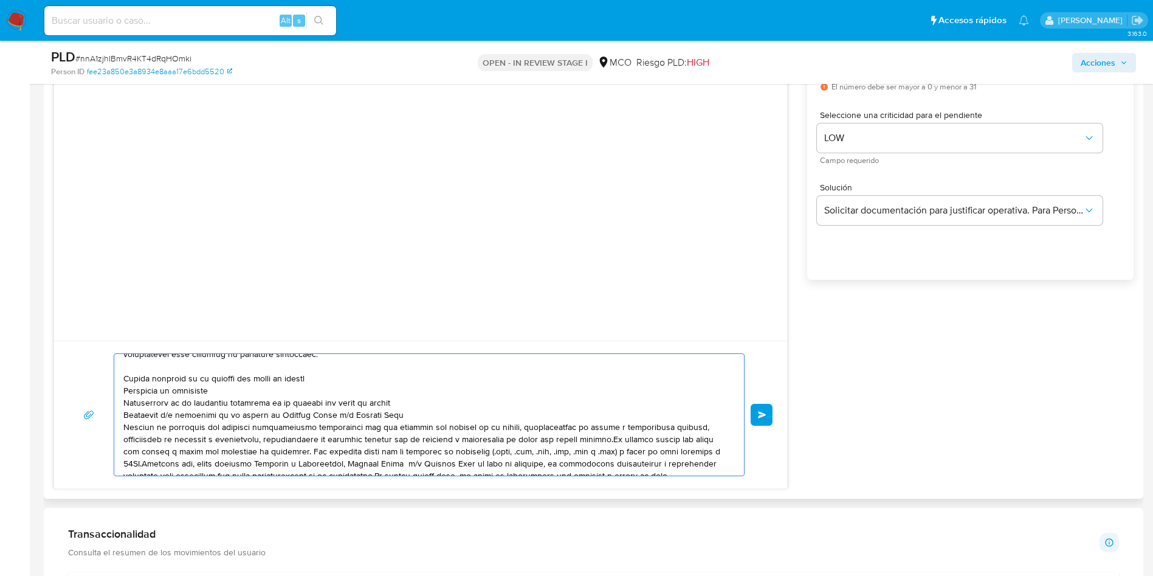
scroll to position [69, 0]
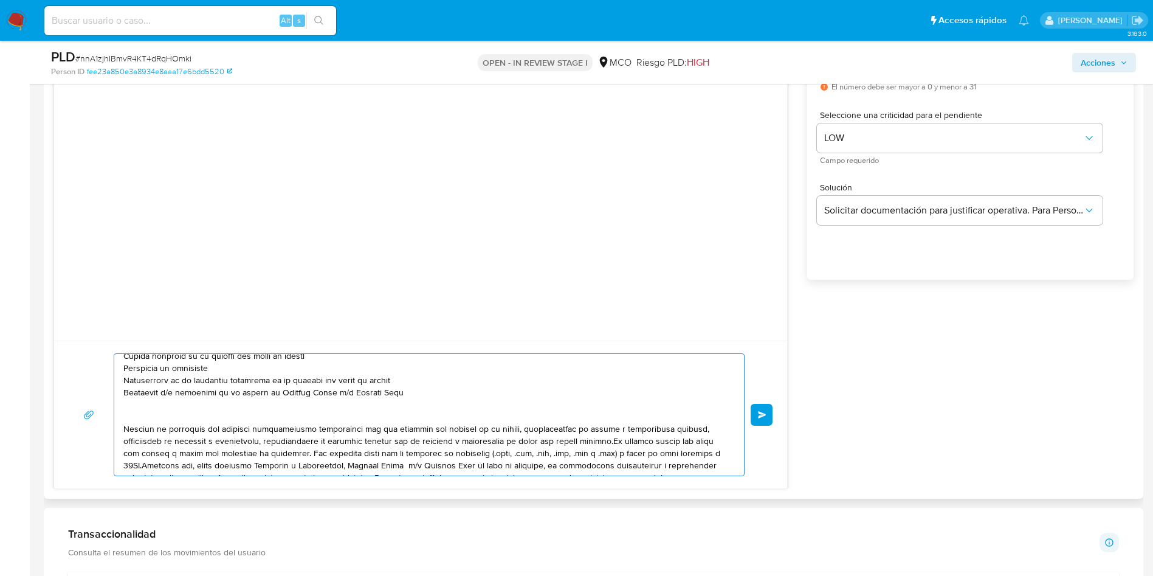
click at [249, 408] on textarea at bounding box center [425, 415] width 605 height 122
paste textarea "Jose Gerardo Charry Melo"
click at [608, 443] on textarea at bounding box center [425, 415] width 605 height 122
click at [300, 457] on textarea at bounding box center [425, 415] width 605 height 122
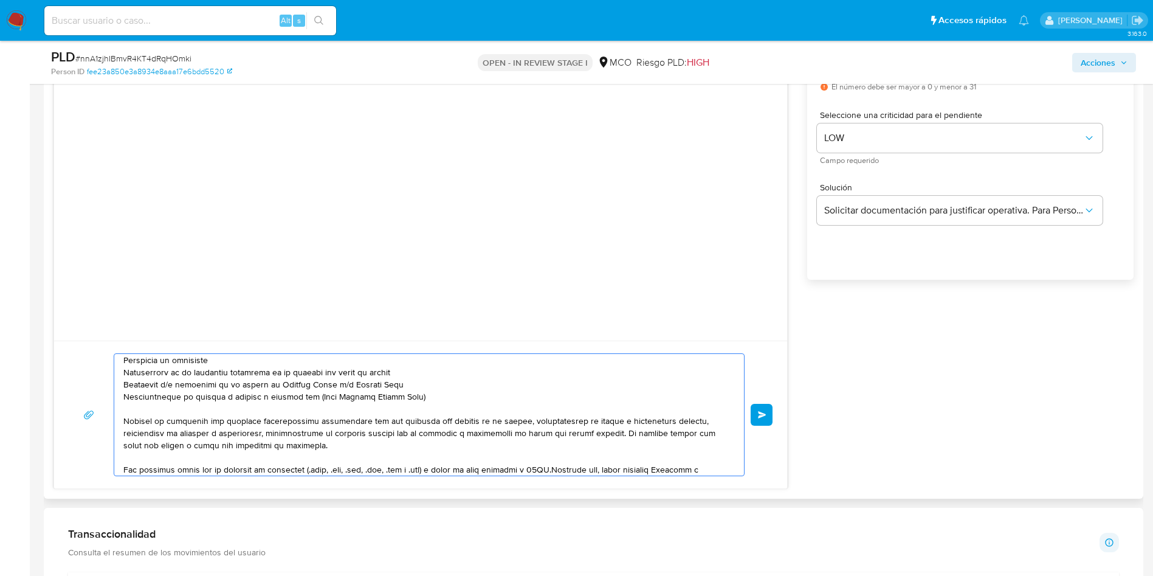
scroll to position [118, 0]
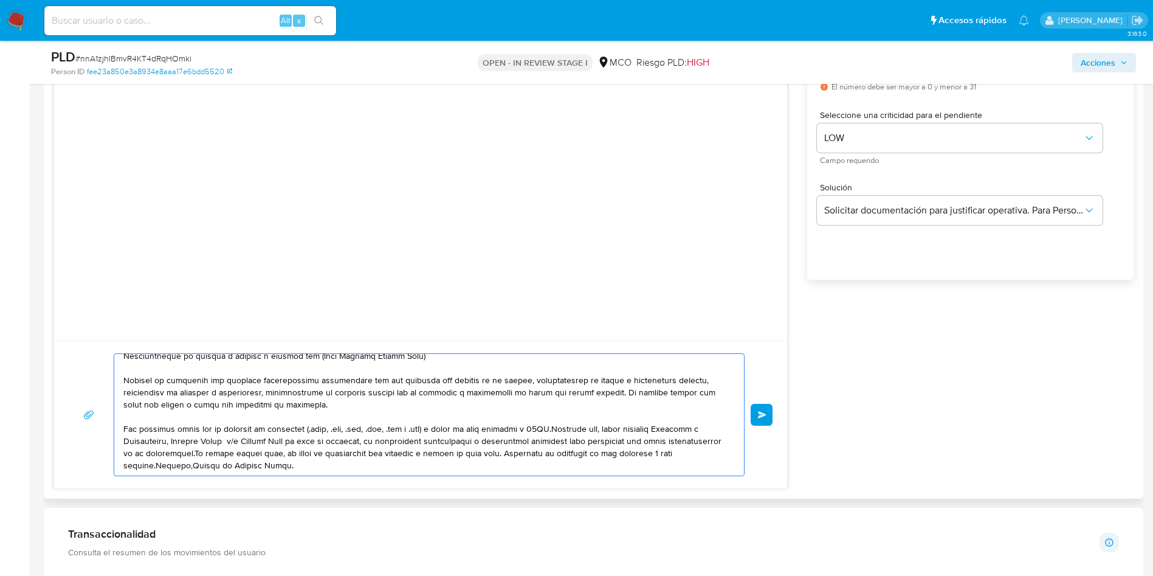
click at [552, 428] on textarea at bounding box center [425, 415] width 605 height 122
click at [251, 453] on textarea at bounding box center [425, 415] width 605 height 122
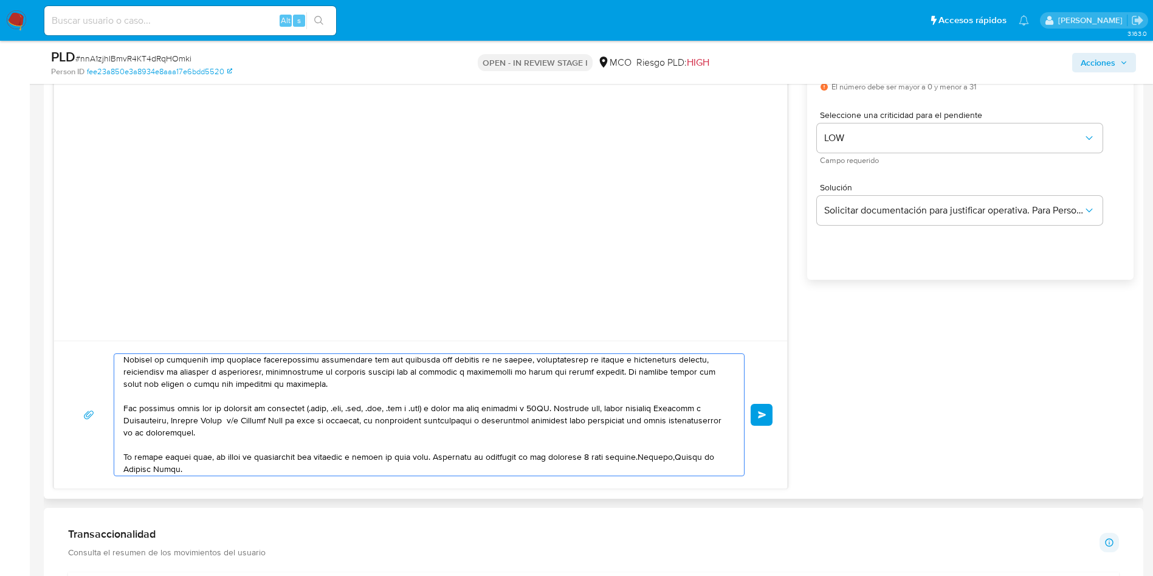
scroll to position [142, 0]
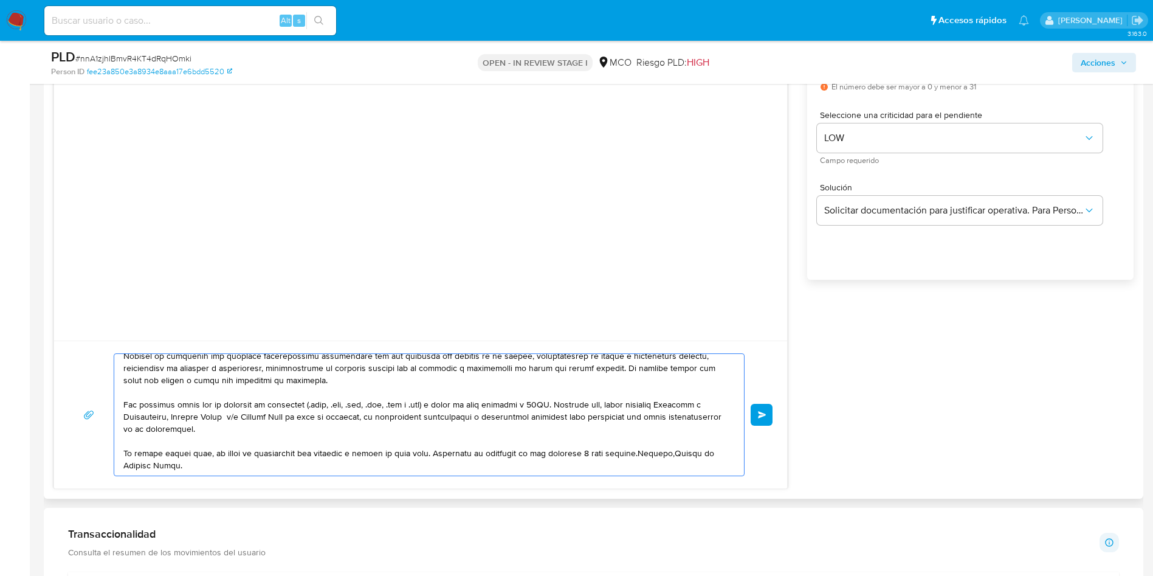
click at [439, 452] on textarea at bounding box center [425, 415] width 605 height 122
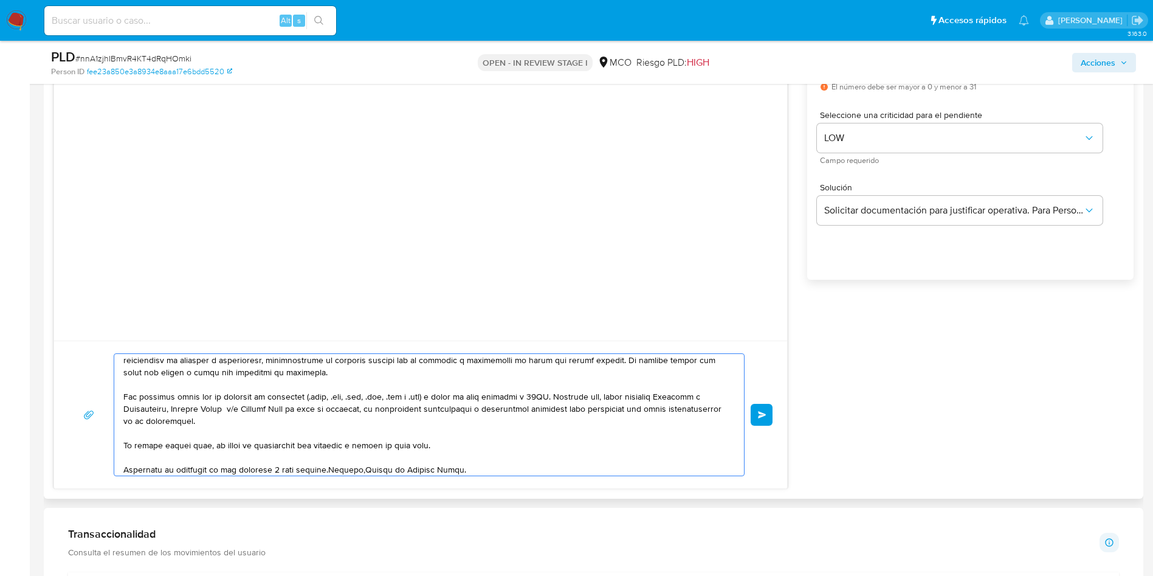
click at [331, 468] on textarea at bounding box center [425, 415] width 605 height 122
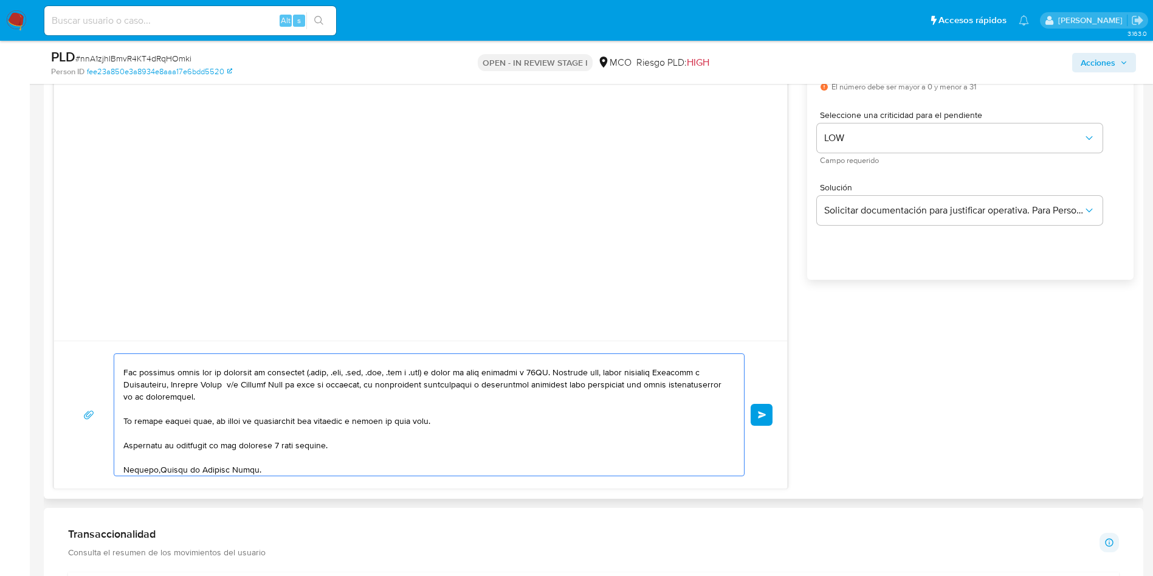
click at [157, 470] on textarea at bounding box center [425, 415] width 605 height 122
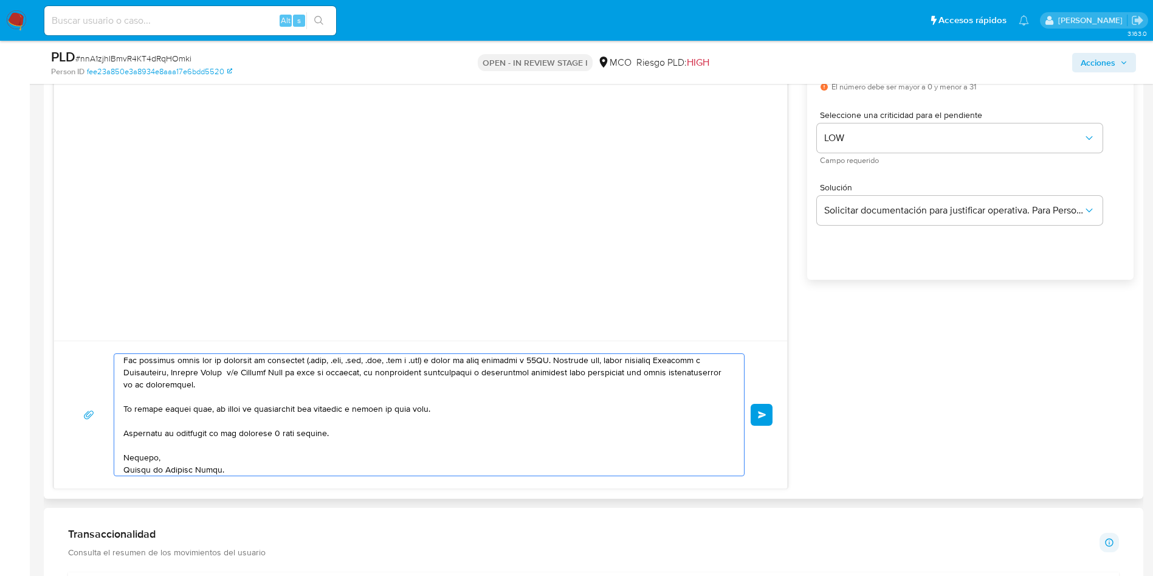
click at [306, 469] on textarea at bounding box center [425, 415] width 605 height 122
type textarea "Hola, En Mercado Libre nos importa tu seguridad. Por eso, necesitamos verificar…"
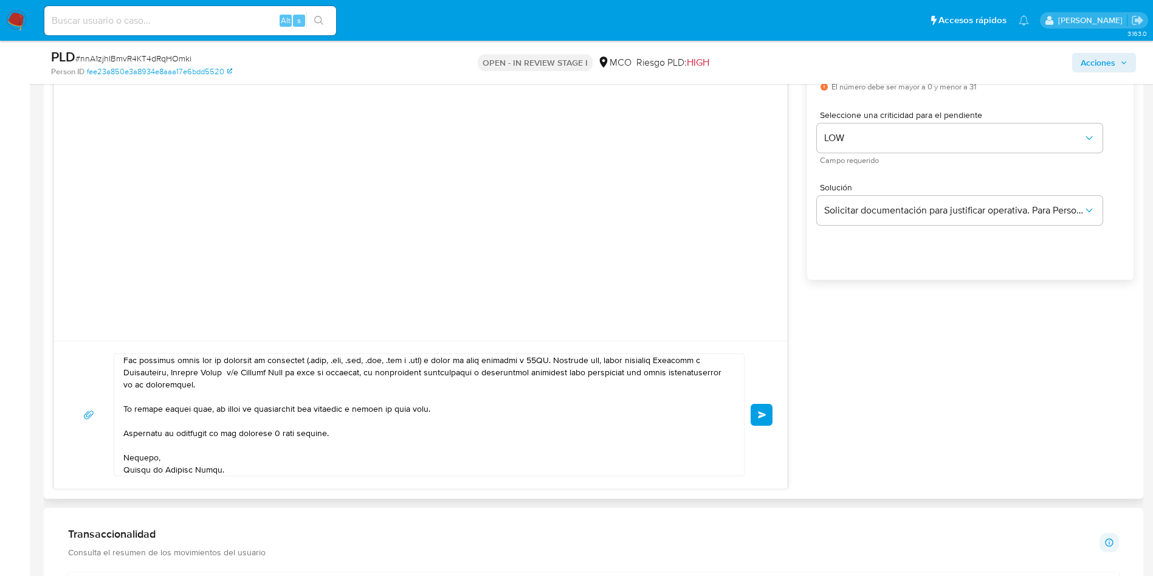
click at [768, 418] on button "Enviar" at bounding box center [762, 415] width 22 height 22
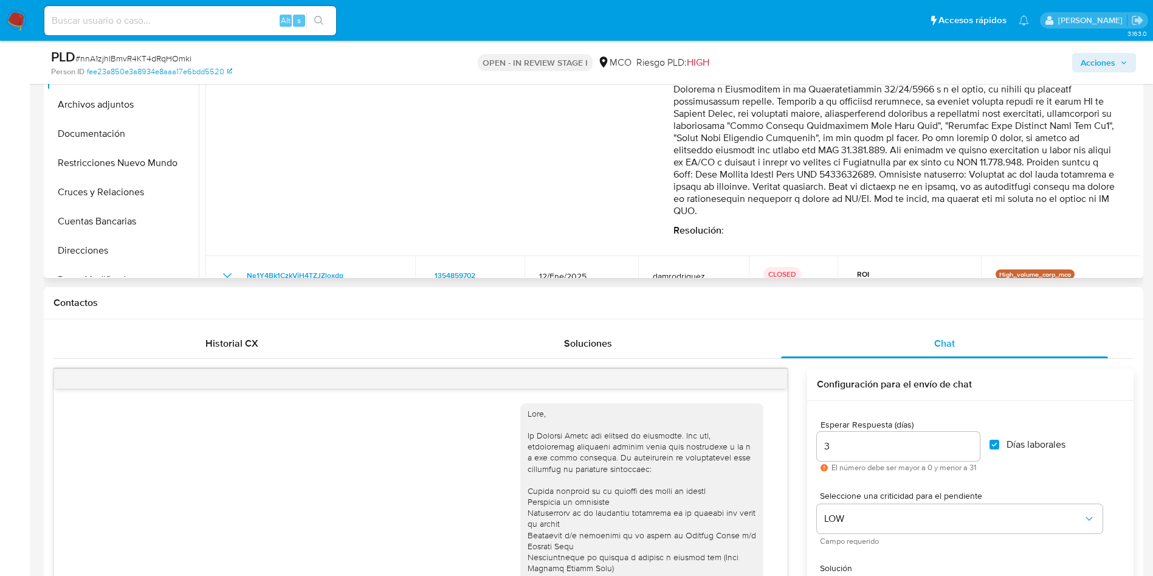
scroll to position [182, 0]
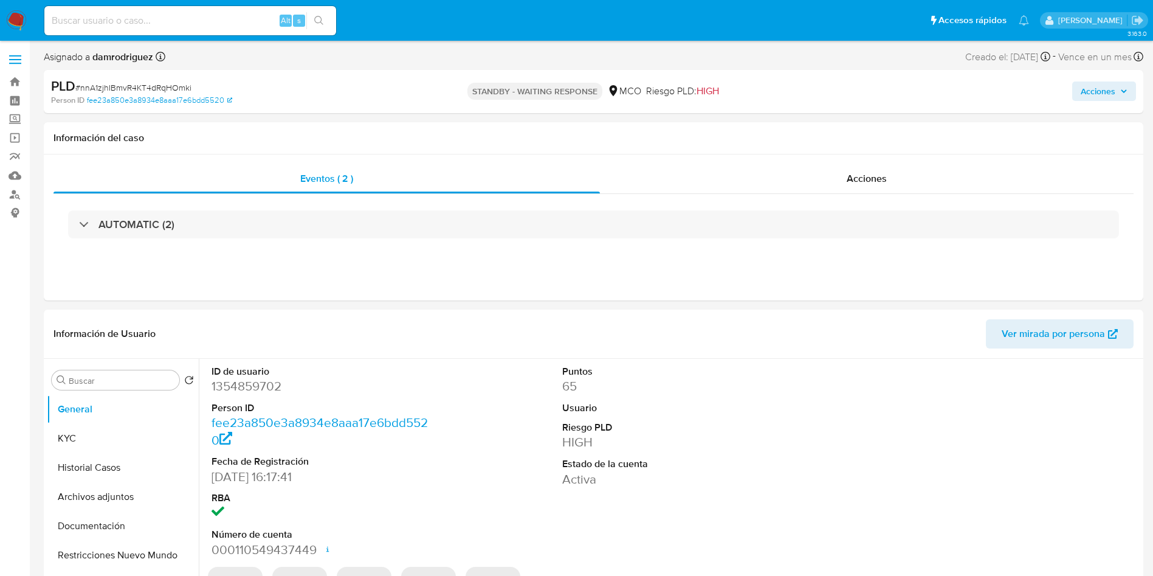
select select "10"
click at [11, 25] on img at bounding box center [16, 20] width 21 height 21
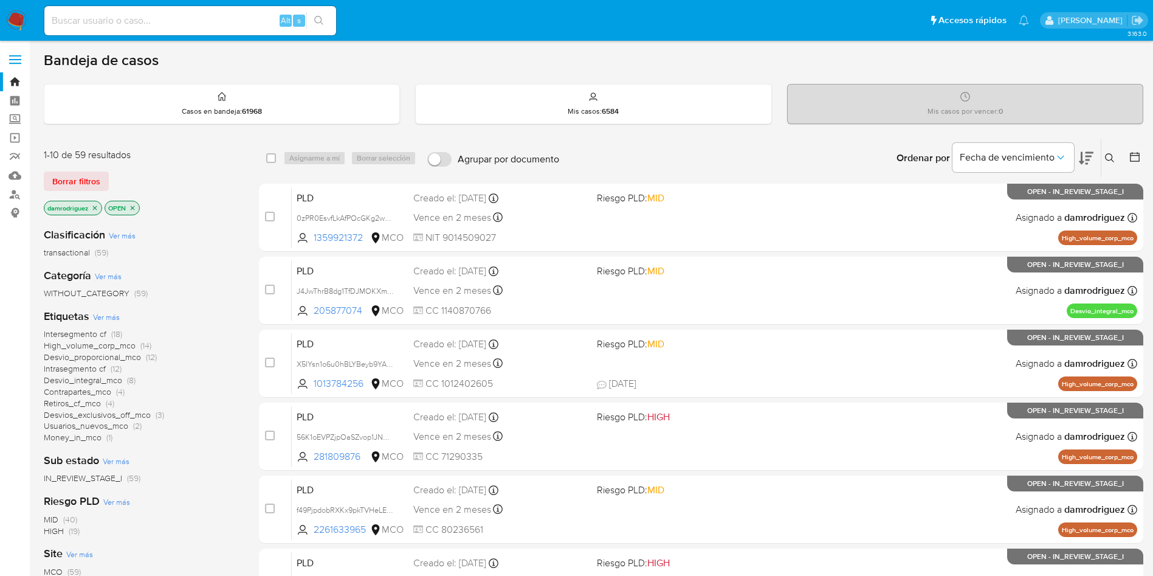
click at [1140, 156] on icon at bounding box center [1135, 157] width 12 height 12
click at [1140, 154] on icon at bounding box center [1135, 157] width 12 height 12
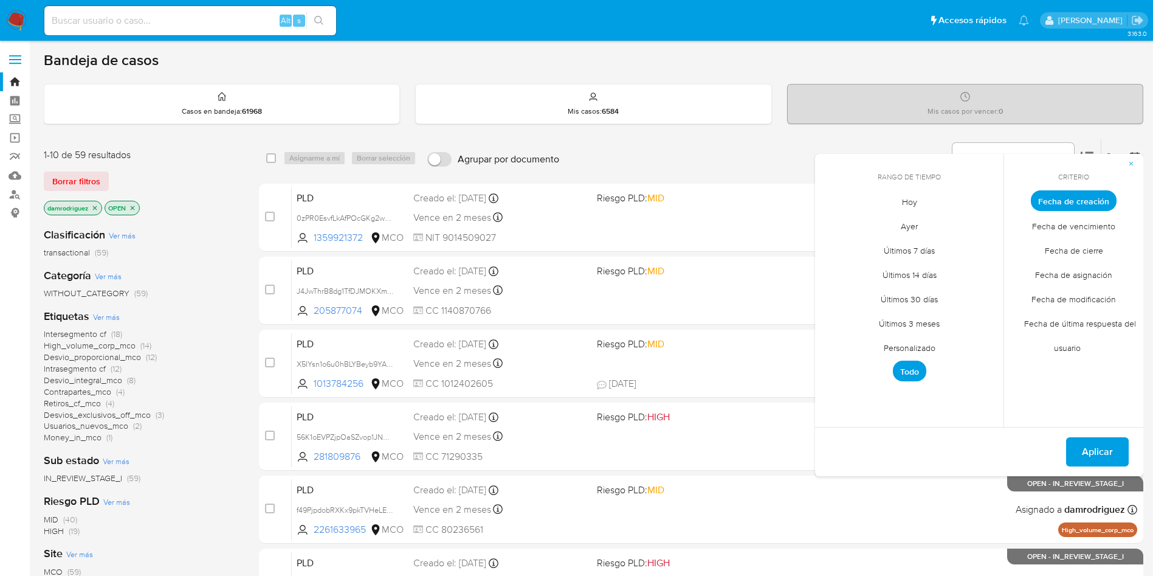
click at [929, 345] on span "Personalizado" at bounding box center [909, 347] width 77 height 25
click at [835, 222] on icon "Mes anterior" at bounding box center [834, 223] width 15 height 15
click at [833, 222] on icon "Mes anterior" at bounding box center [834, 223] width 15 height 15
drag, startPoint x: 830, startPoint y: 316, endPoint x: 842, endPoint y: 317, distance: 11.6
click at [830, 317] on button "11" at bounding box center [836, 316] width 19 height 19
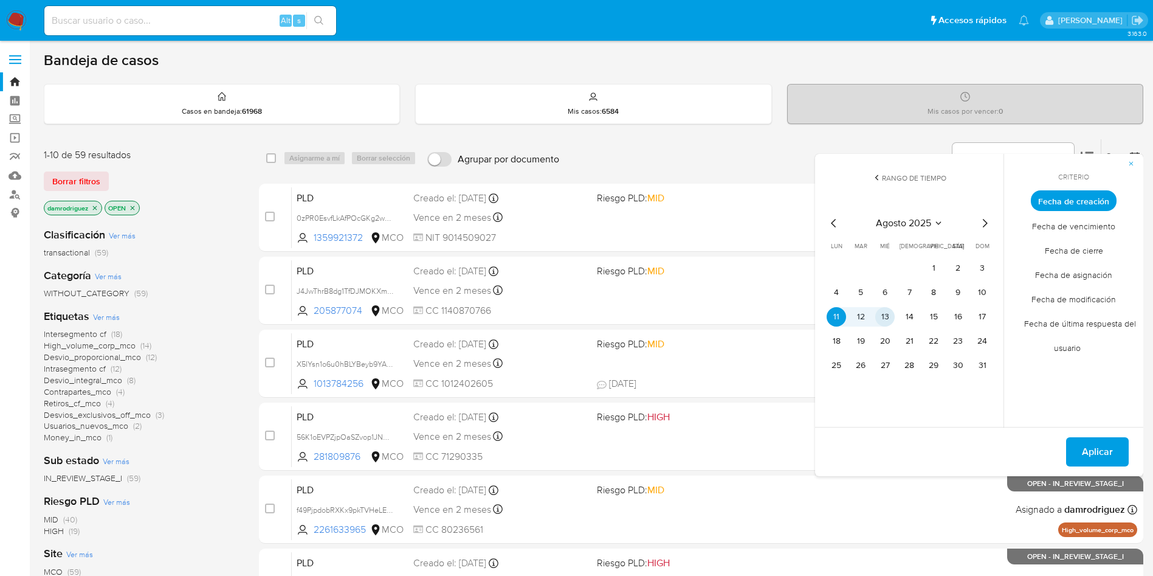
click at [883, 317] on button "13" at bounding box center [884, 316] width 19 height 19
click at [1088, 455] on span "Aplicar" at bounding box center [1097, 451] width 31 height 27
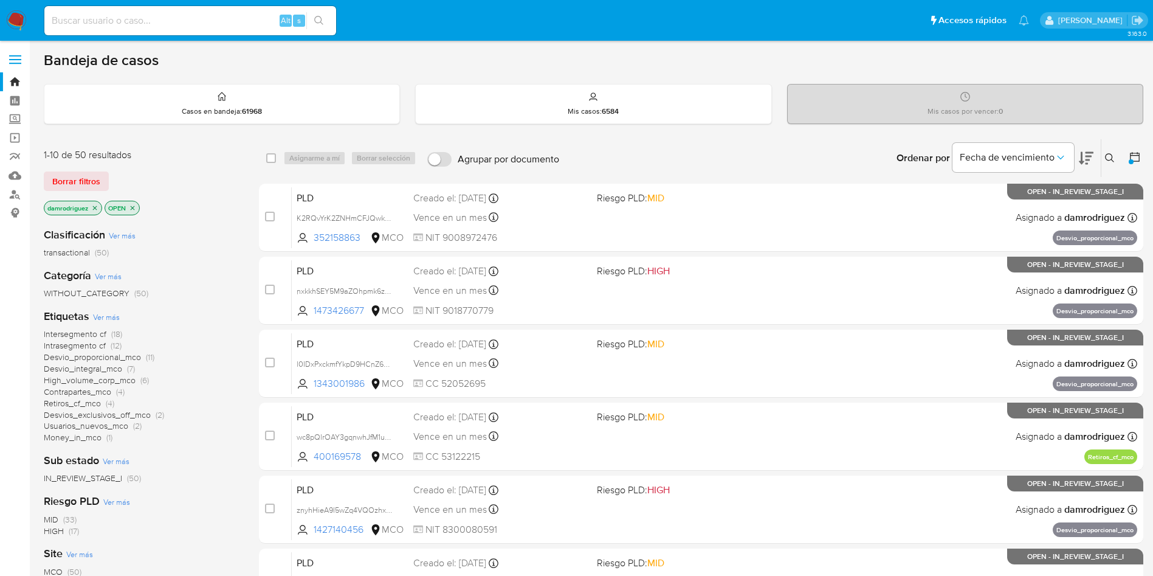
click at [104, 379] on span "High_volume_corp_mco" at bounding box center [90, 380] width 92 height 12
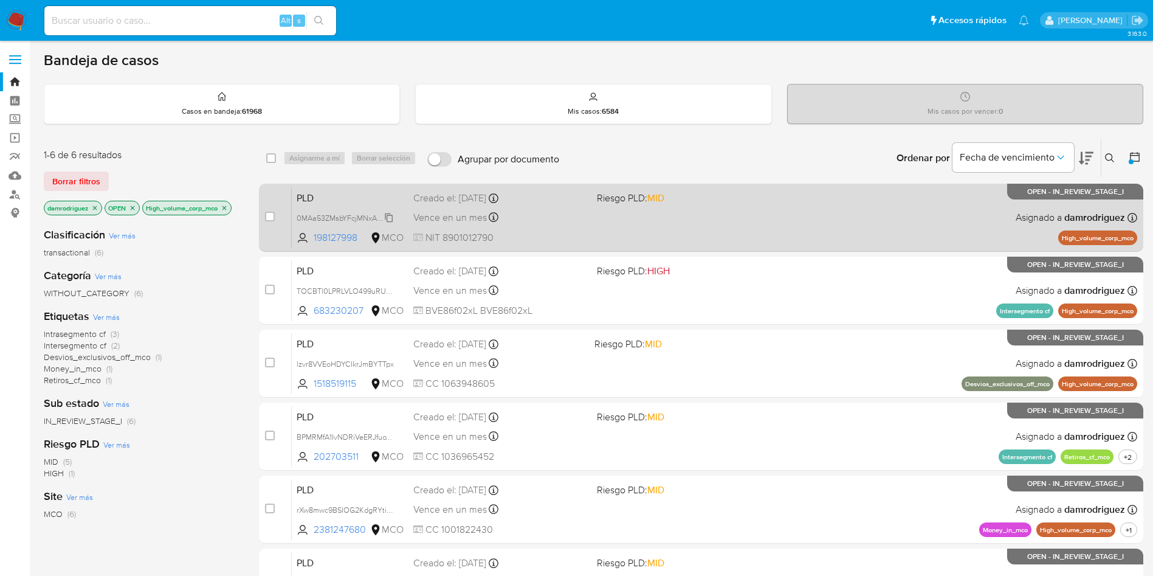
click at [343, 218] on span "0MAa53ZMsbYFcjMNxA1scrhD" at bounding box center [348, 216] width 102 height 13
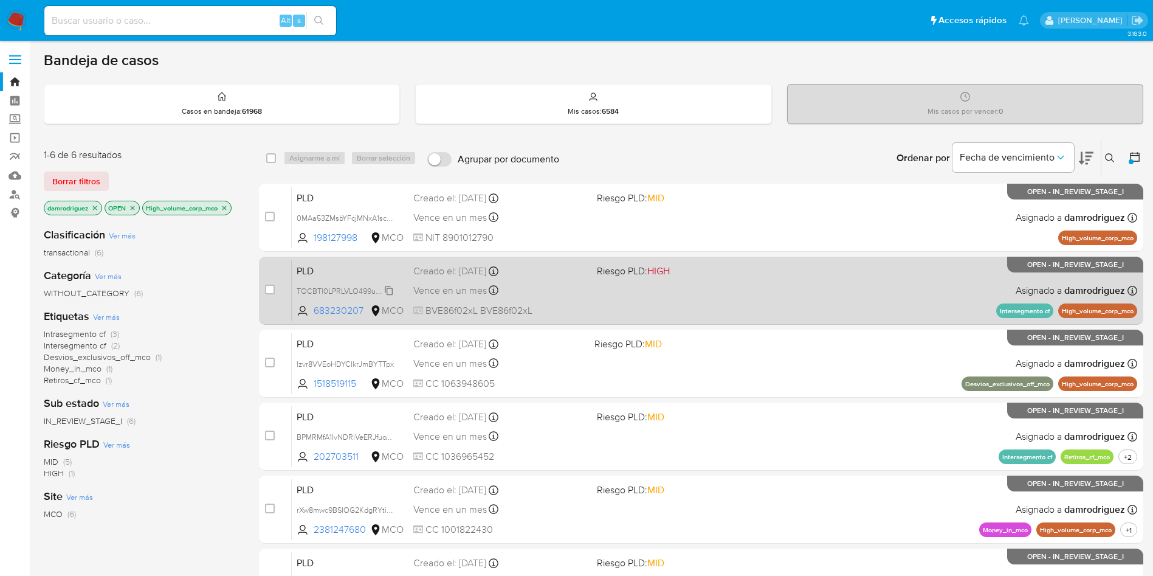
click at [331, 287] on span "TOCBTl0LPRLVLO499uRUzZL7" at bounding box center [349, 289] width 105 height 13
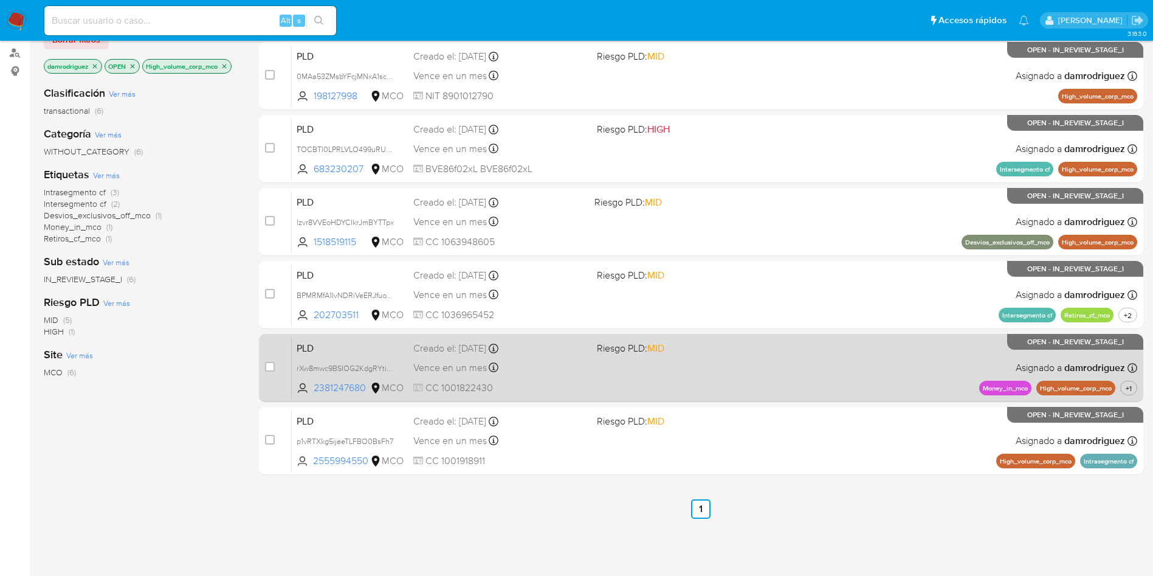
scroll to position [165, 0]
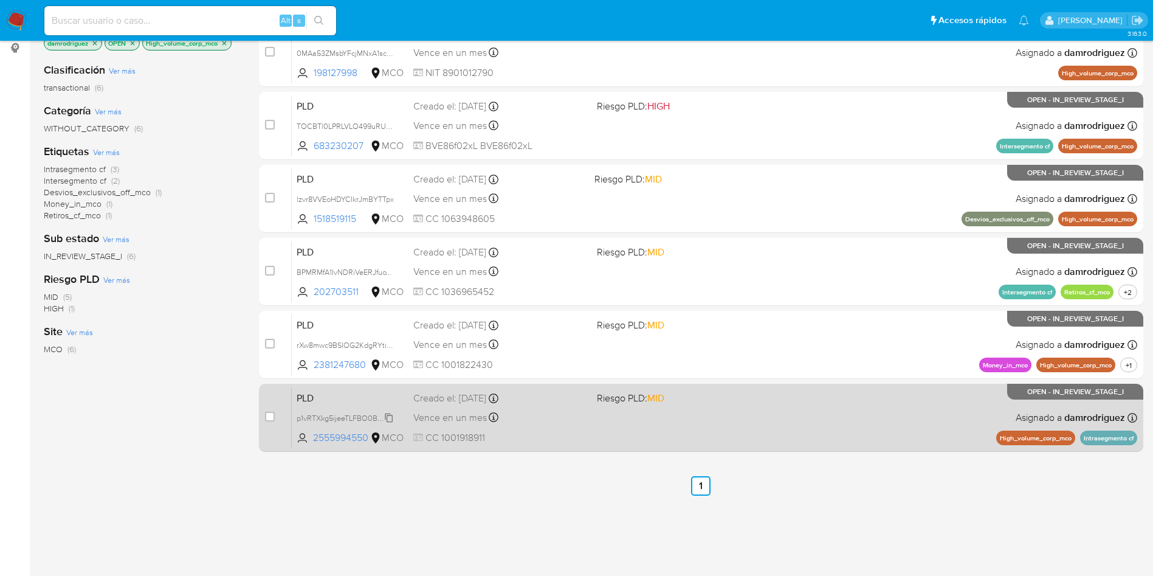
click at [379, 416] on span "p1vRTXkg5ijeeTLFBO0BsFh7" at bounding box center [345, 416] width 97 height 13
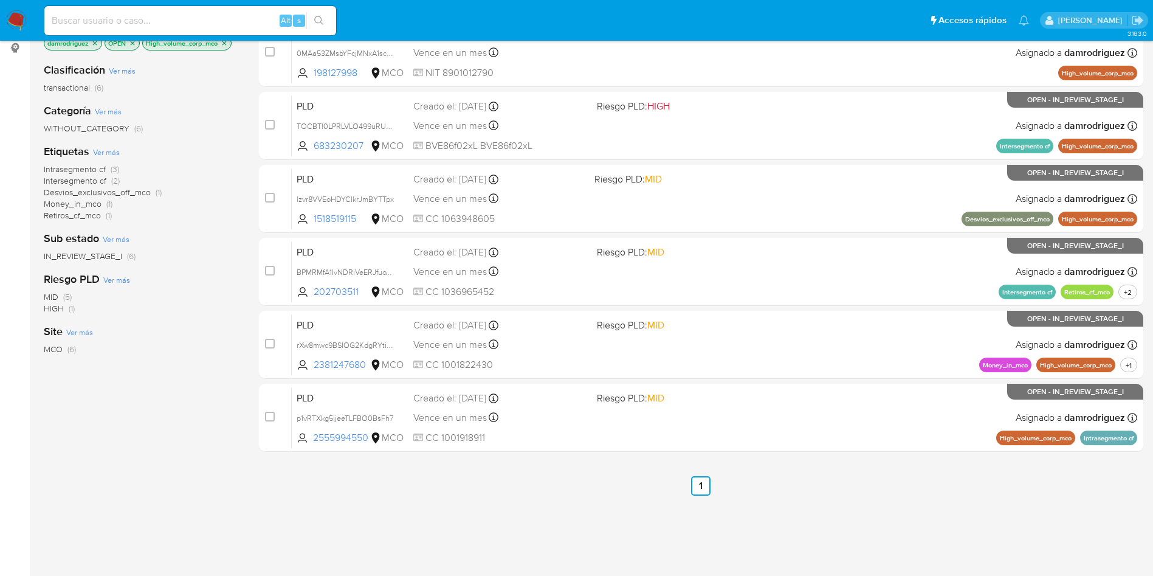
scroll to position [0, 0]
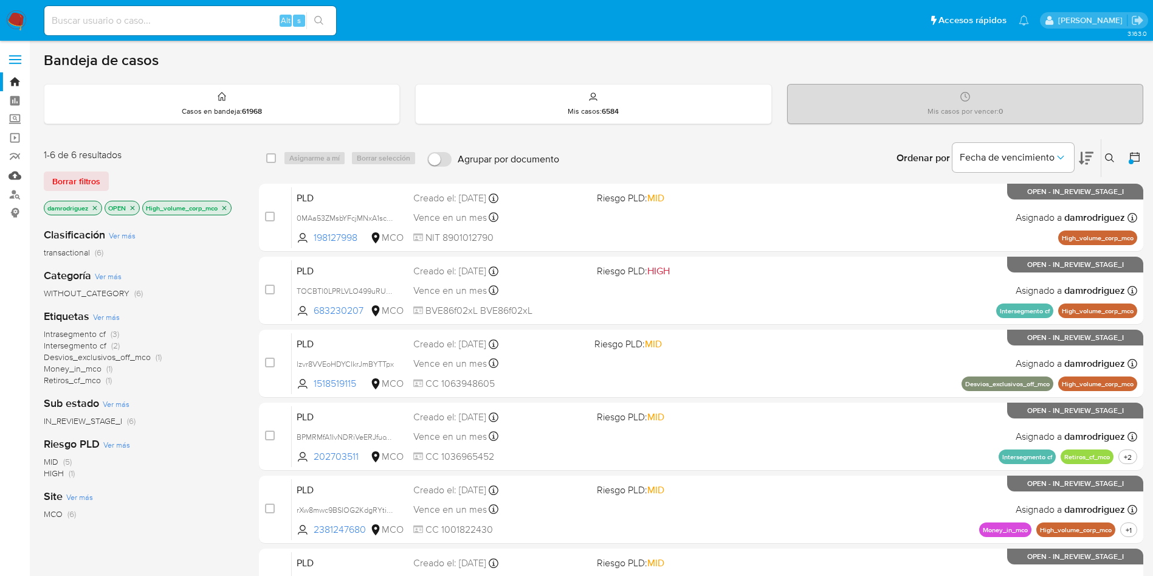
click at [10, 175] on link "Mulan" at bounding box center [72, 175] width 145 height 19
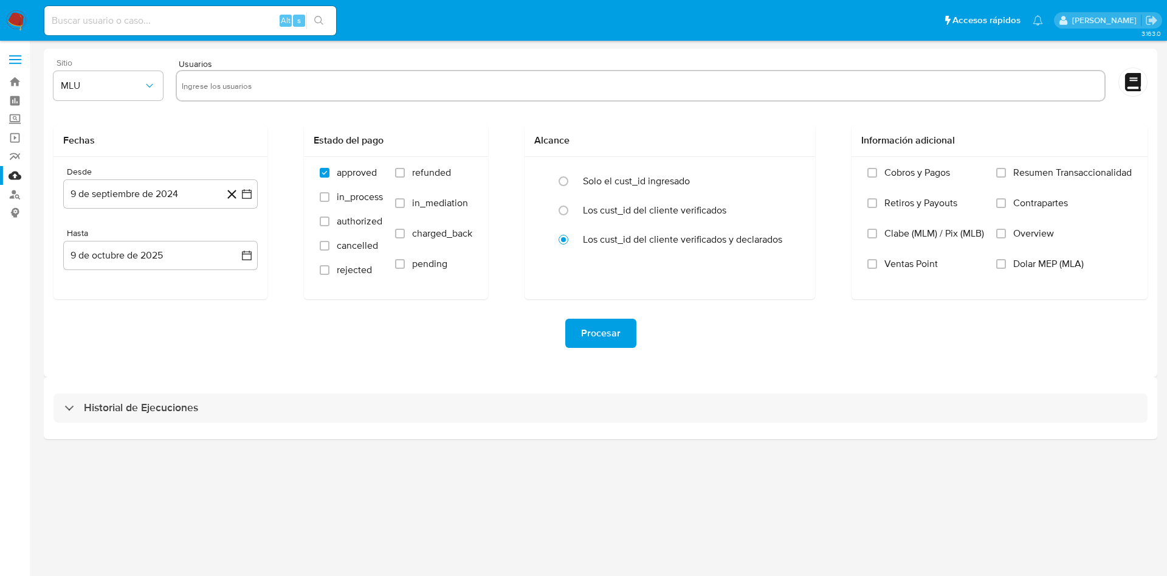
click at [133, 102] on div "Sitio MLU" at bounding box center [107, 81] width 109 height 47
click at [125, 96] on button "MLU" at bounding box center [107, 85] width 109 height 29
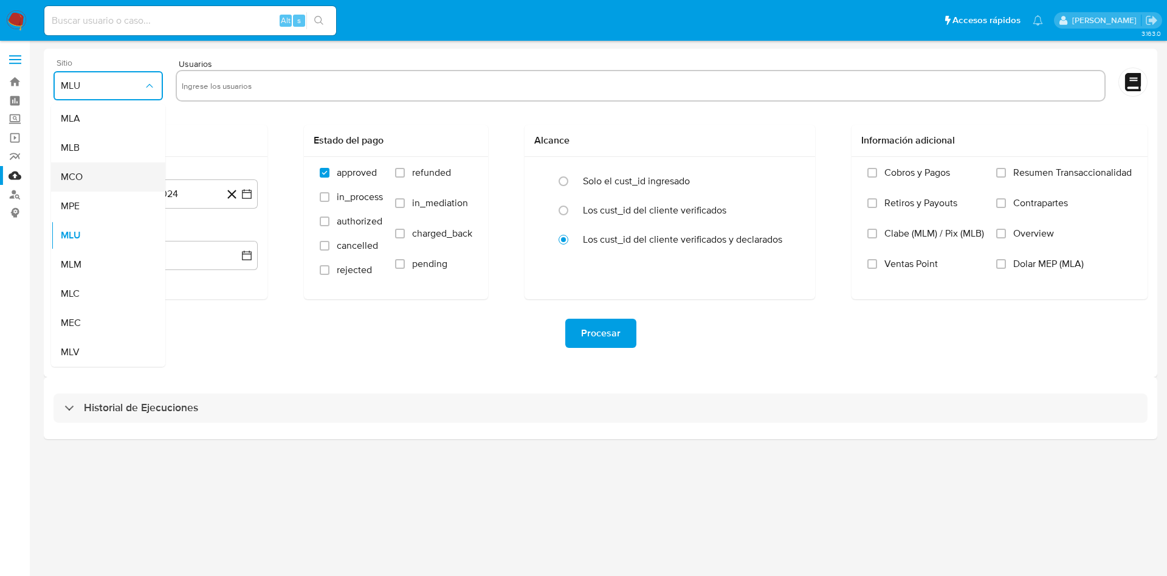
click at [94, 174] on div "MCO" at bounding box center [105, 176] width 88 height 29
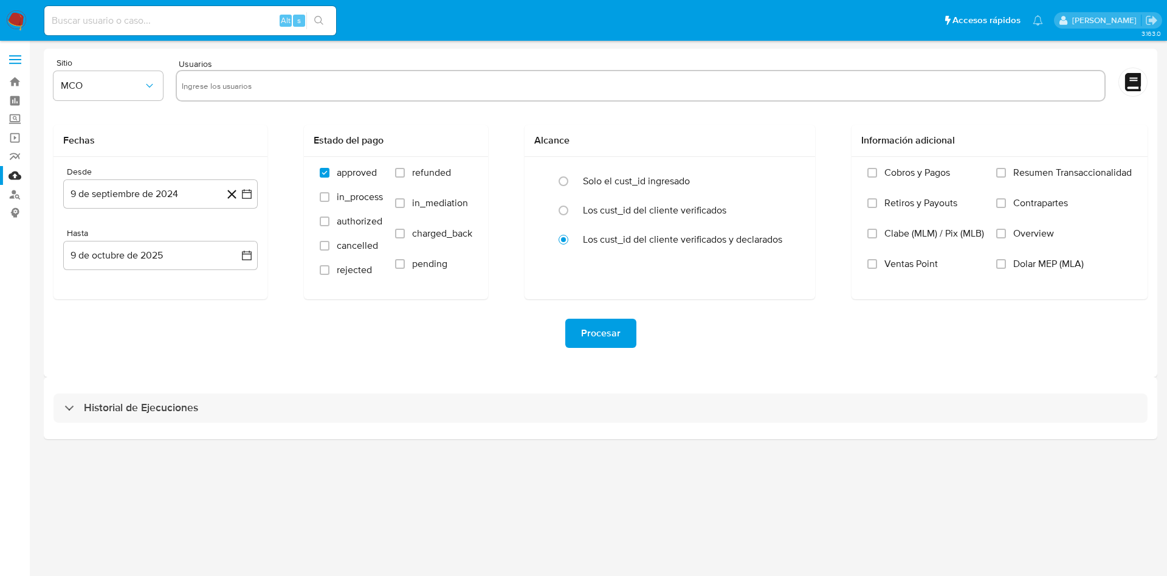
click at [204, 22] on input at bounding box center [190, 21] width 292 height 16
paste input "0MAa53ZMsbYFcjMNxA1scrhD"
type input "0MAa53ZMsbYFcjMNxA1scrhD"
click at [179, 33] on div "0MAa53ZMsbYFcjMNxA1scrhD Alt s" at bounding box center [190, 20] width 292 height 29
click at [170, 19] on input "0MAa53ZMsbYFcjMNxA1scrhD" at bounding box center [190, 21] width 292 height 16
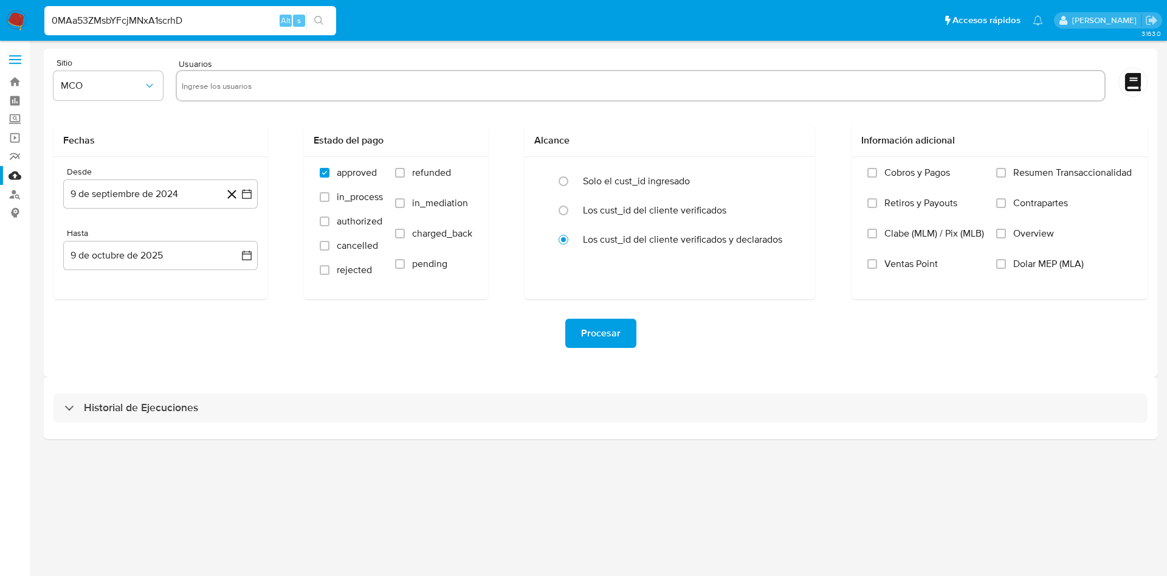
click at [170, 19] on input "0MAa53ZMsbYFcjMNxA1scrhD" at bounding box center [190, 21] width 292 height 16
click at [228, 78] on input "text" at bounding box center [641, 85] width 918 height 19
paste input "198127998"
type input "198127998"
paste input "683230207"
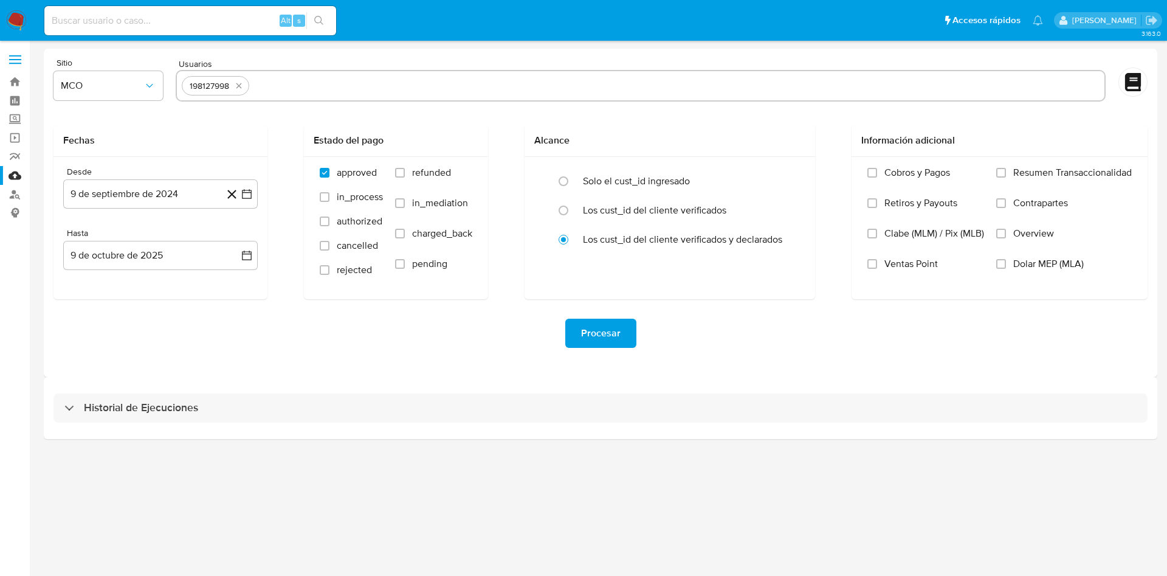
type input "683230207"
paste input "2555994550"
type input "2555994550"
click at [118, 196] on button "9 de septiembre de 2024" at bounding box center [160, 193] width 195 height 29
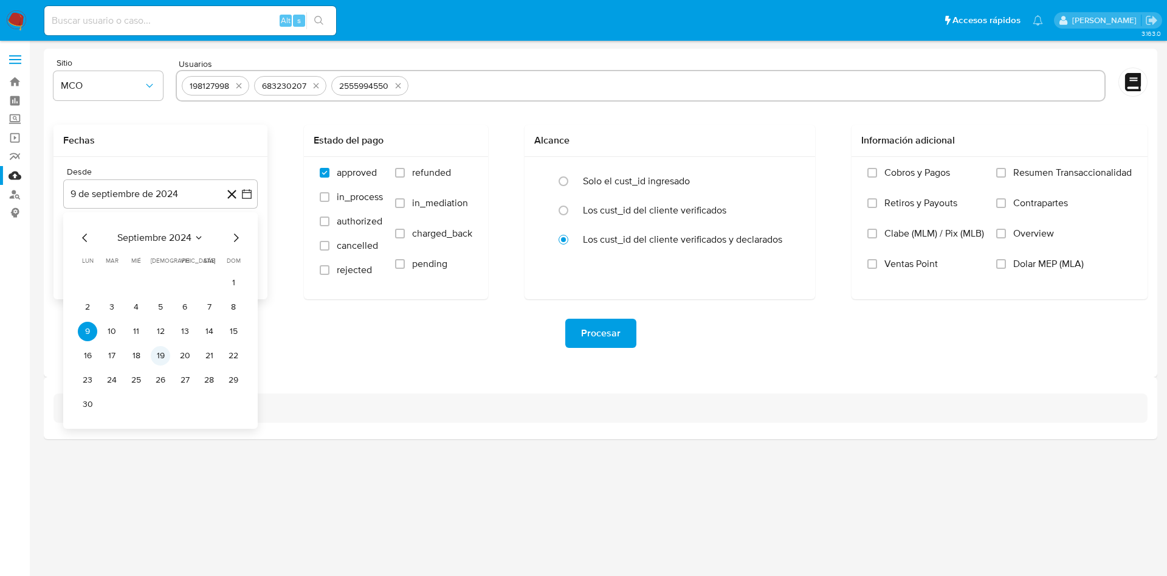
click at [160, 357] on button "19" at bounding box center [160, 355] width 19 height 19
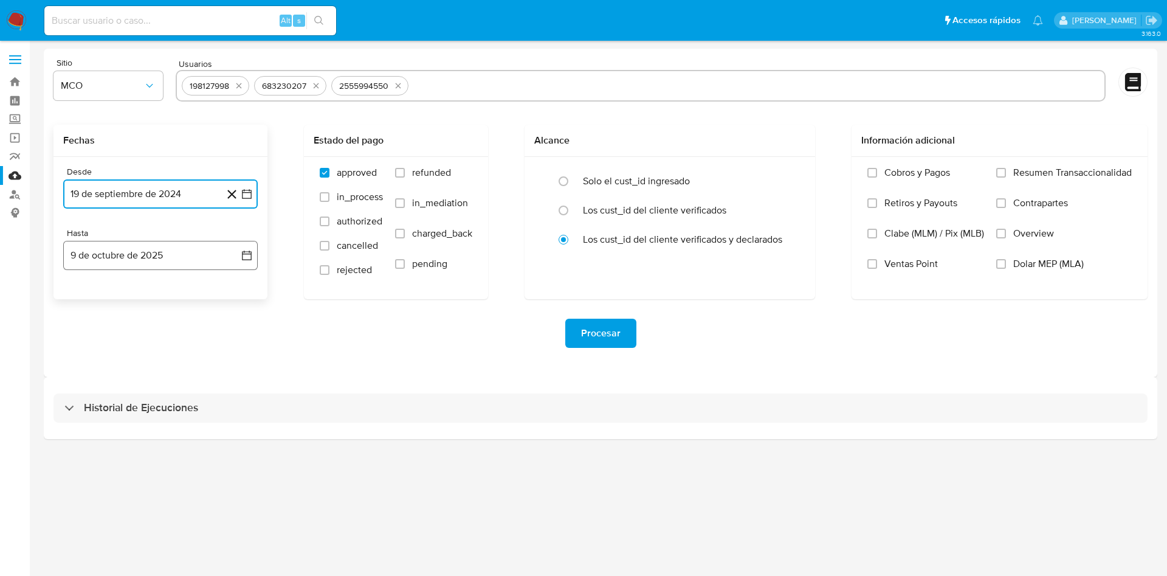
click at [217, 264] on button "9 de octubre de 2025" at bounding box center [160, 255] width 195 height 29
click at [87, 296] on icon "Mes anterior" at bounding box center [85, 299] width 15 height 15
click at [183, 391] on button "19" at bounding box center [184, 392] width 19 height 19
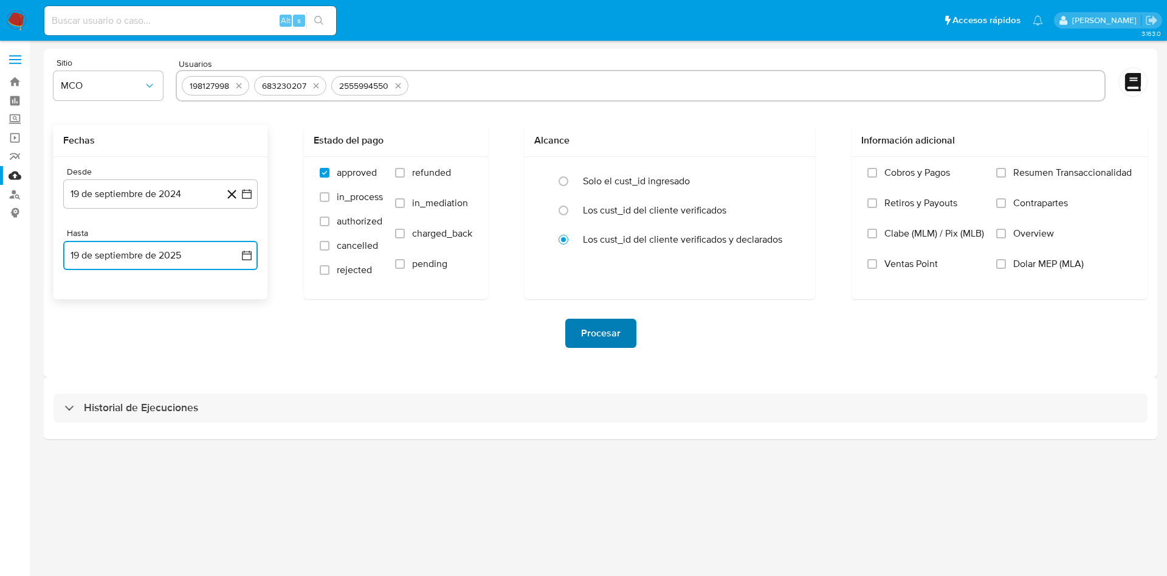
click at [612, 337] on span "Procesar" at bounding box center [601, 333] width 40 height 27
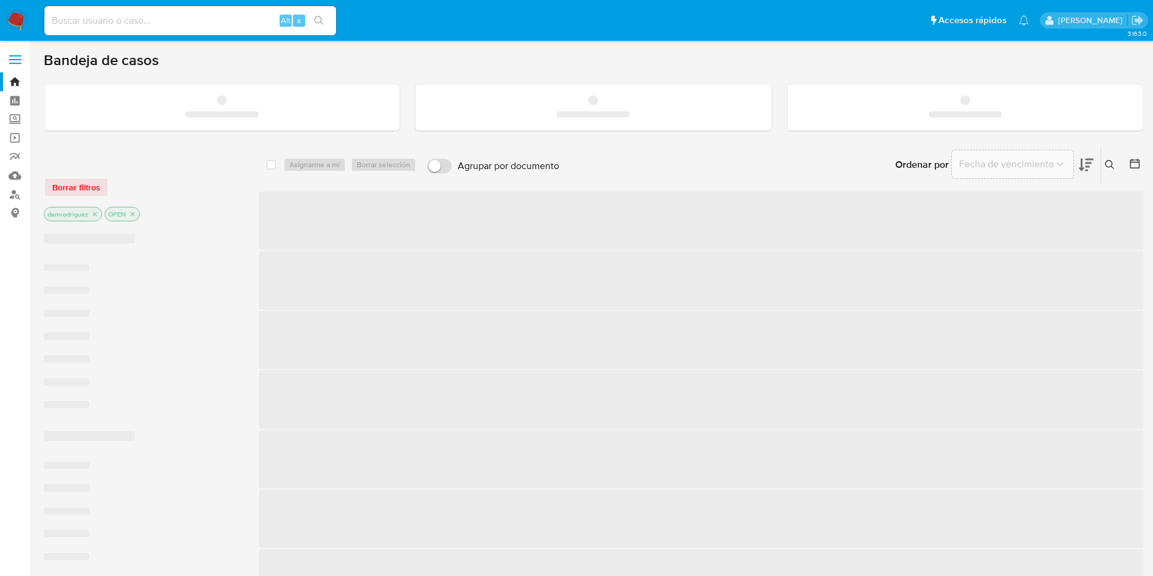
click at [215, 31] on div "Alt s" at bounding box center [190, 20] width 292 height 29
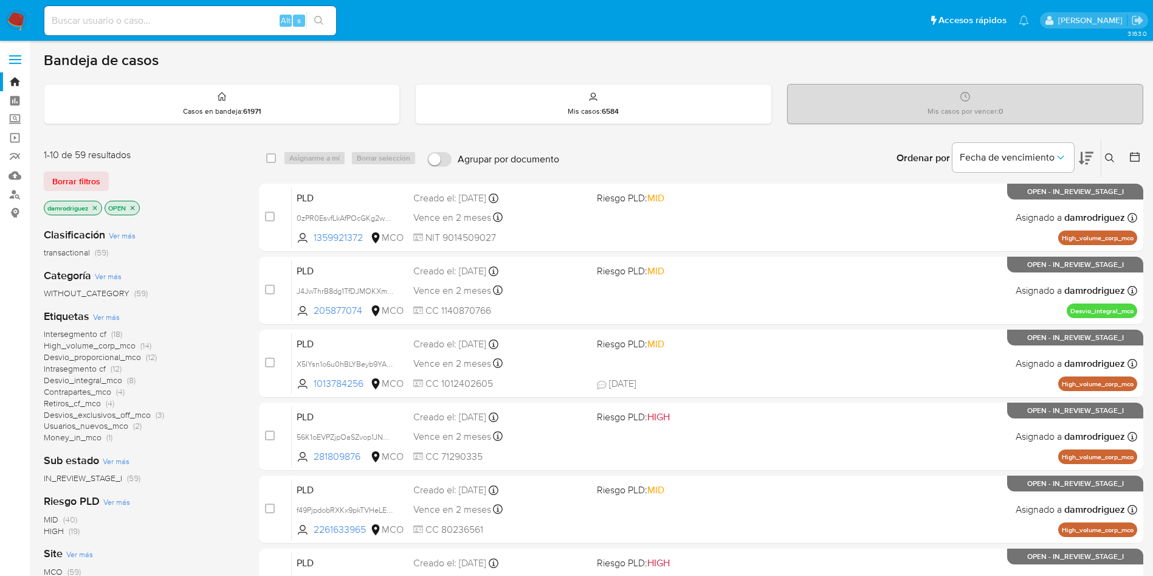
click at [212, 26] on input at bounding box center [190, 21] width 292 height 16
paste input "0MAa53ZMsbYFcjMNxA1scrhD"
type input "0MAa53ZMsbYFcjMNxA1scrhD"
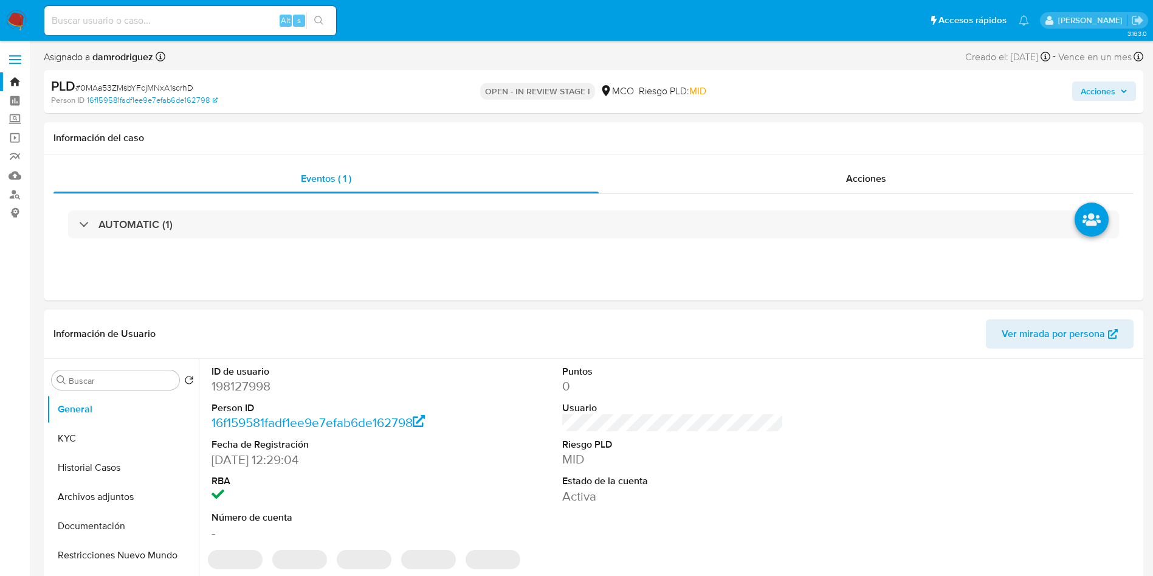
select select "10"
click at [251, 392] on dd "198127998" at bounding box center [323, 385] width 222 height 17
copy dd "198127998"
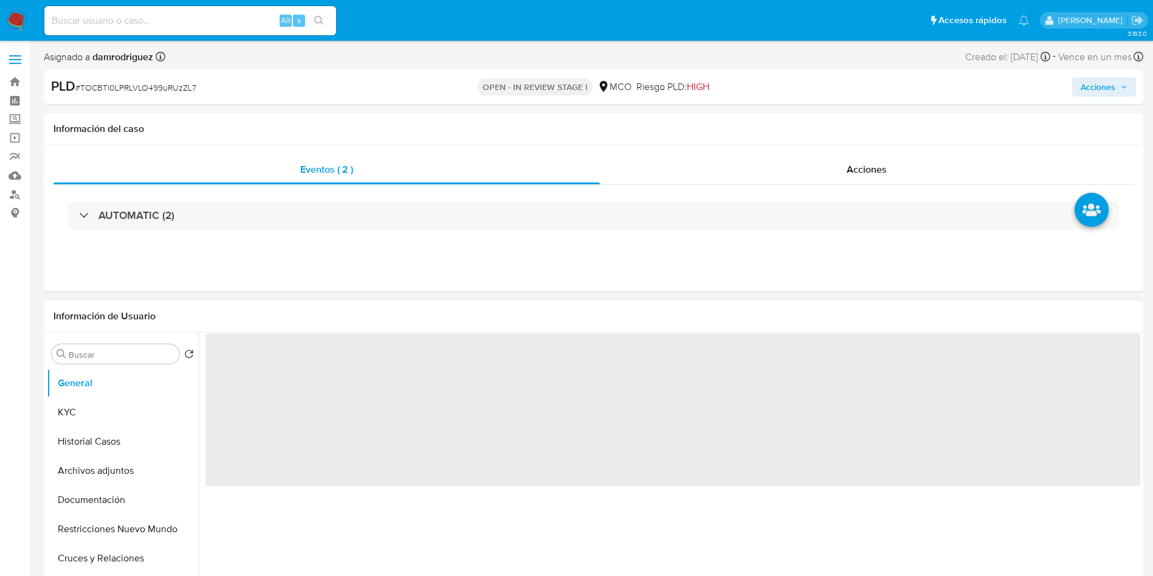
select select "10"
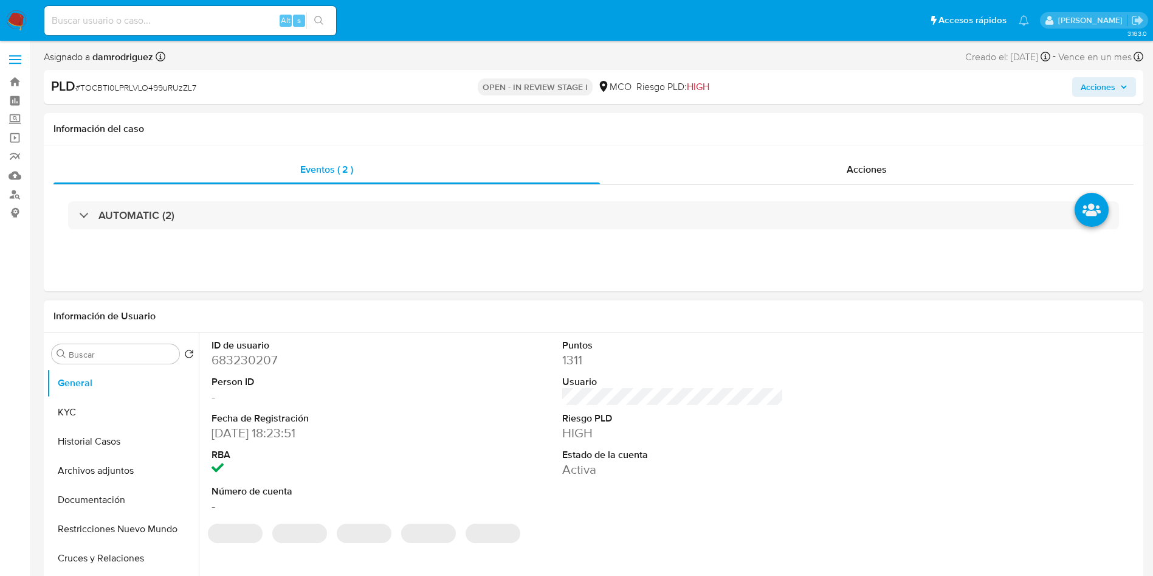
click at [254, 360] on dd "683230207" at bounding box center [323, 359] width 222 height 17
click at [253, 360] on dd "683230207" at bounding box center [323, 359] width 222 height 17
copy dd "683230207"
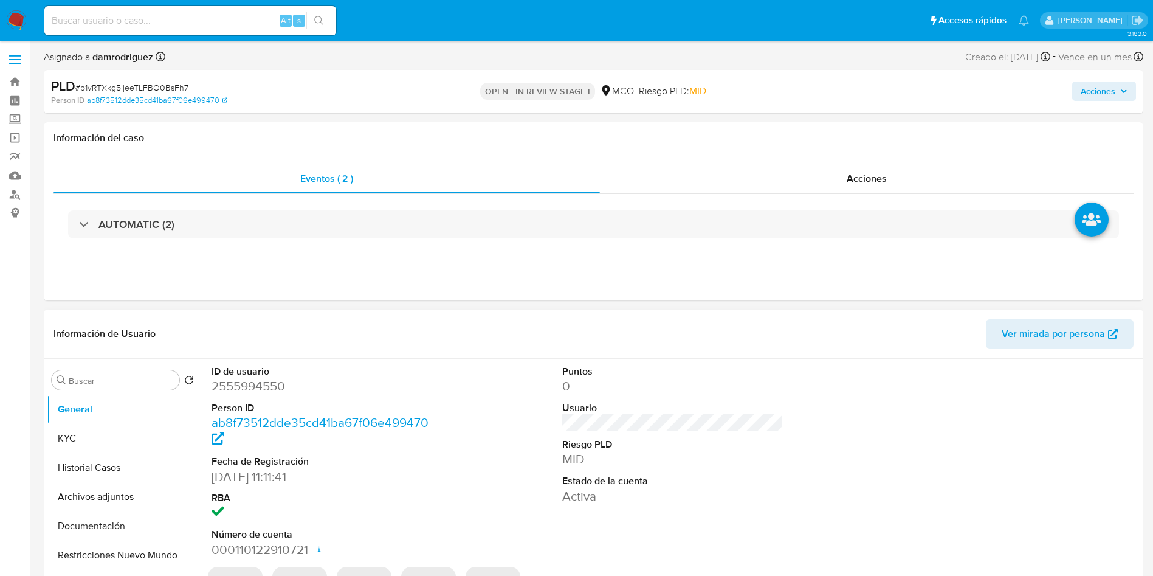
select select "10"
click at [243, 378] on dd "2555994550" at bounding box center [323, 385] width 222 height 17
copy dd "2555994550"
click at [18, 25] on img at bounding box center [16, 20] width 21 height 21
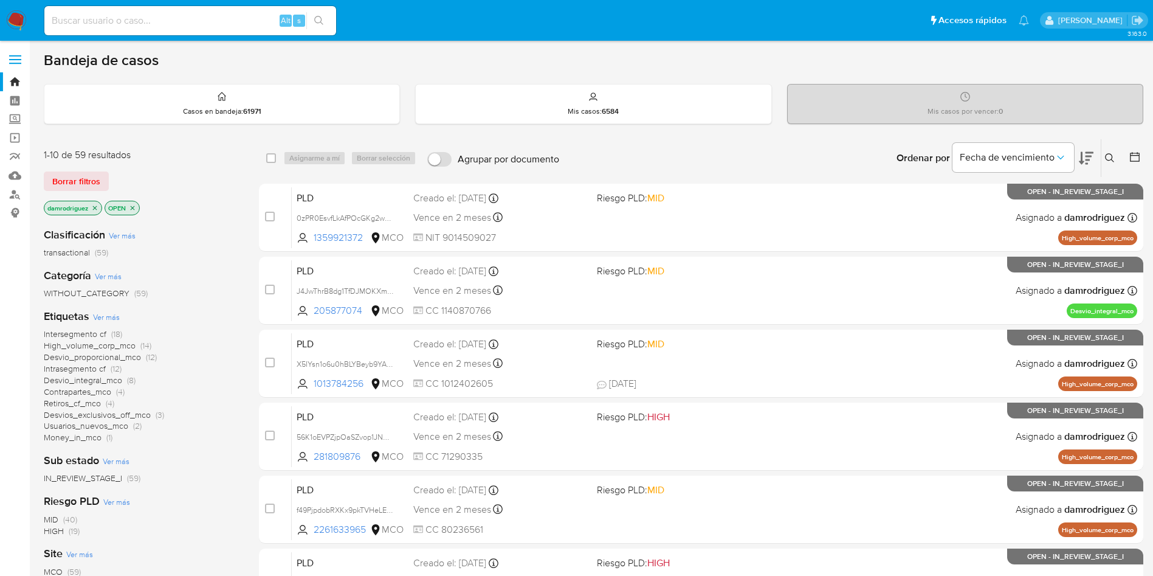
click at [160, 21] on input at bounding box center [190, 21] width 292 height 16
paste input "0MAa53ZMsbYFcjMNxA1scrhD"
type input "0MAa53ZMsbYFcjMNxA1scrhD"
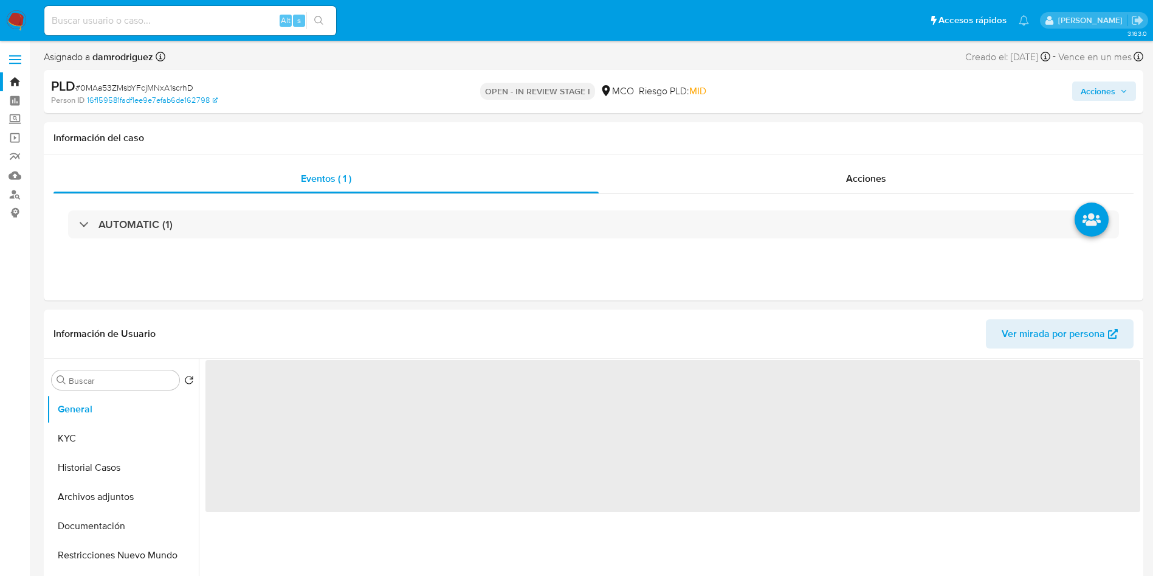
select select "10"
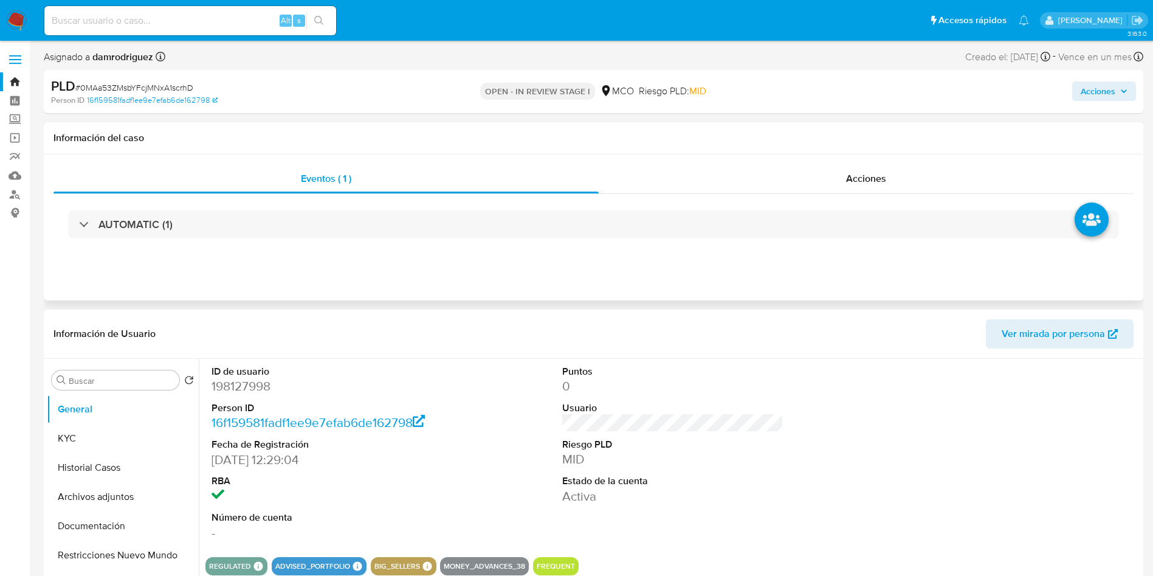
click at [565, 201] on div "AUTOMATIC (1)" at bounding box center [593, 224] width 1080 height 61
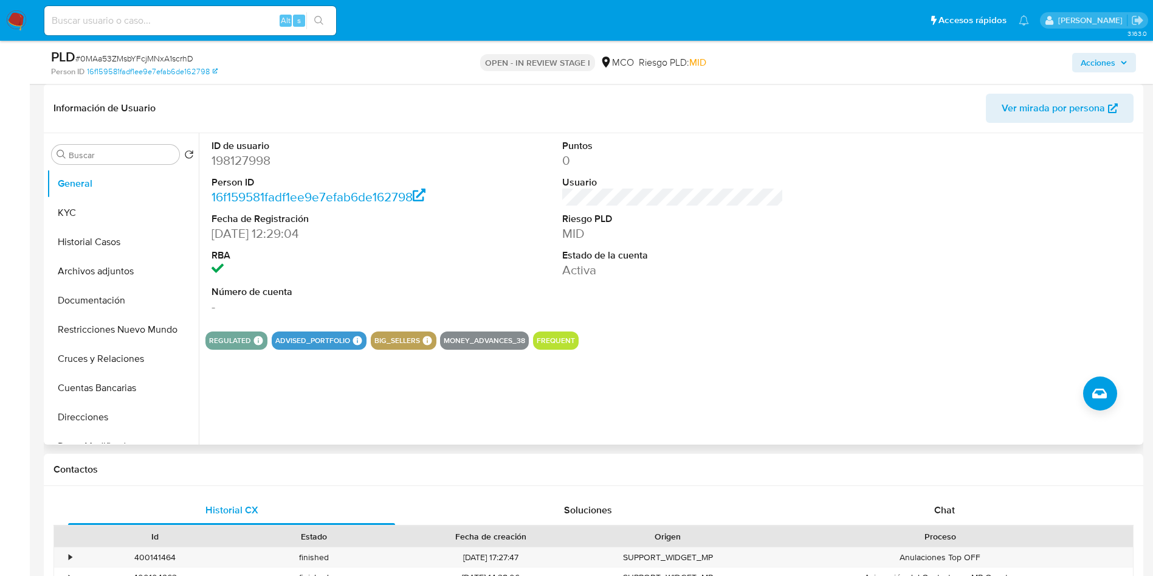
click at [230, 160] on dd "198127998" at bounding box center [323, 160] width 222 height 17
copy dd "198127998"
click at [245, 154] on dd "198127998" at bounding box center [323, 160] width 222 height 17
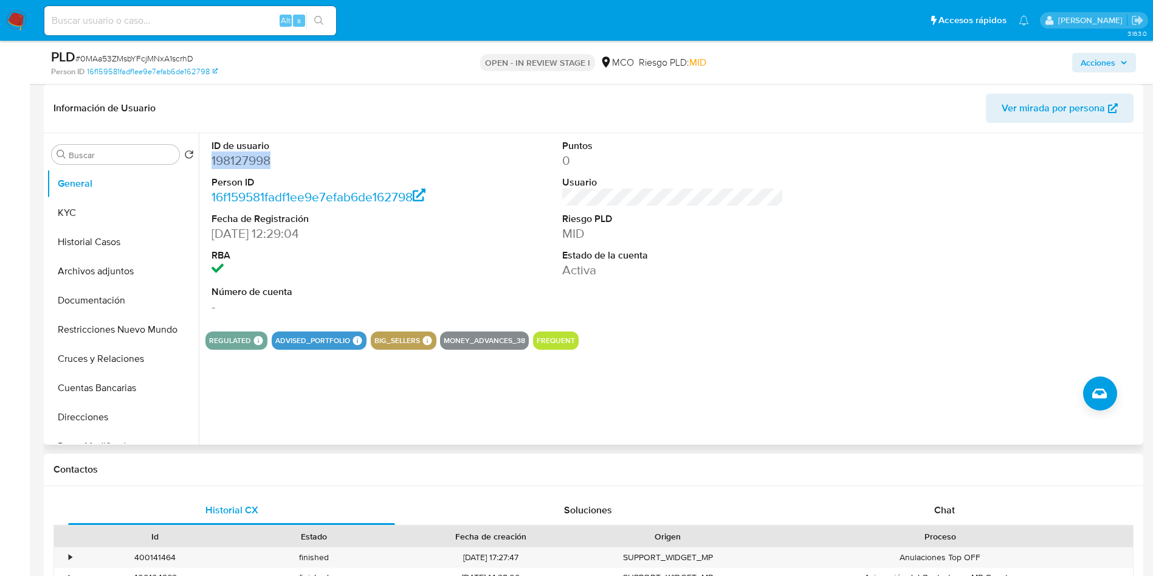
click at [245, 154] on dd "198127998" at bounding box center [323, 160] width 222 height 17
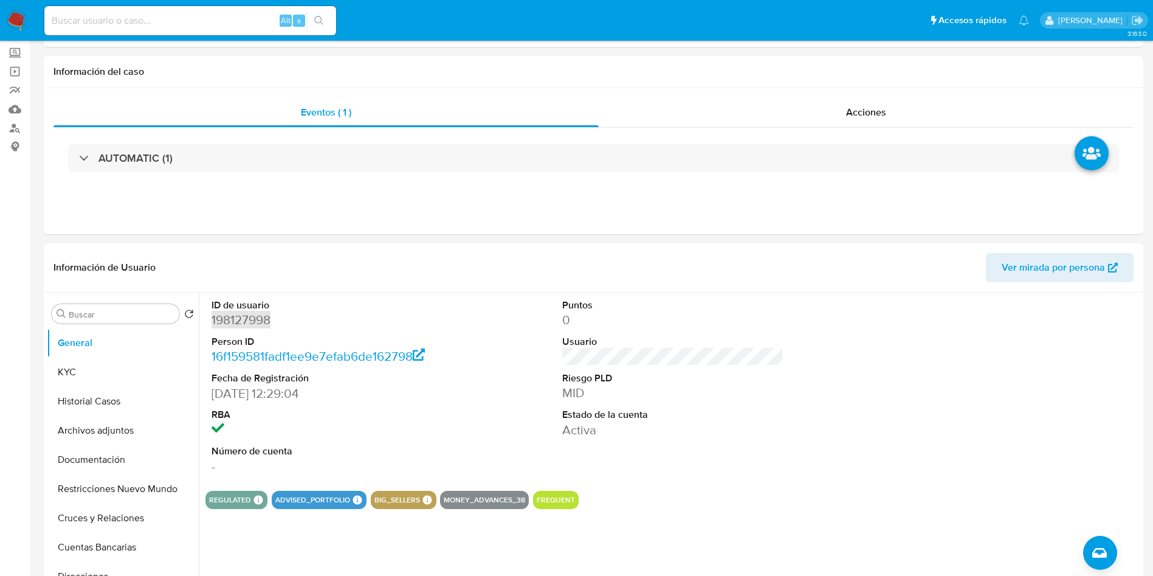
scroll to position [91, 0]
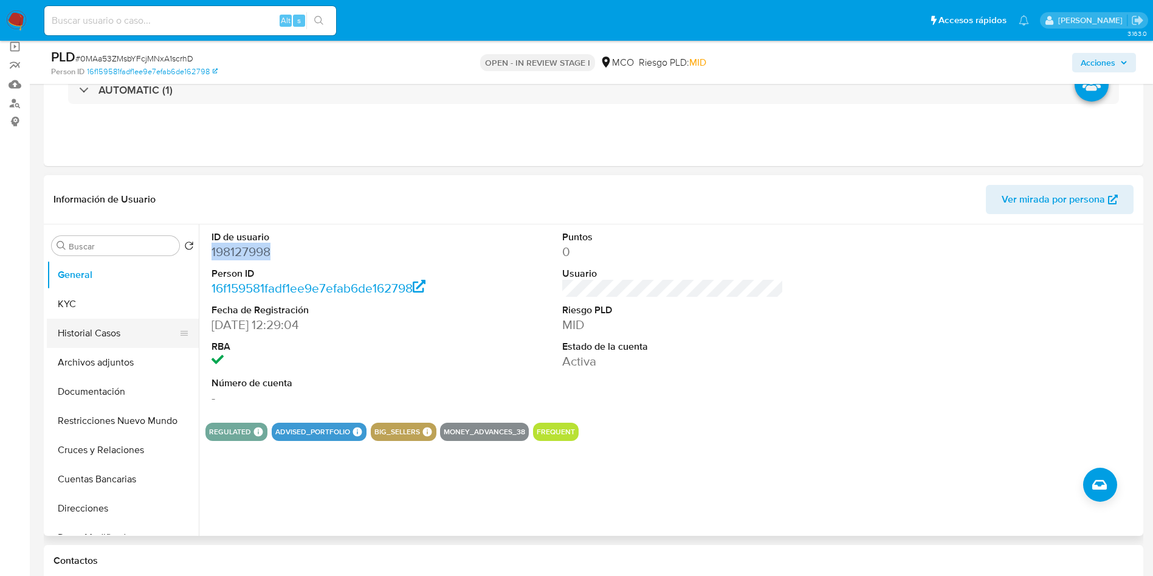
click at [67, 329] on button "Historial Casos" at bounding box center [118, 333] width 142 height 29
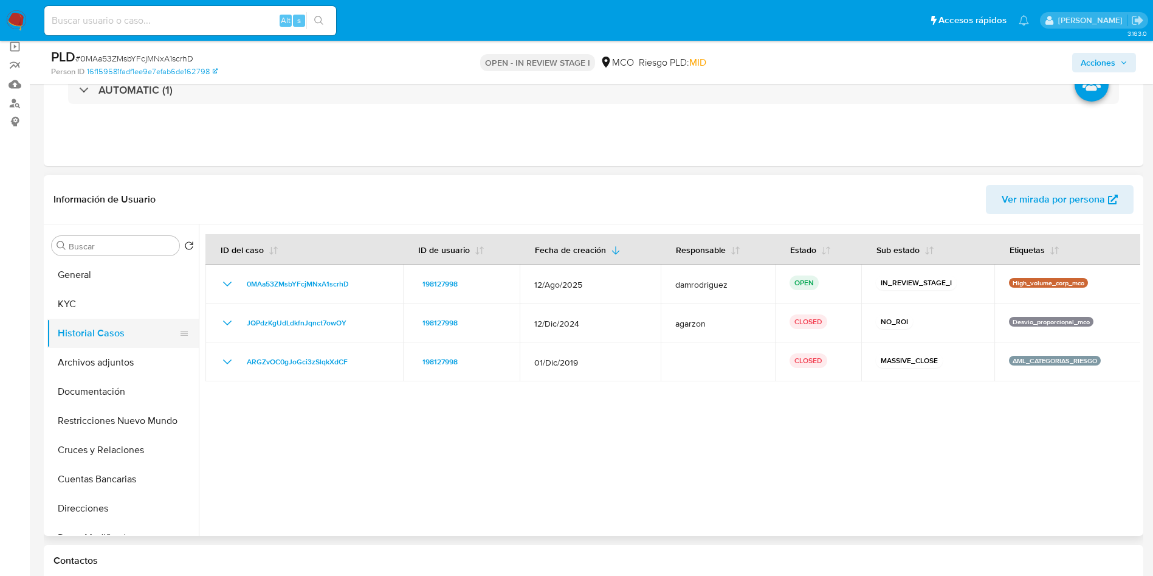
click at [109, 322] on button "Historial Casos" at bounding box center [118, 333] width 142 height 29
click at [91, 302] on button "KYC" at bounding box center [118, 303] width 142 height 29
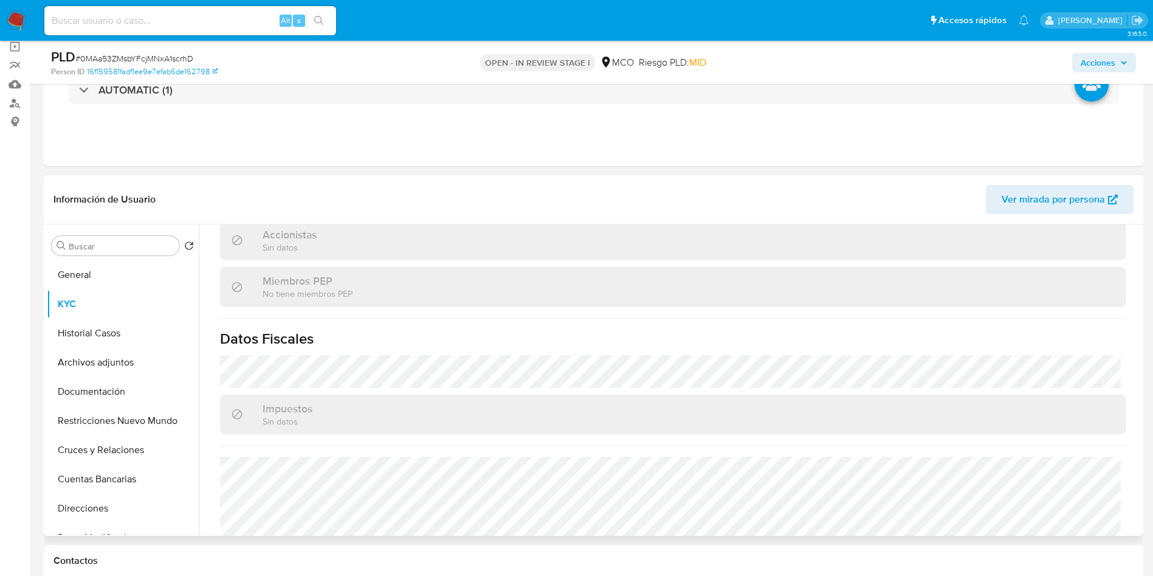
scroll to position [774, 0]
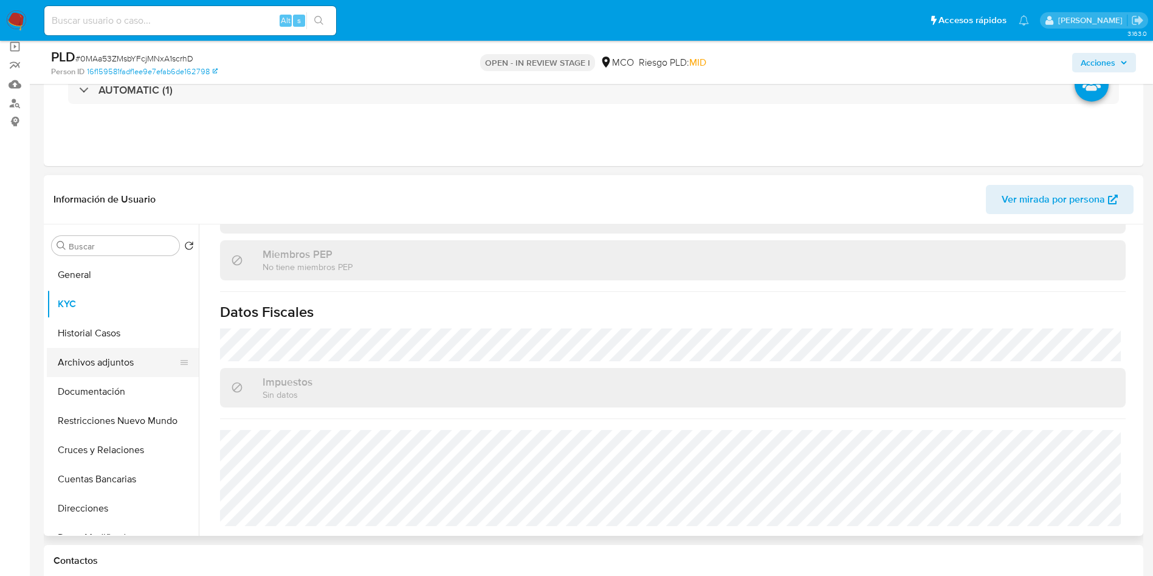
click at [100, 357] on button "Archivos adjuntos" at bounding box center [118, 362] width 142 height 29
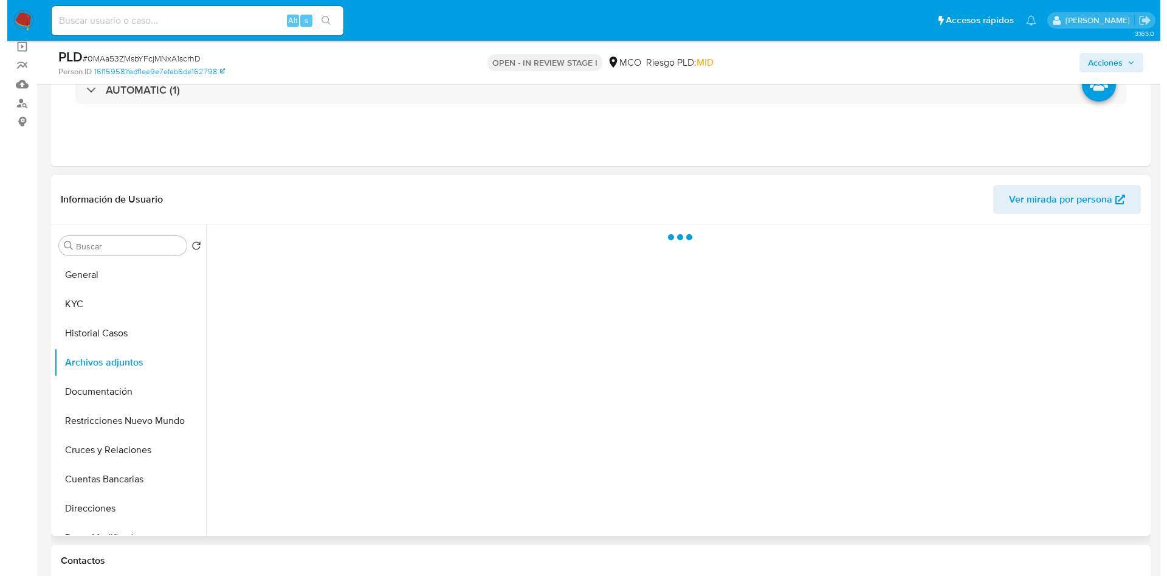
scroll to position [0, 0]
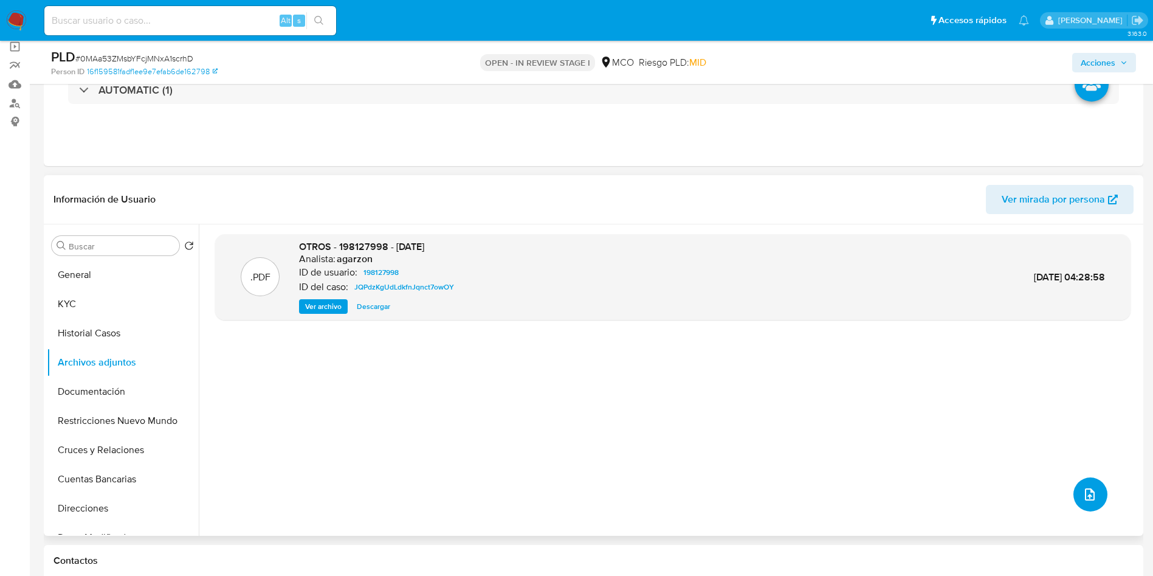
click at [1091, 497] on icon "upload-file" at bounding box center [1090, 494] width 15 height 15
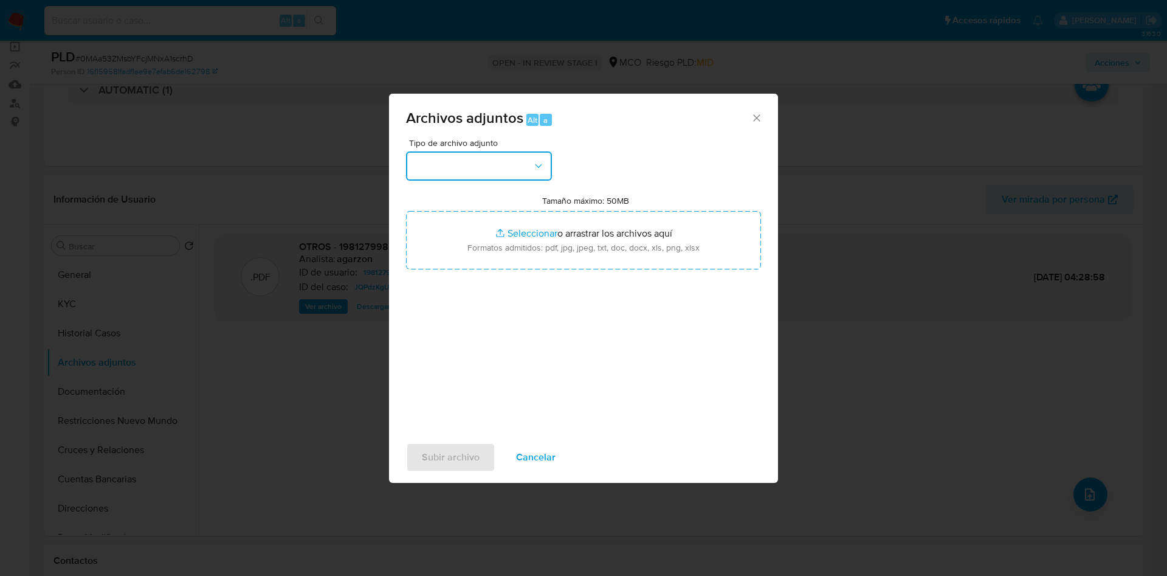
click at [469, 167] on button "button" at bounding box center [479, 165] width 146 height 29
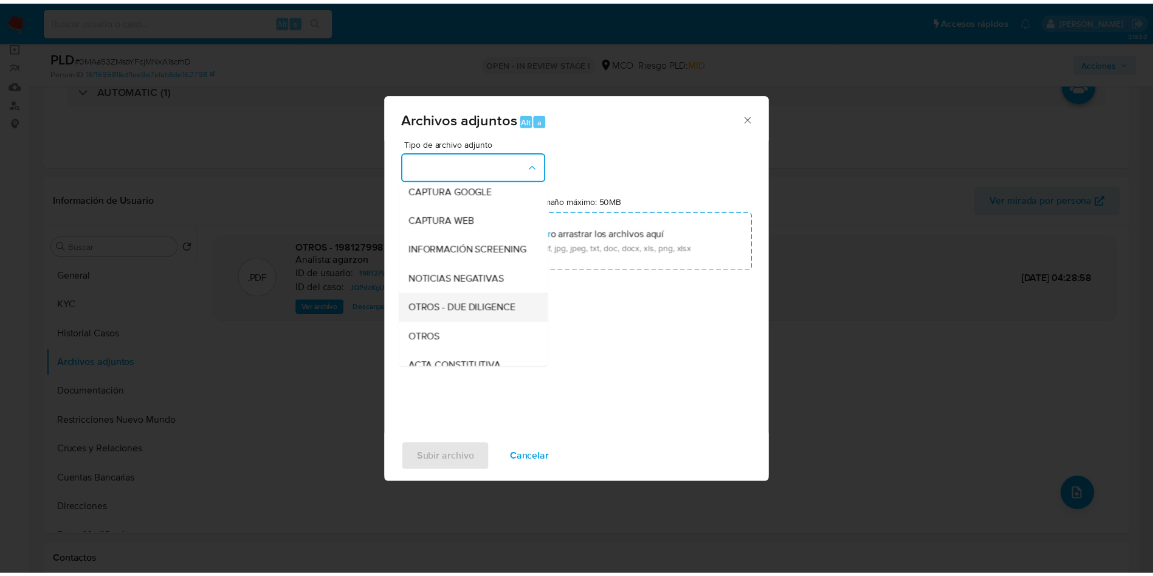
scroll to position [91, 0]
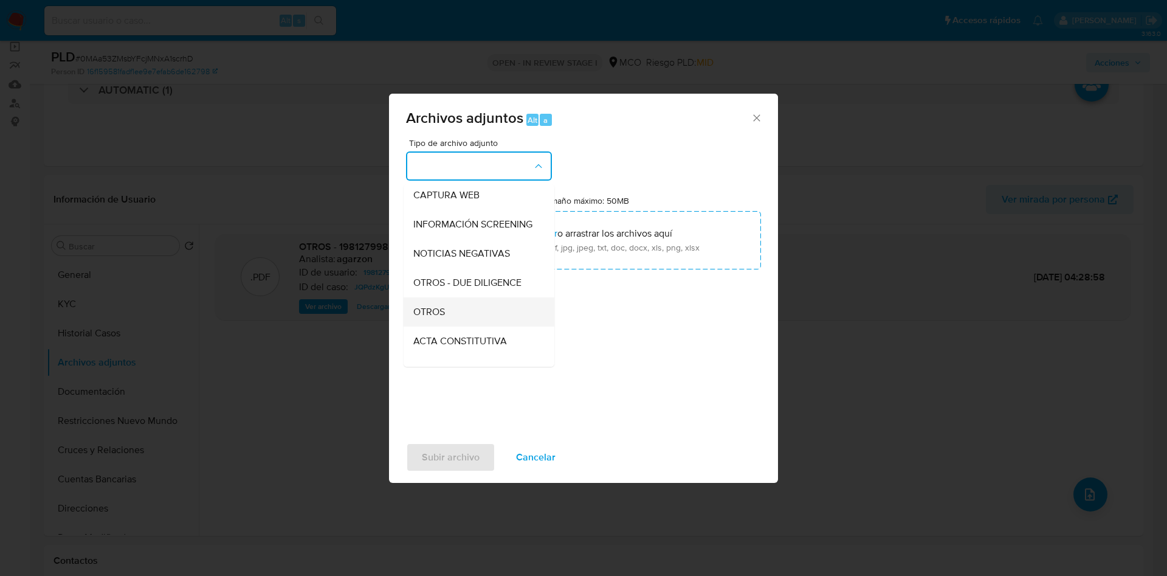
click at [450, 325] on div "OTROS" at bounding box center [475, 311] width 124 height 29
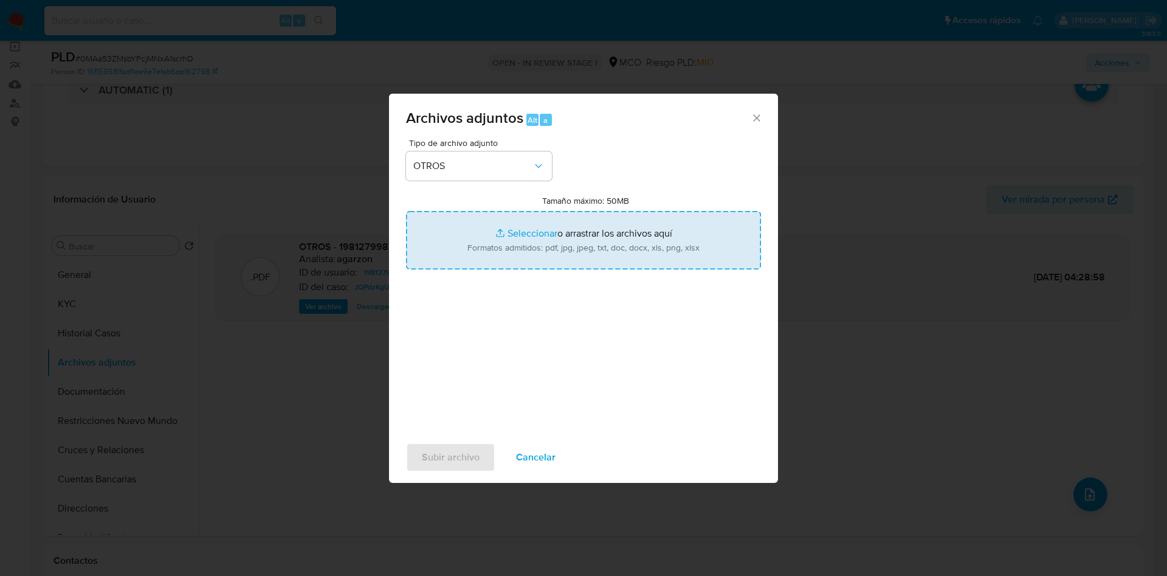
click at [520, 246] on input "Tamaño máximo: 50MB Seleccionar archivos" at bounding box center [583, 240] width 355 height 58
type input "C:\fakepath\198127998 - 09_10_2025.pdf"
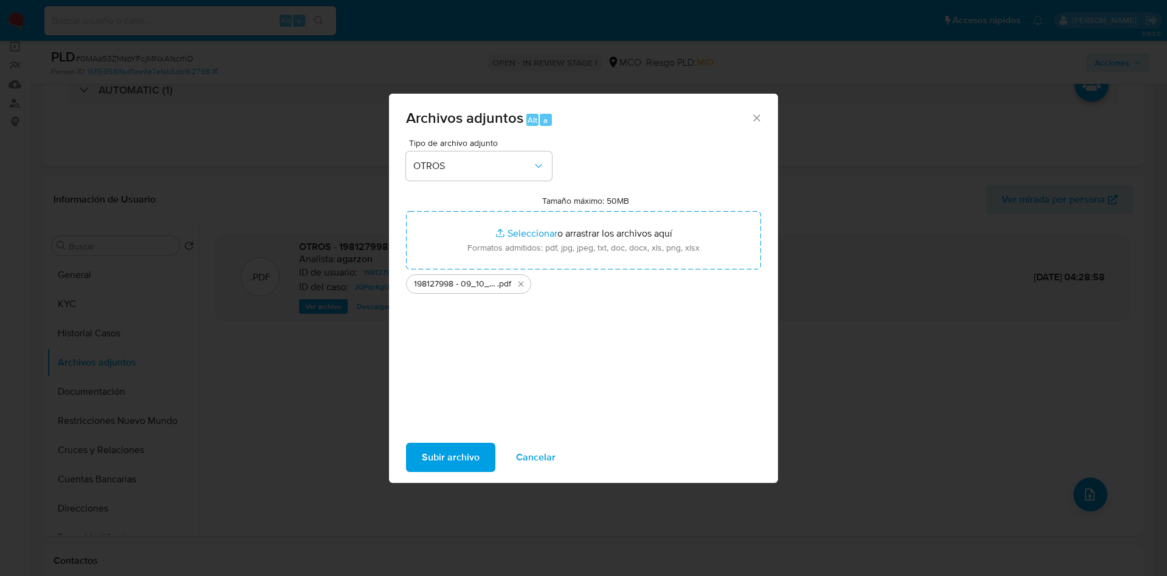
click at [467, 464] on span "Subir archivo" at bounding box center [451, 457] width 58 height 27
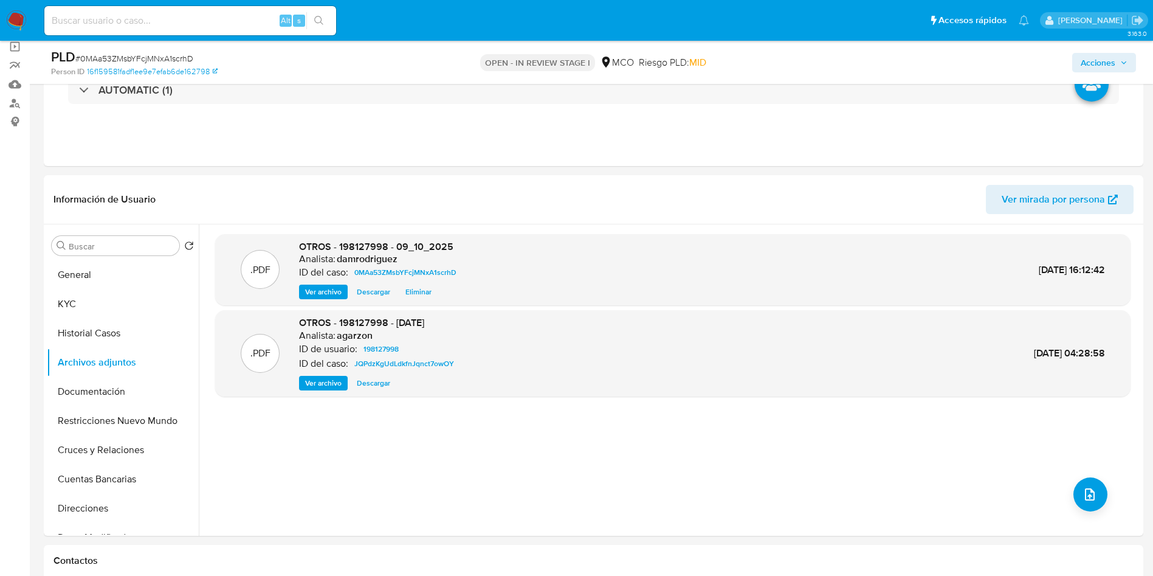
drag, startPoint x: 1111, startPoint y: 56, endPoint x: 1087, endPoint y: 65, distance: 25.4
click at [1111, 56] on span "Acciones" at bounding box center [1098, 62] width 35 height 19
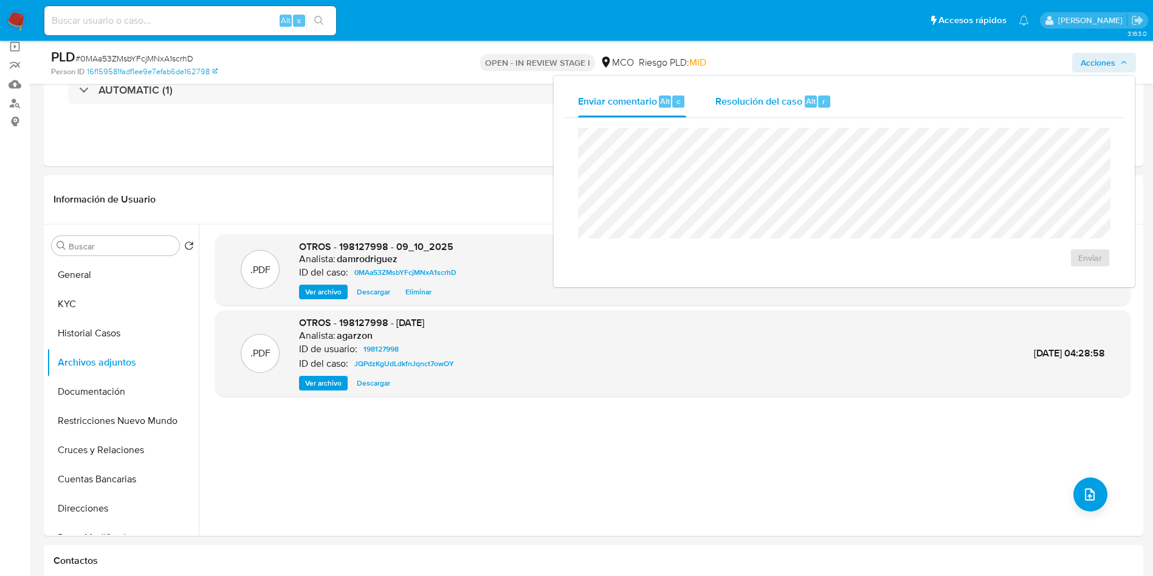
click at [759, 98] on span "Resolución del caso" at bounding box center [758, 101] width 87 height 14
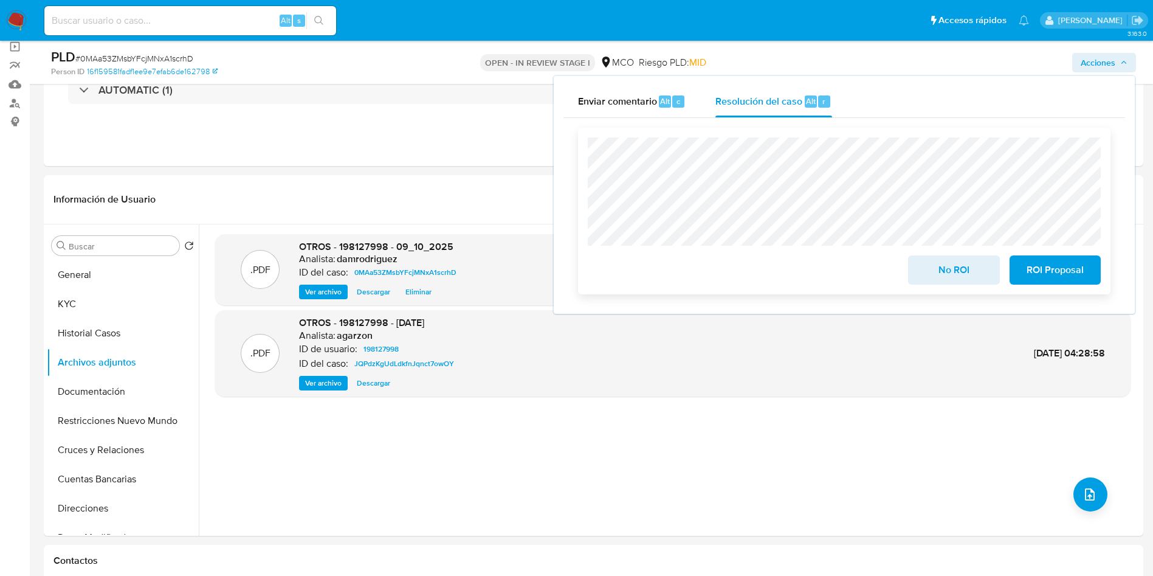
click at [949, 260] on span "No ROI" at bounding box center [954, 270] width 60 height 27
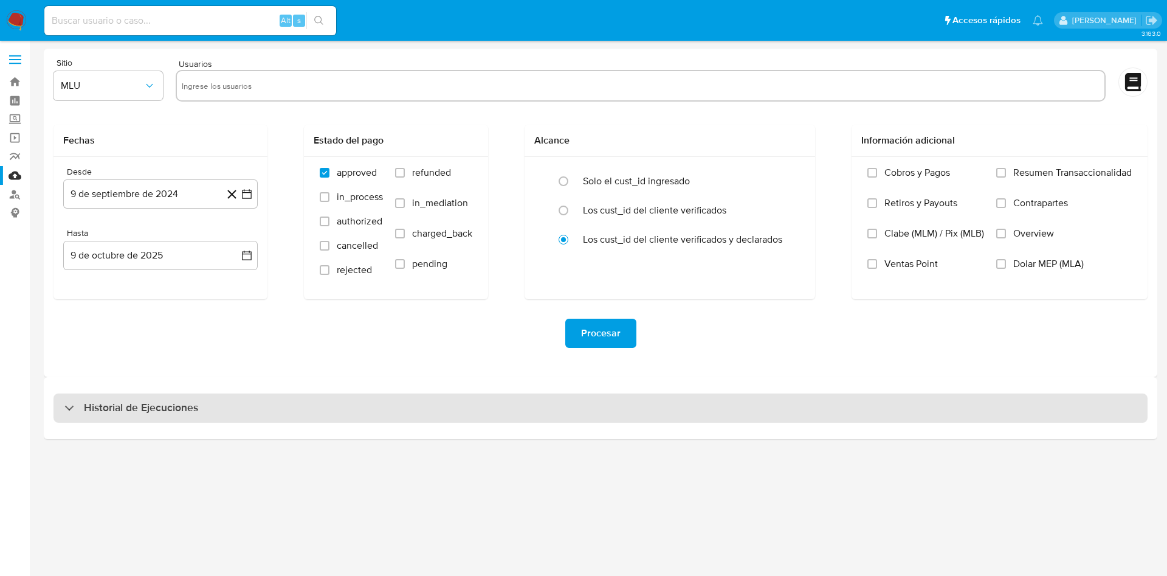
click at [168, 399] on div "Historial de Ejecuciones" at bounding box center [600, 407] width 1094 height 29
select select "10"
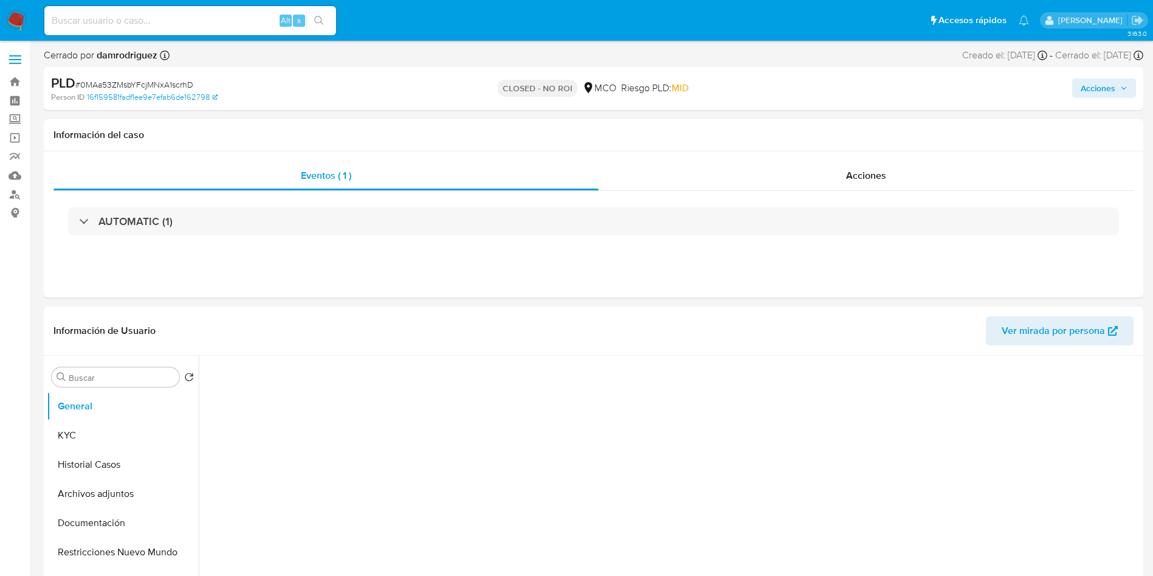
select select "10"
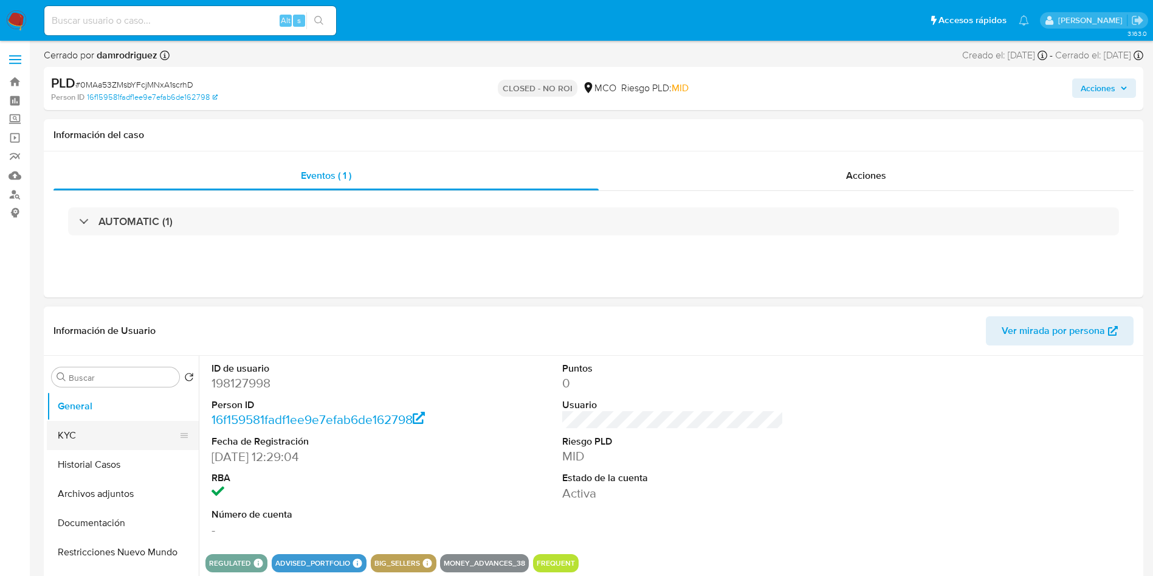
click at [108, 444] on button "KYC" at bounding box center [118, 435] width 142 height 29
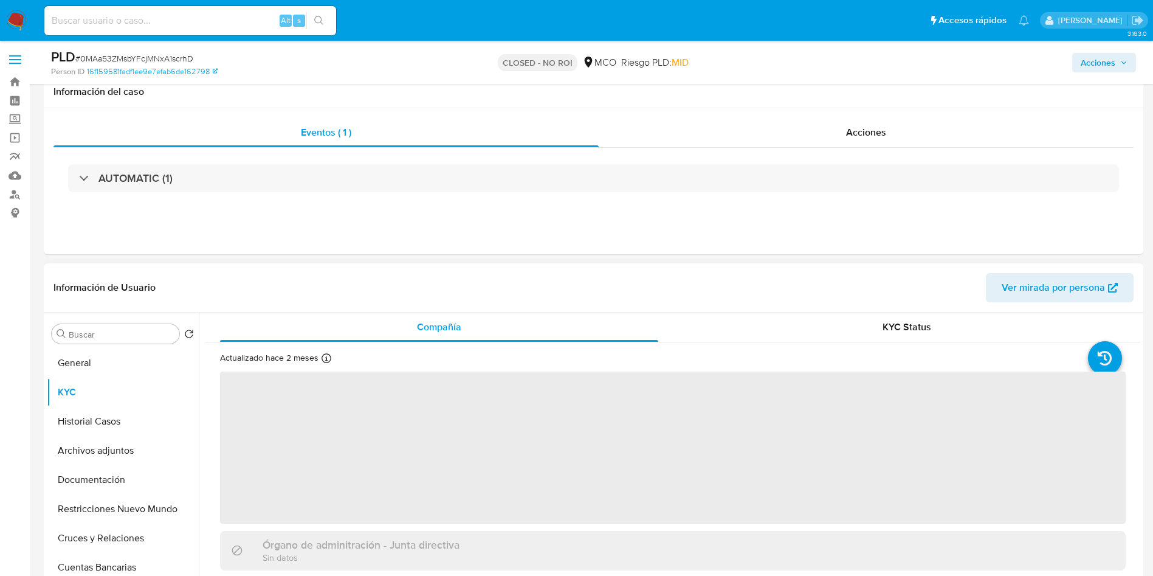
scroll to position [91, 0]
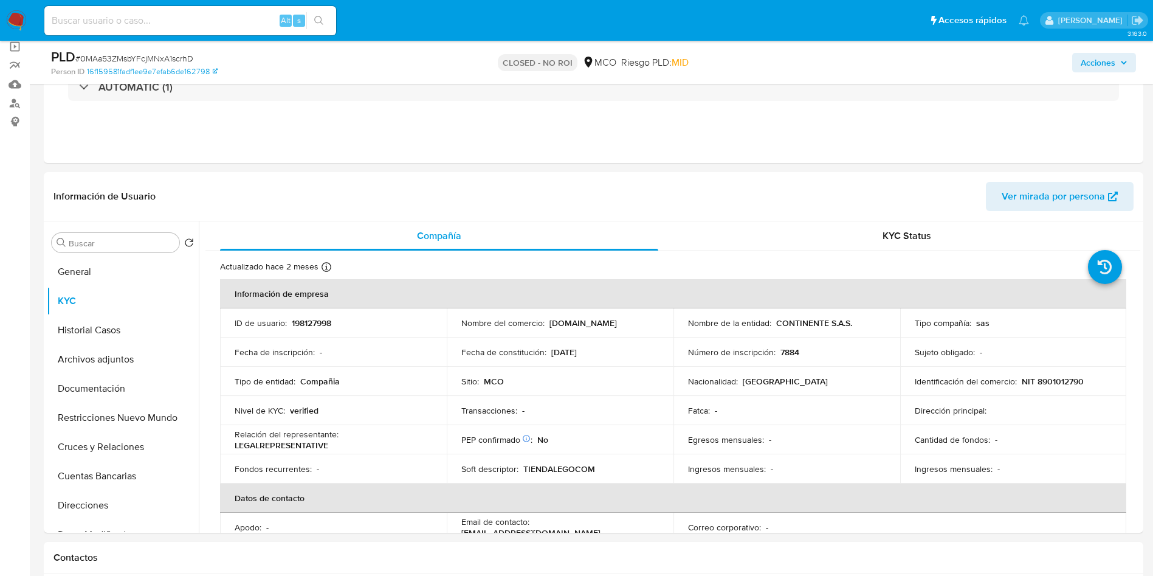
drag, startPoint x: 22, startPoint y: 19, endPoint x: 46, endPoint y: 9, distance: 26.2
click at [22, 19] on img at bounding box center [16, 20] width 21 height 21
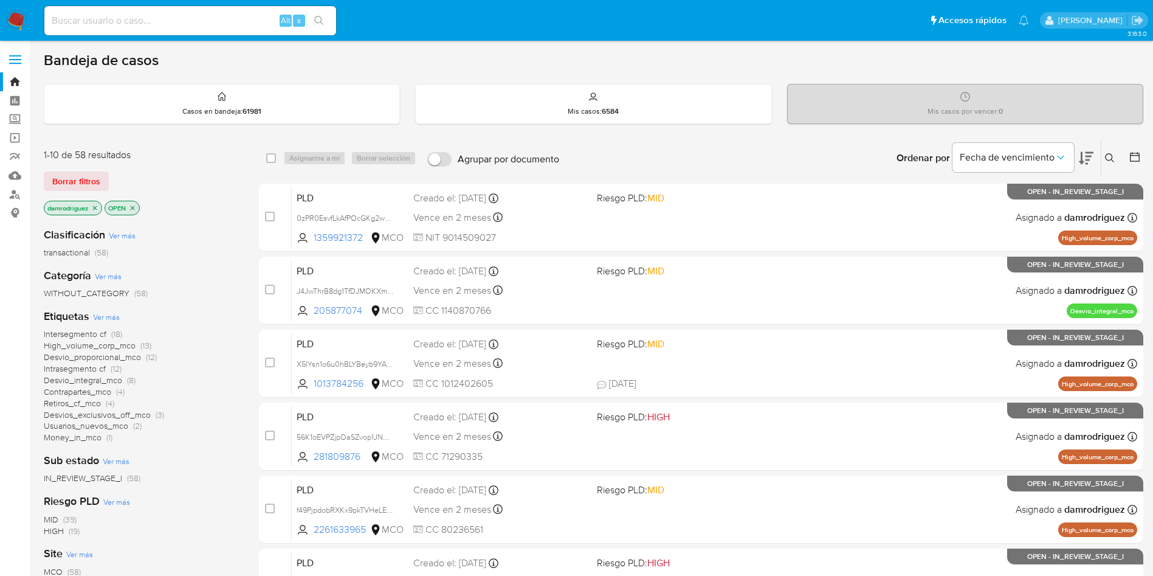
click at [207, 16] on input at bounding box center [190, 21] width 292 height 16
paste input "TOCBTl0LPRLVLO499uRUzZL7"
type input "TOCBTl0LPRLVLO499uRUzZL7"
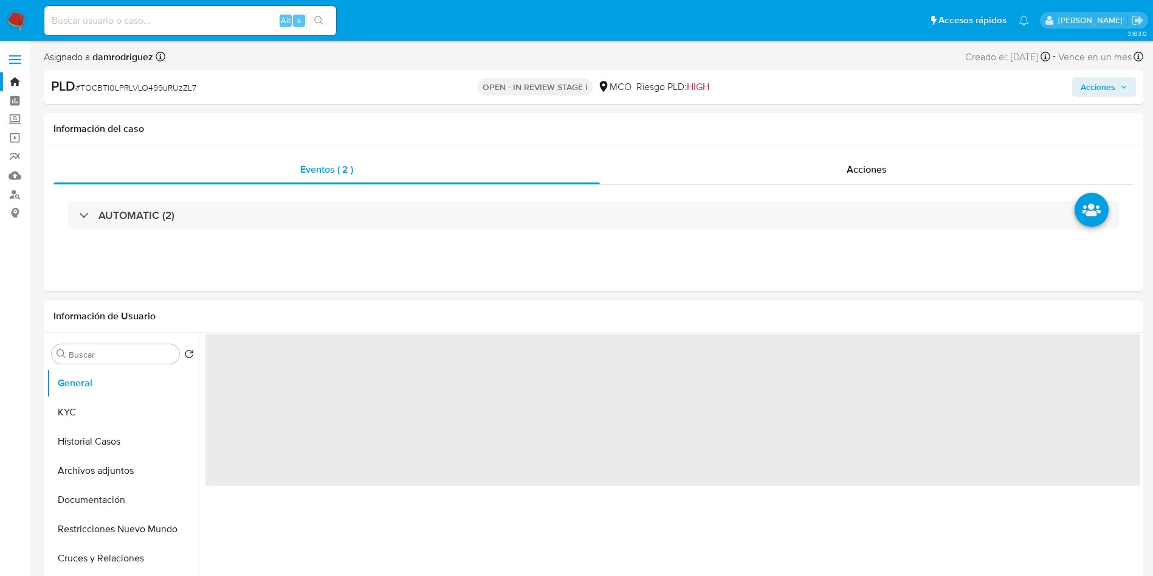
select select "10"
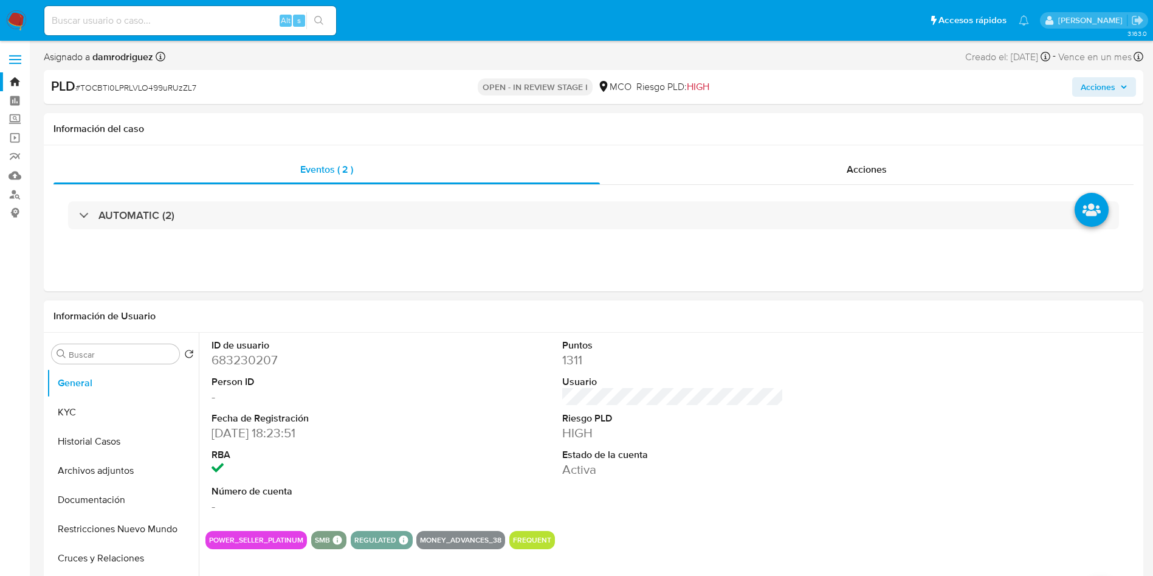
click at [246, 367] on dd "683230207" at bounding box center [323, 359] width 222 height 17
copy dd "683230207"
click at [233, 354] on dd "683230207" at bounding box center [323, 359] width 222 height 17
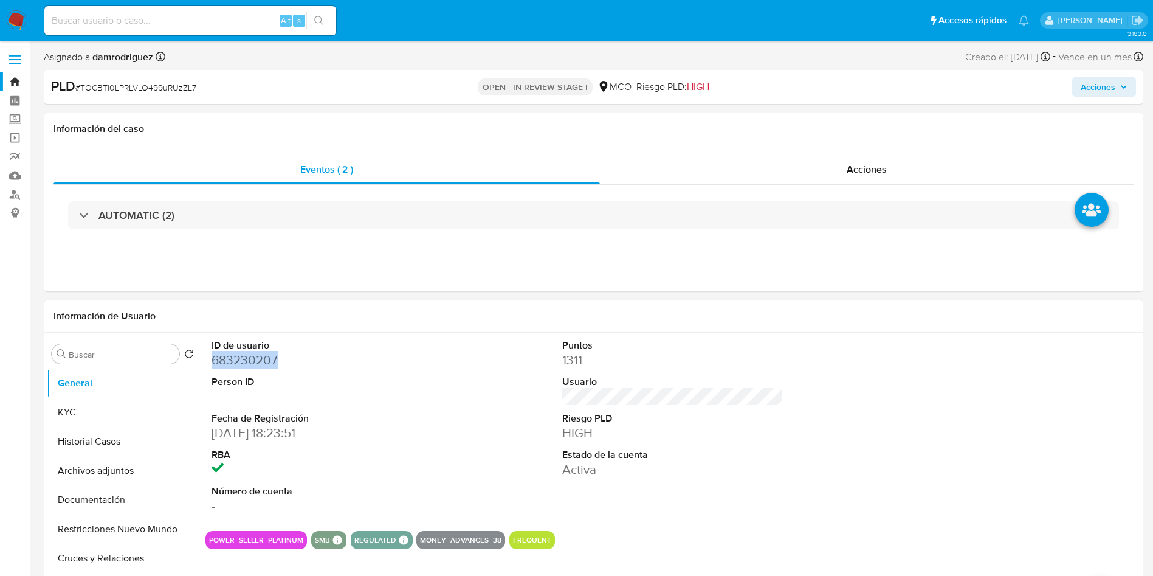
click at [233, 354] on dd "683230207" at bounding box center [323, 359] width 222 height 17
click at [78, 437] on button "Historial Casos" at bounding box center [118, 441] width 142 height 29
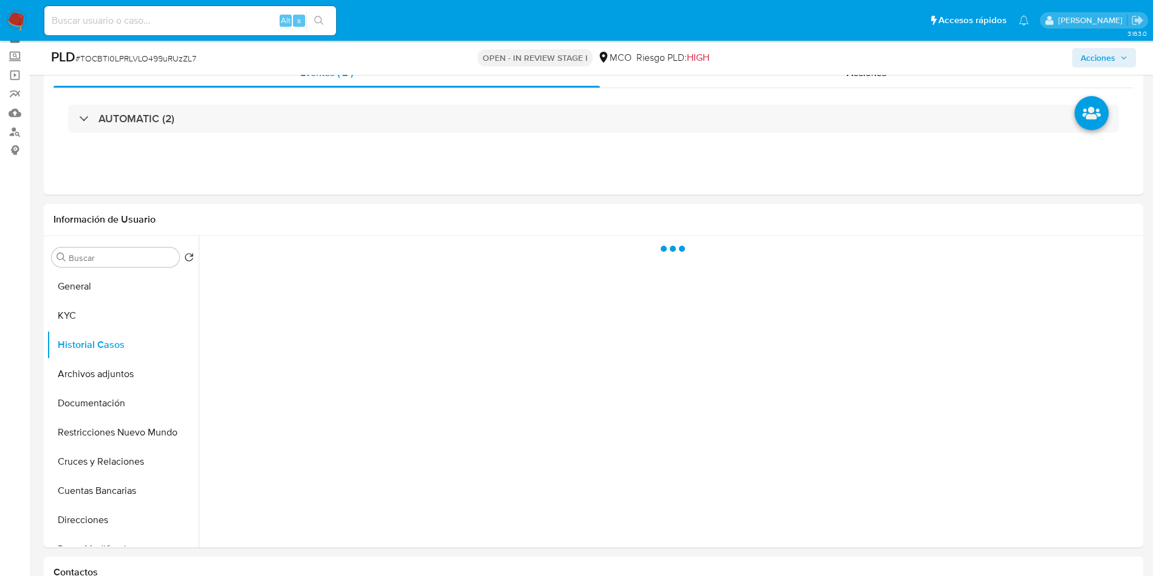
scroll to position [91, 0]
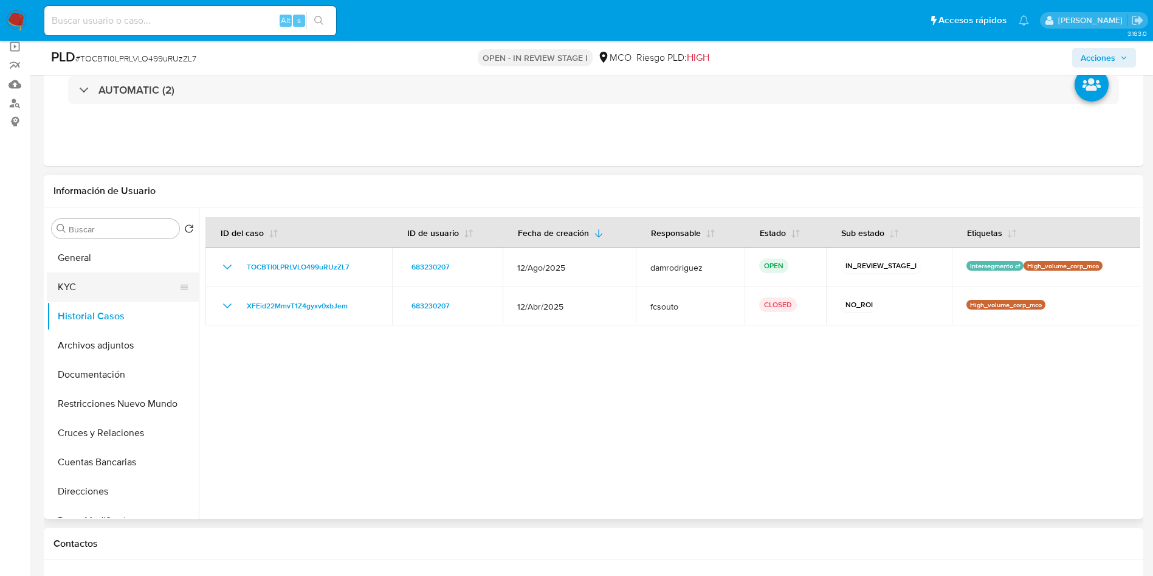
click at [110, 288] on button "KYC" at bounding box center [118, 286] width 142 height 29
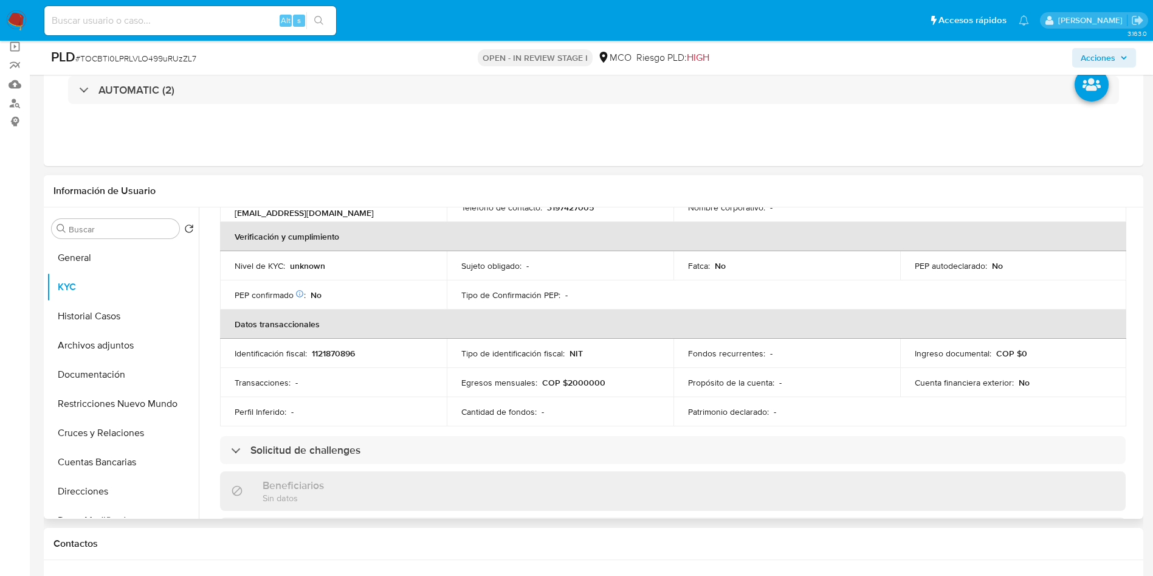
scroll to position [274, 0]
click at [114, 373] on button "Documentación" at bounding box center [118, 374] width 142 height 29
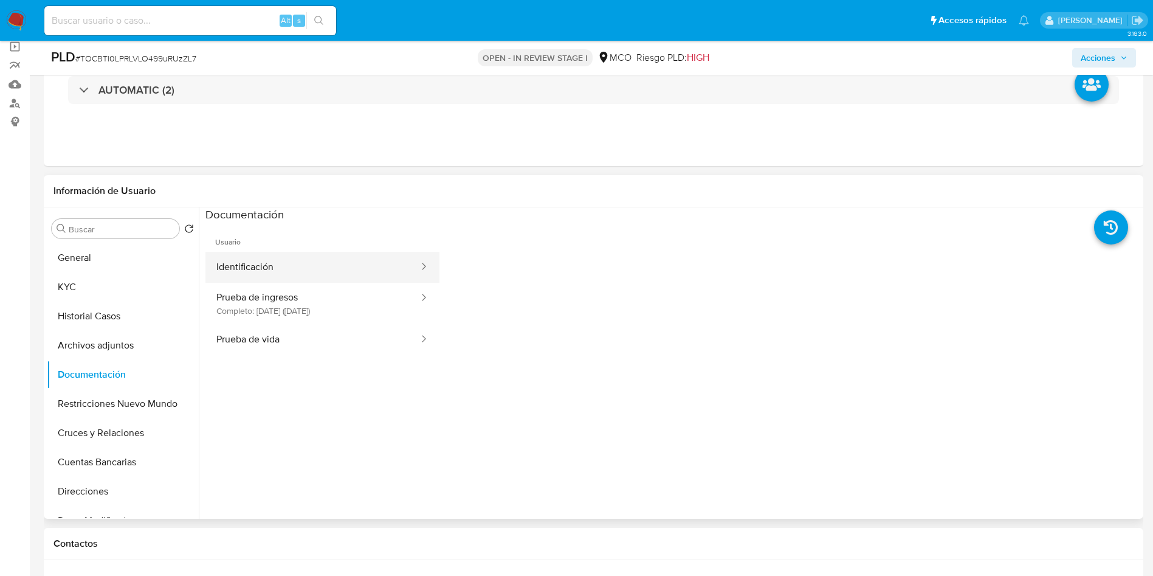
click at [322, 278] on button "Identificación" at bounding box center [312, 267] width 215 height 31
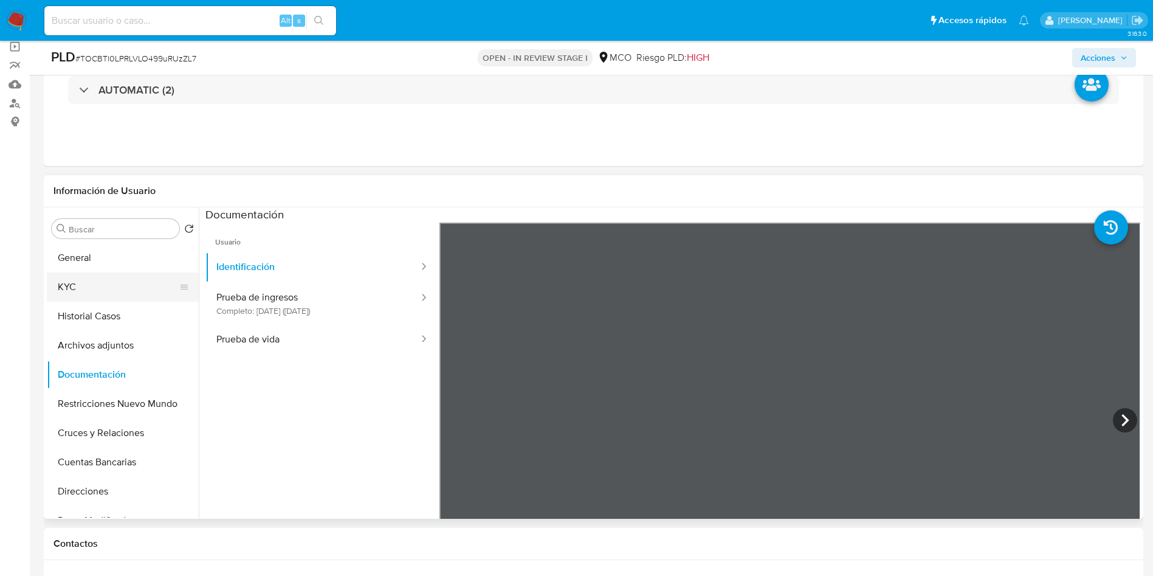
click at [98, 300] on button "KYC" at bounding box center [118, 286] width 142 height 29
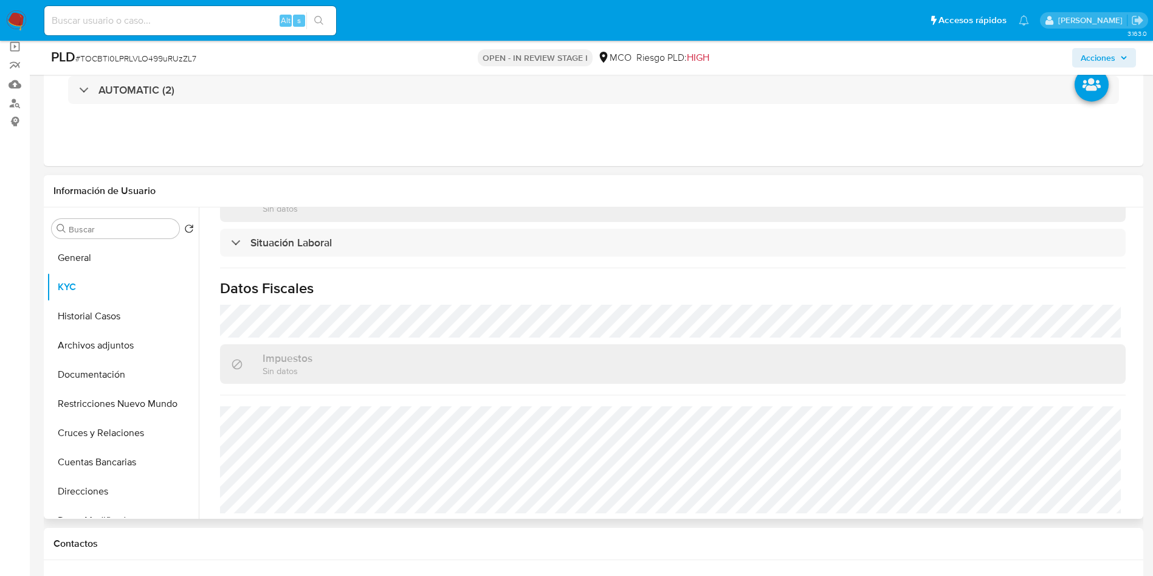
scroll to position [616, 0]
click at [113, 322] on button "Historial Casos" at bounding box center [118, 315] width 142 height 29
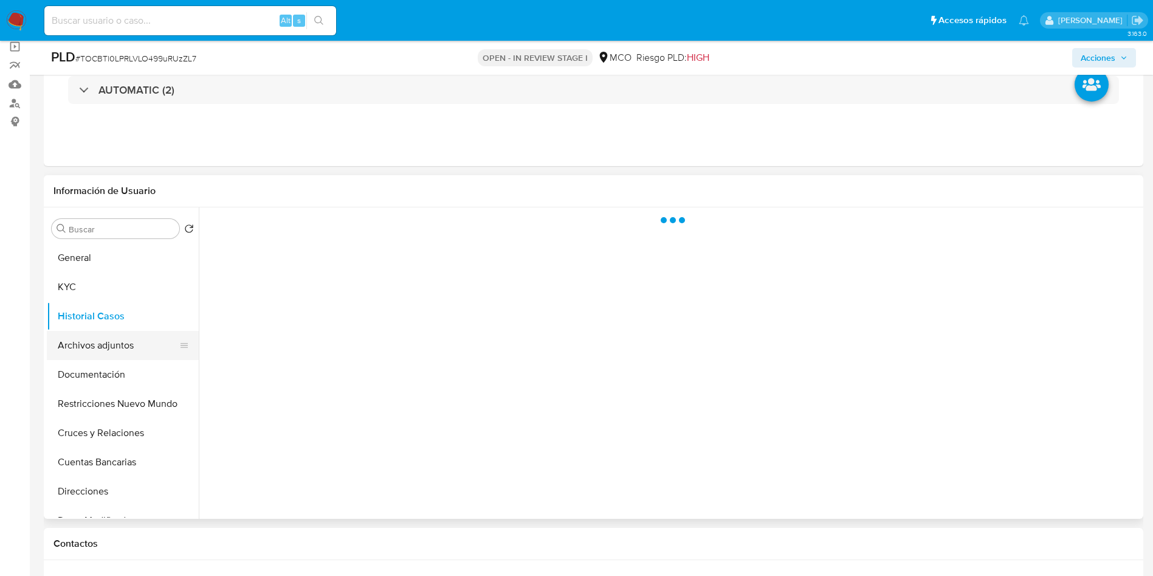
scroll to position [0, 0]
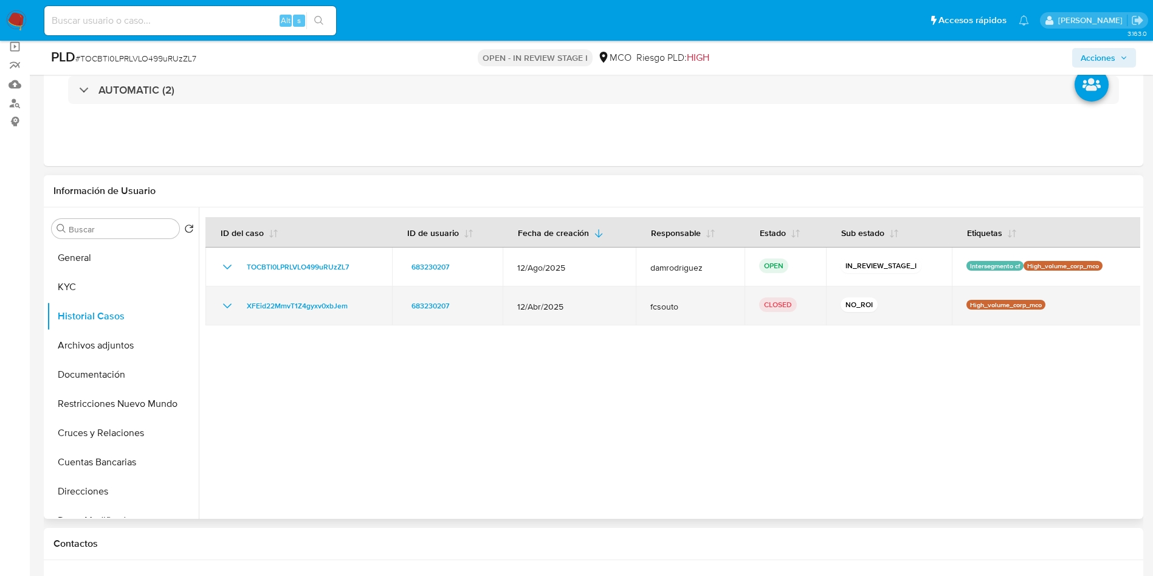
click at [223, 309] on icon "Mostrar/Ocultar" at bounding box center [227, 305] width 15 height 15
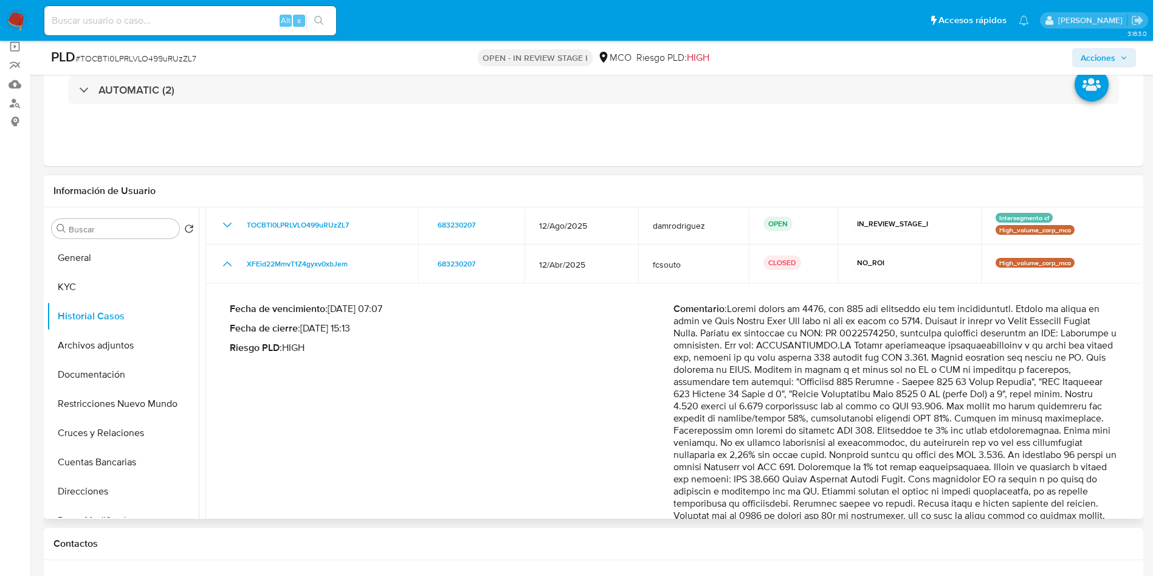
scroll to position [162, 0]
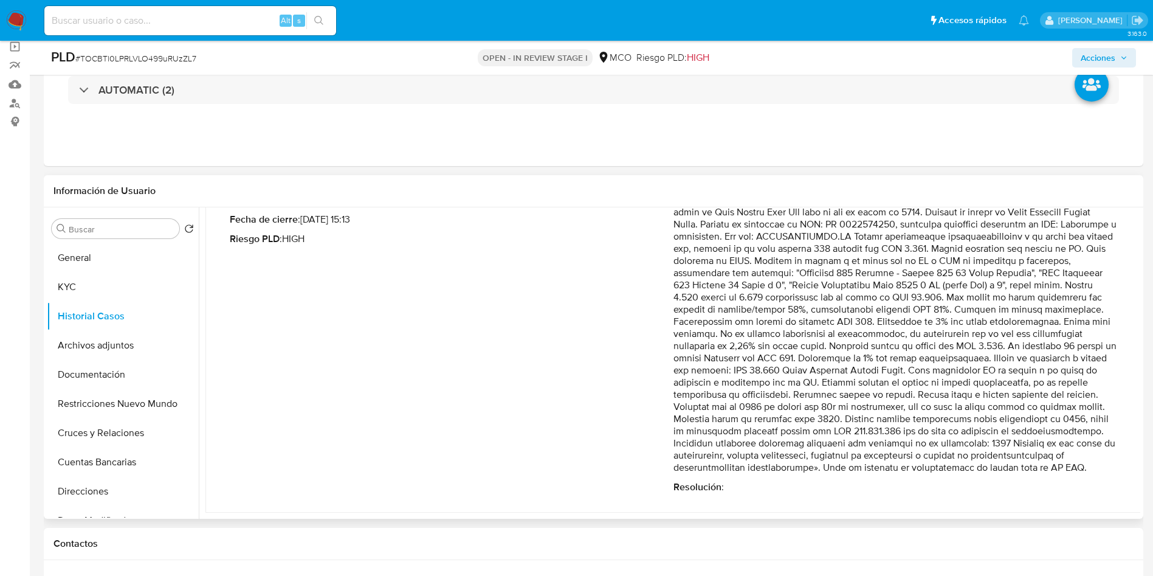
drag, startPoint x: 717, startPoint y: 322, endPoint x: 793, endPoint y: 396, distance: 106.2
click at [793, 394] on p "Comentario :" at bounding box center [896, 334] width 444 height 280
click at [811, 424] on p "Comentario :" at bounding box center [896, 334] width 444 height 280
drag, startPoint x: 759, startPoint y: 416, endPoint x: 1008, endPoint y: 464, distance: 253.8
click at [1008, 464] on p "Comentario :" at bounding box center [896, 334] width 444 height 280
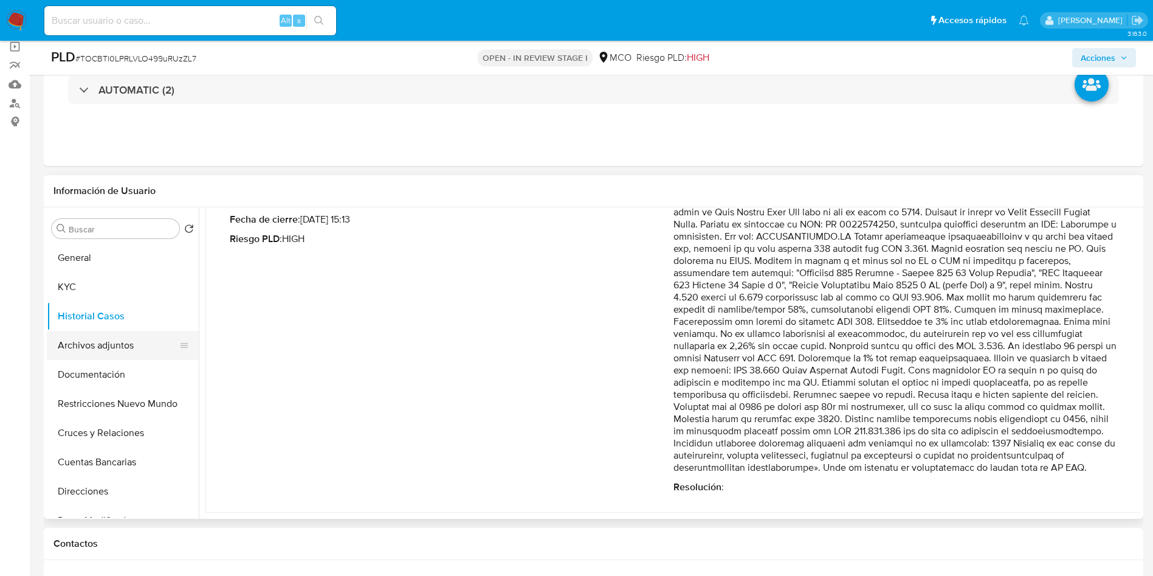
click at [105, 336] on button "Archivos adjuntos" at bounding box center [118, 345] width 142 height 29
